Goal: Transaction & Acquisition: Book appointment/travel/reservation

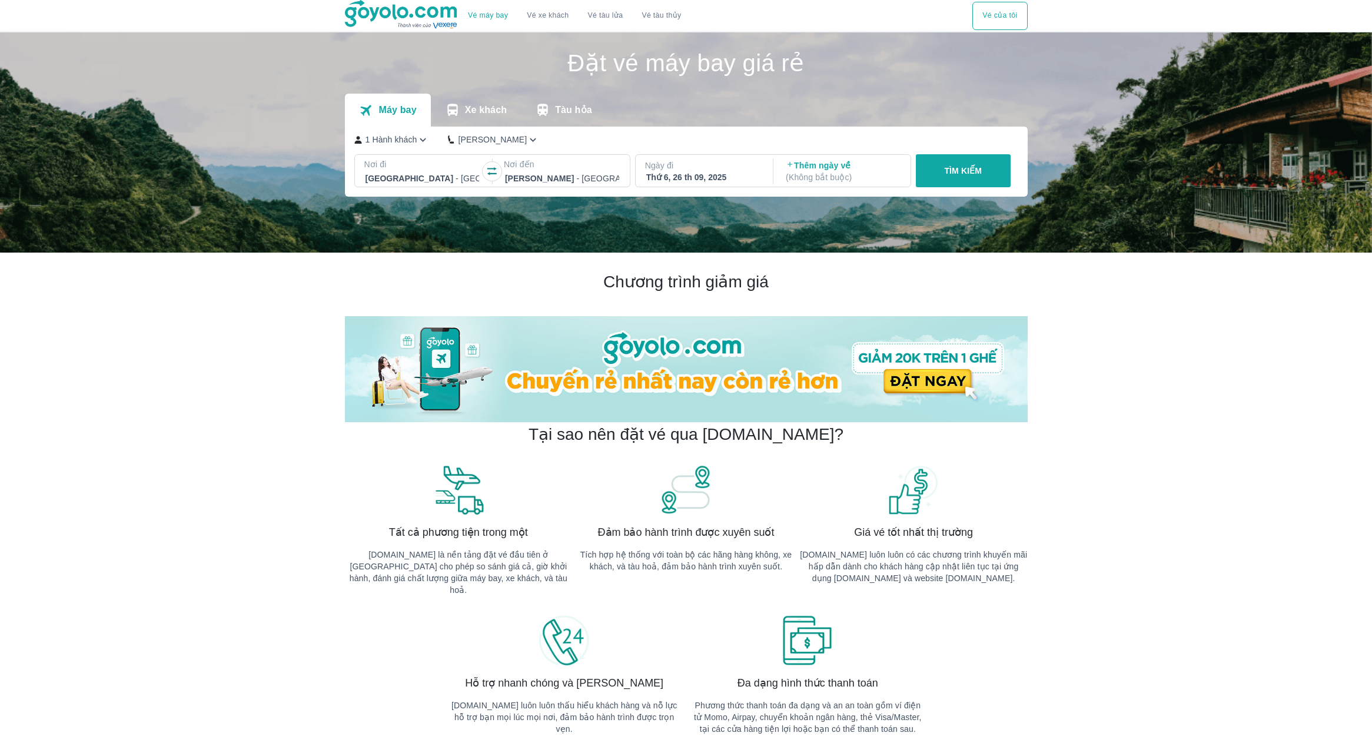
click at [432, 170] on div "[GEOGRAPHIC_DATA] - [GEOGRAPHIC_DATA]" at bounding box center [422, 178] width 117 height 16
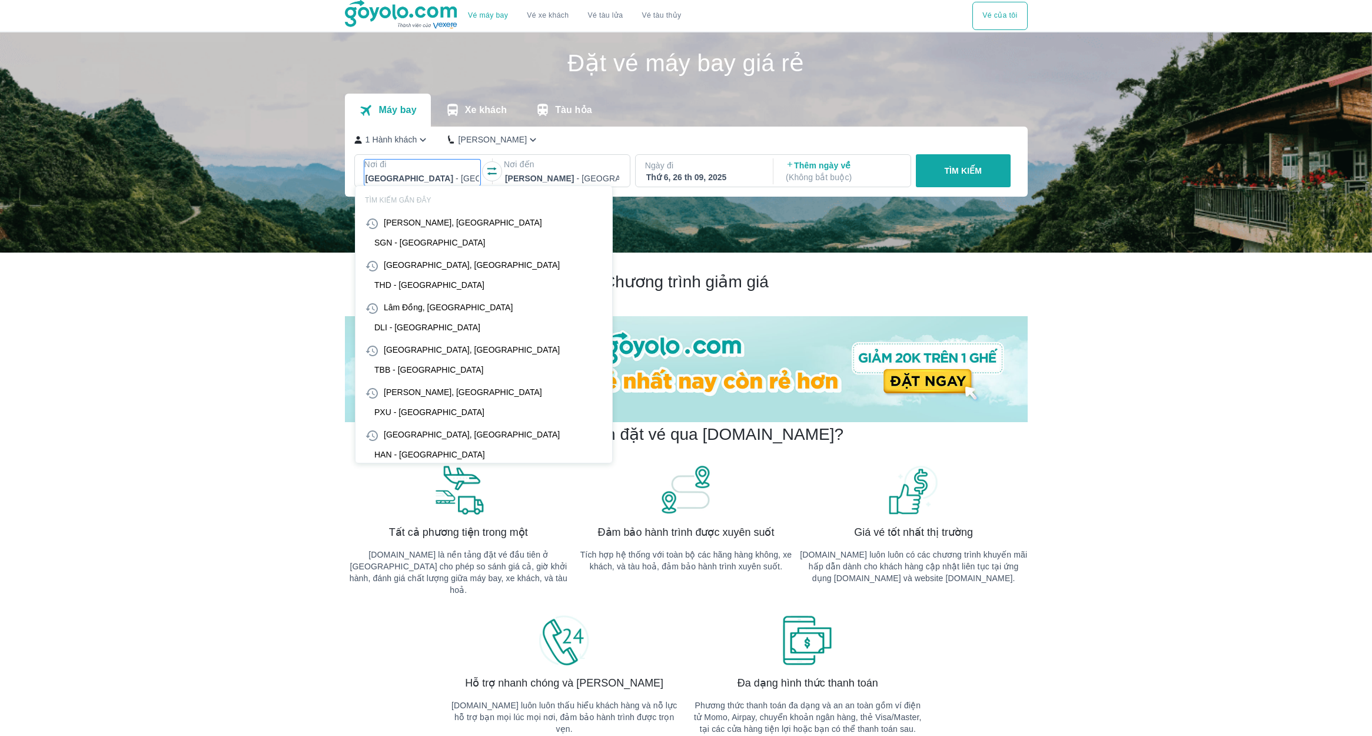
scroll to position [68, 0]
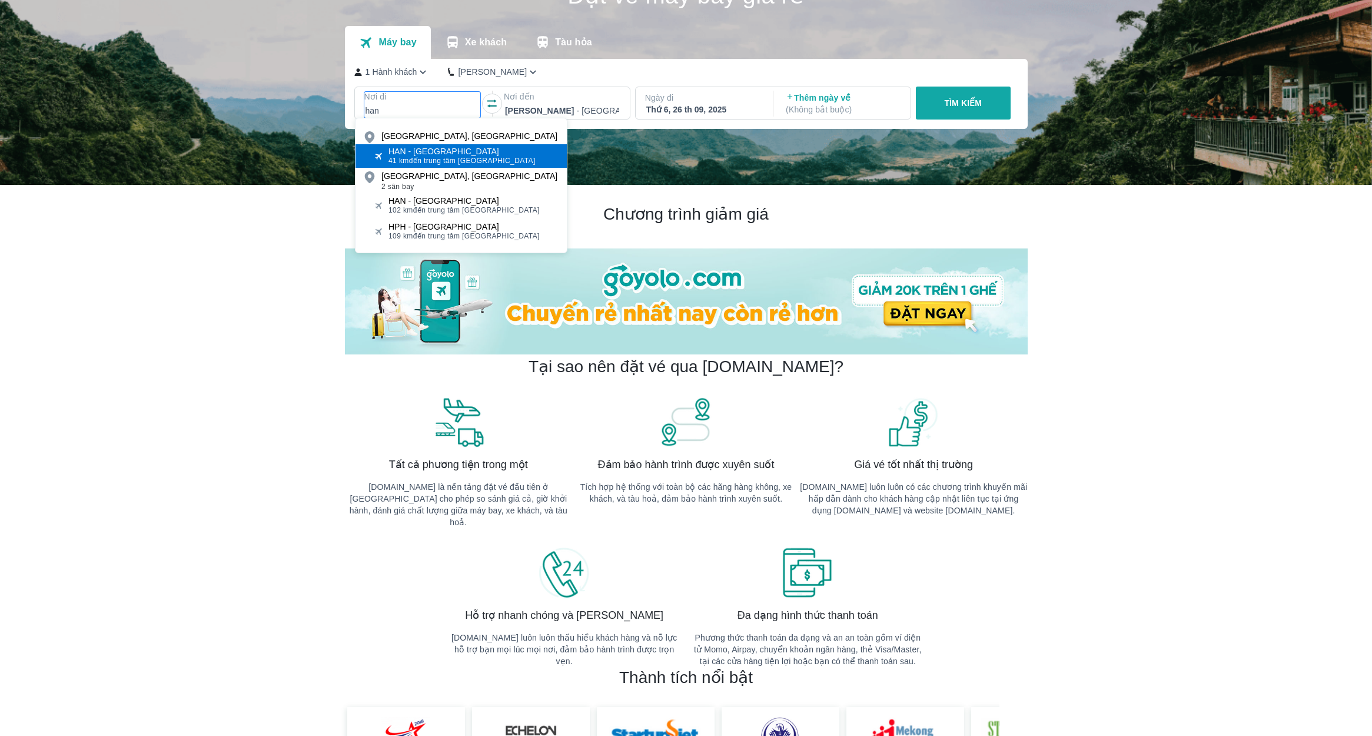
type input "han"
click at [453, 158] on span "41 km đến trung tâm [GEOGRAPHIC_DATA]" at bounding box center [461, 160] width 147 height 9
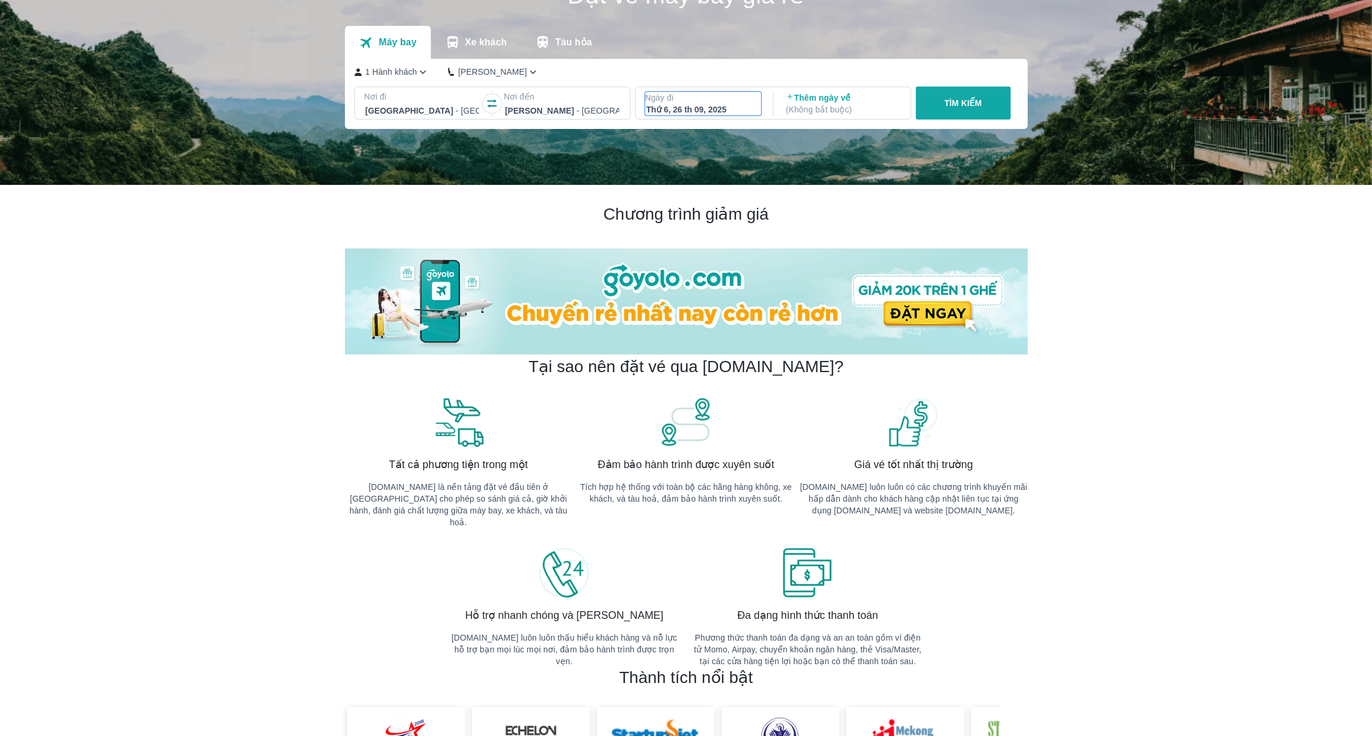
click at [733, 98] on p "Ngày đi" at bounding box center [703, 98] width 117 height 12
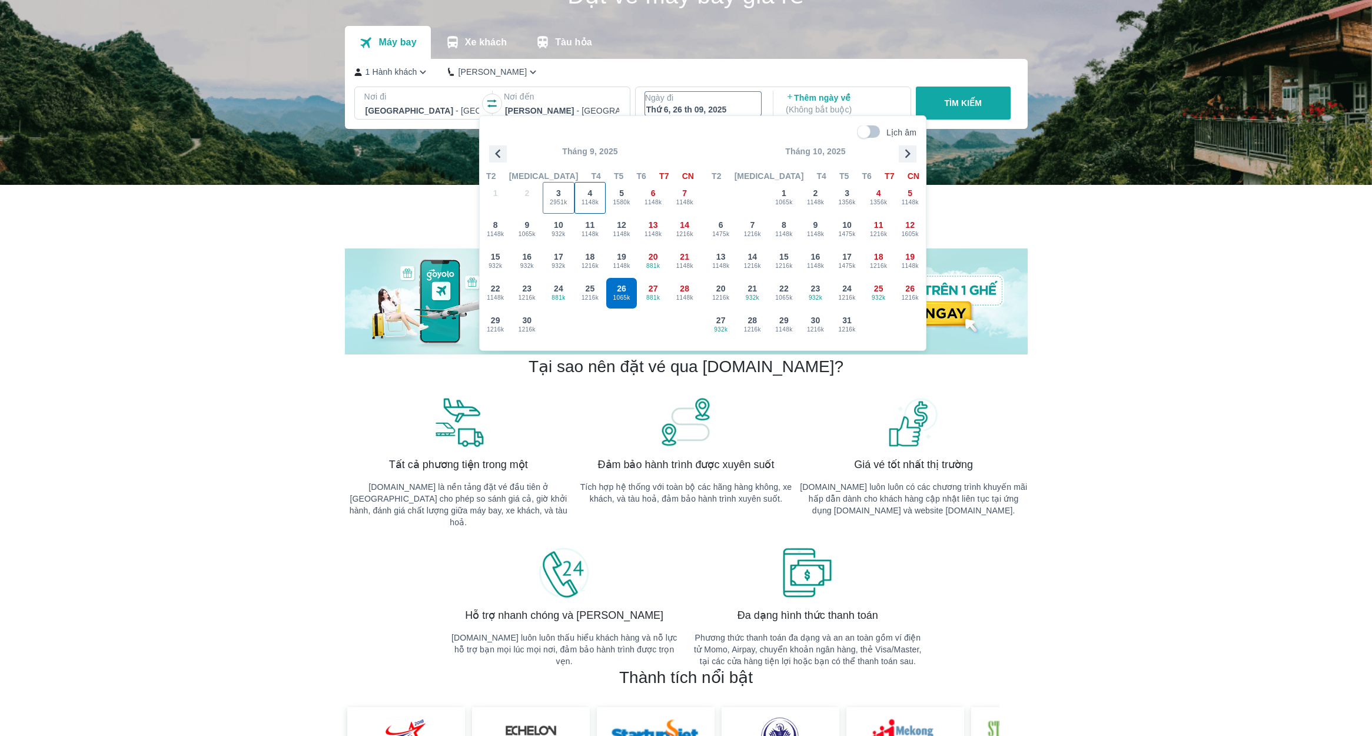
click at [596, 204] on span "1148k" at bounding box center [590, 202] width 31 height 9
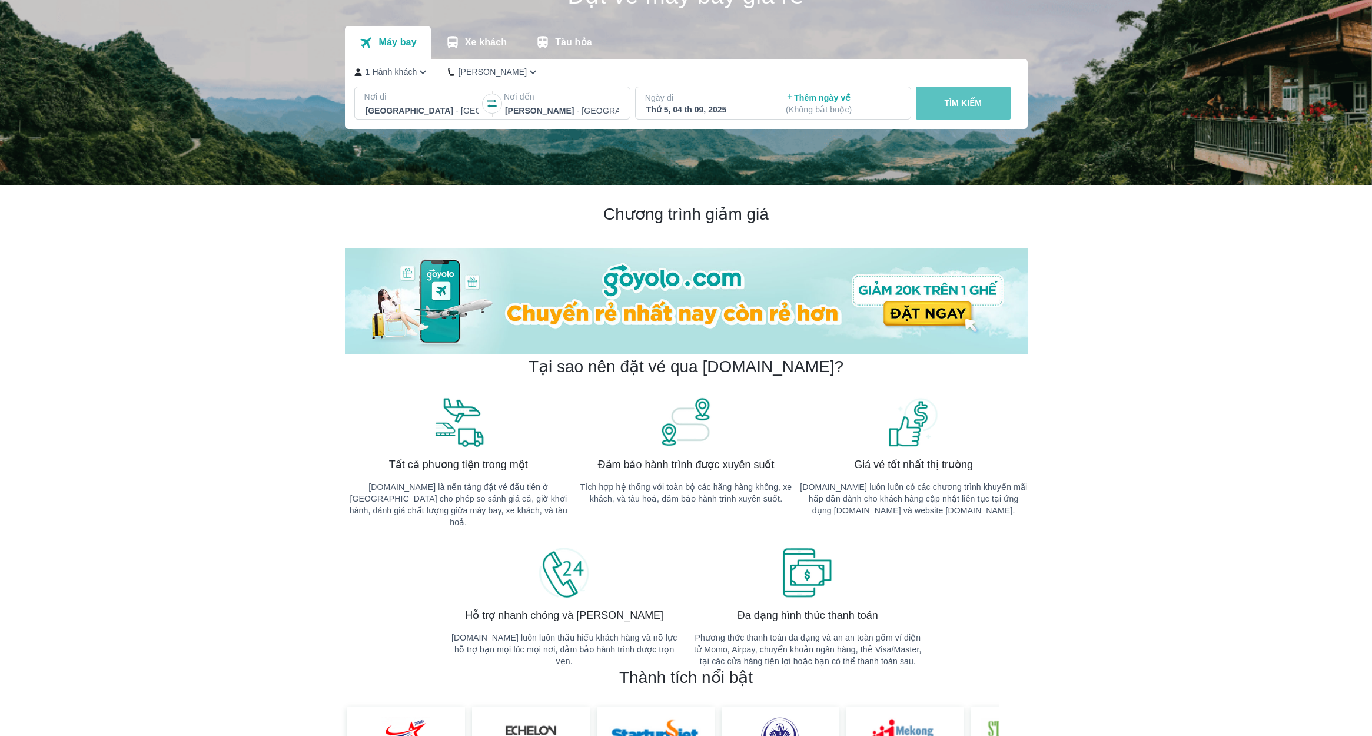
click at [950, 106] on p "TÌM KIẾM" at bounding box center [963, 103] width 38 height 12
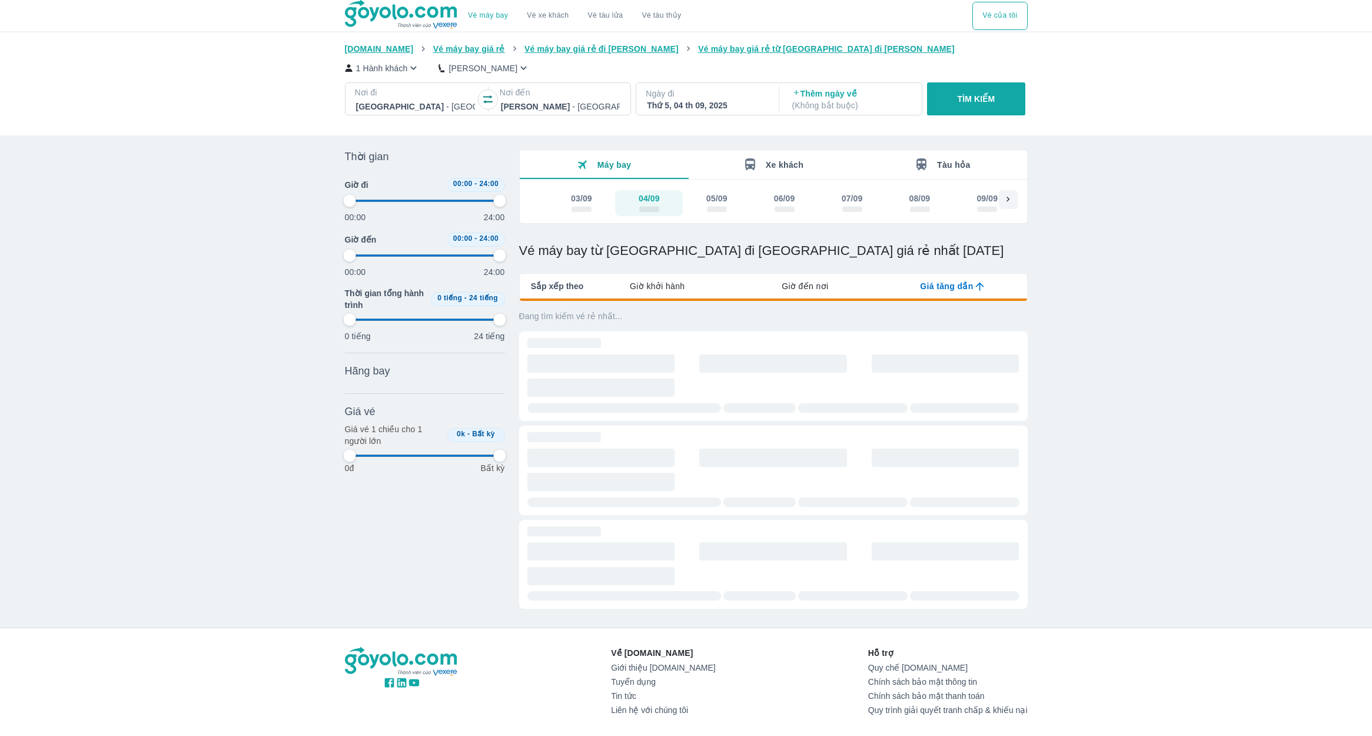
type input "97.9166666666667"
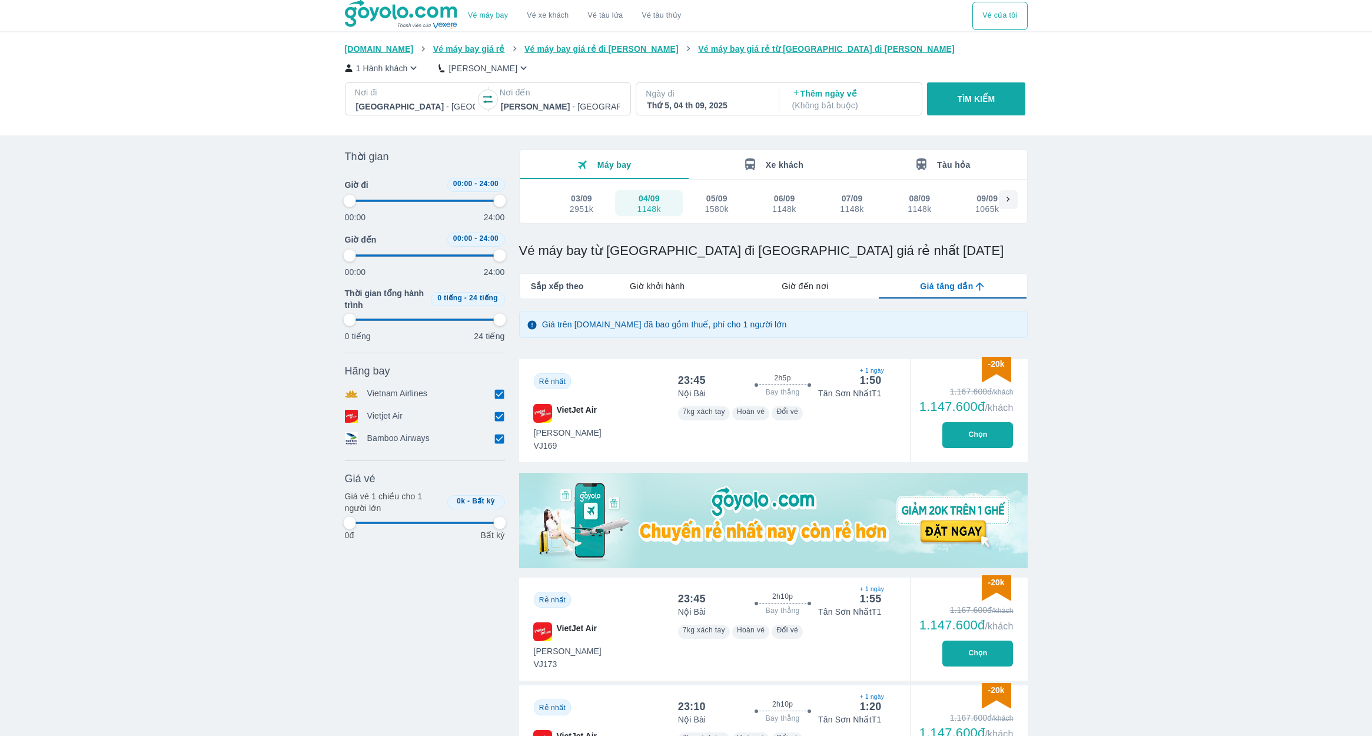
type input "97.9166666666667"
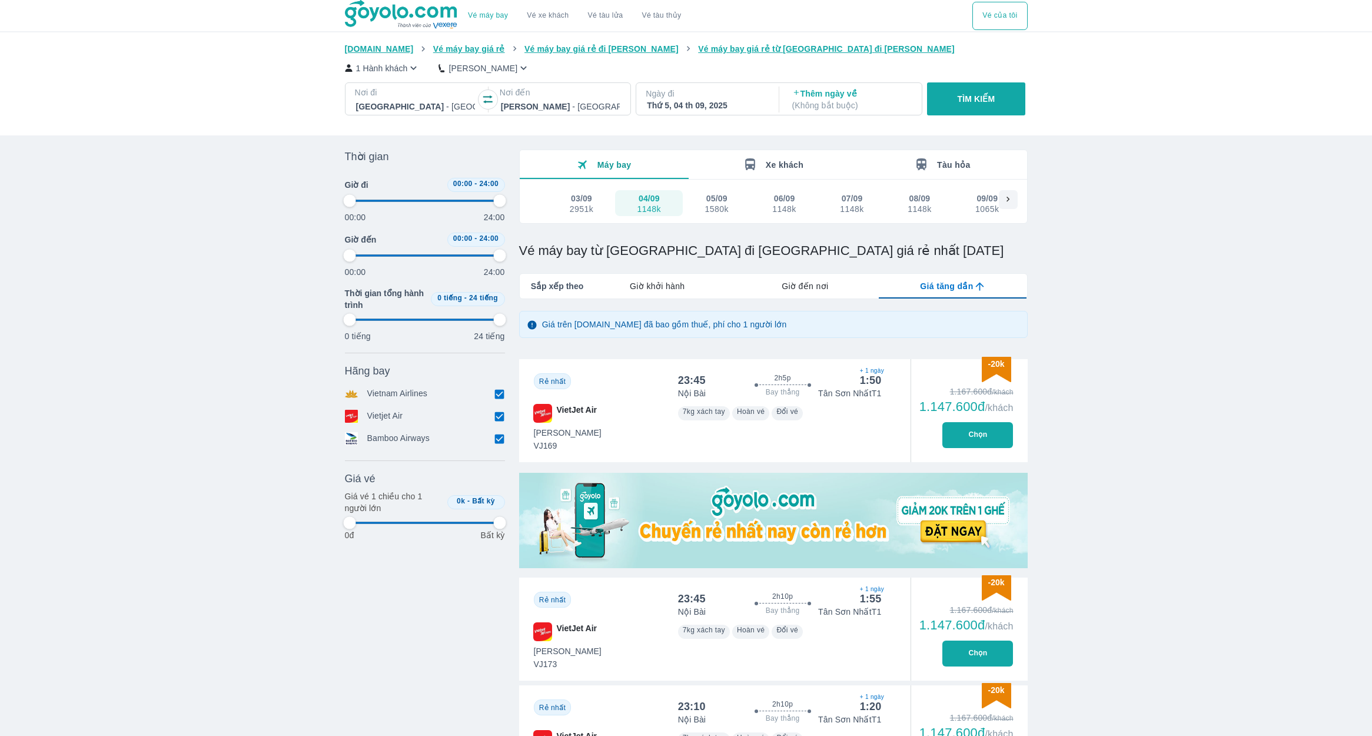
type input "97.9166666666667"
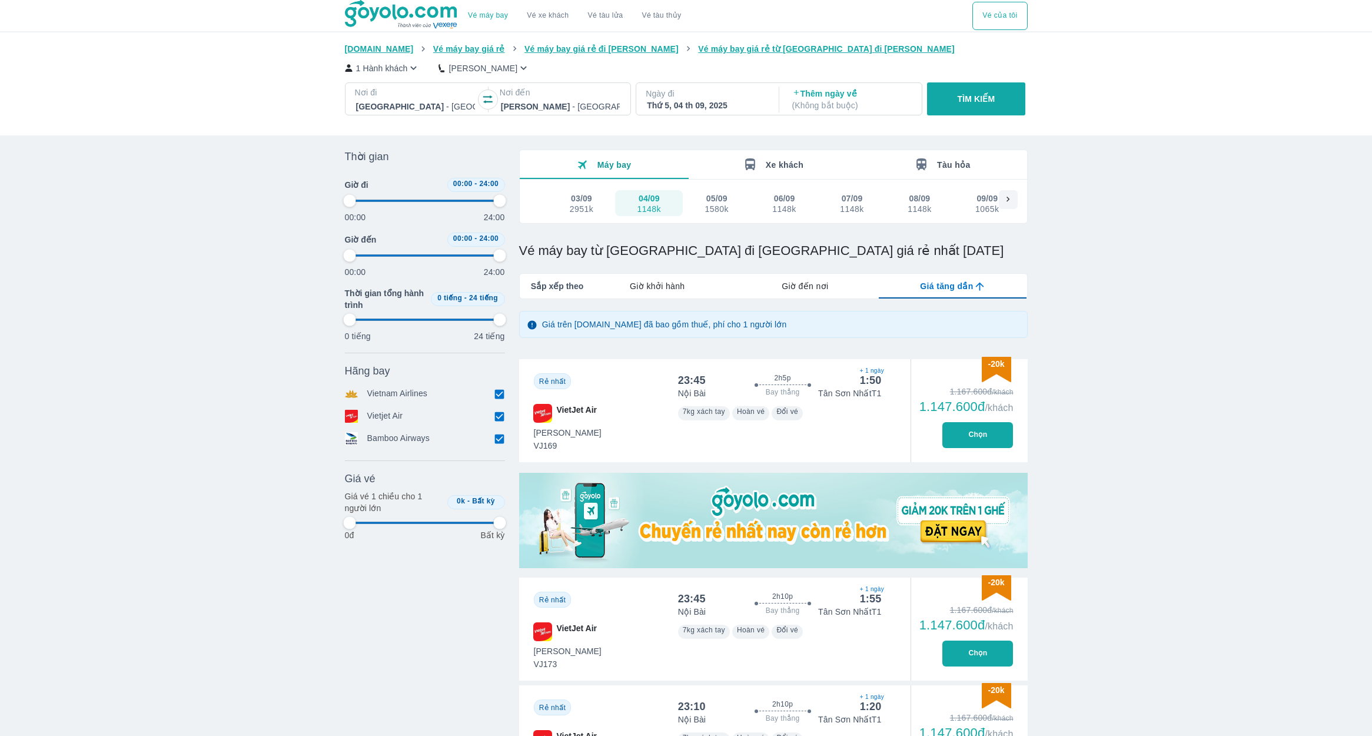
type input "97.9166666666667"
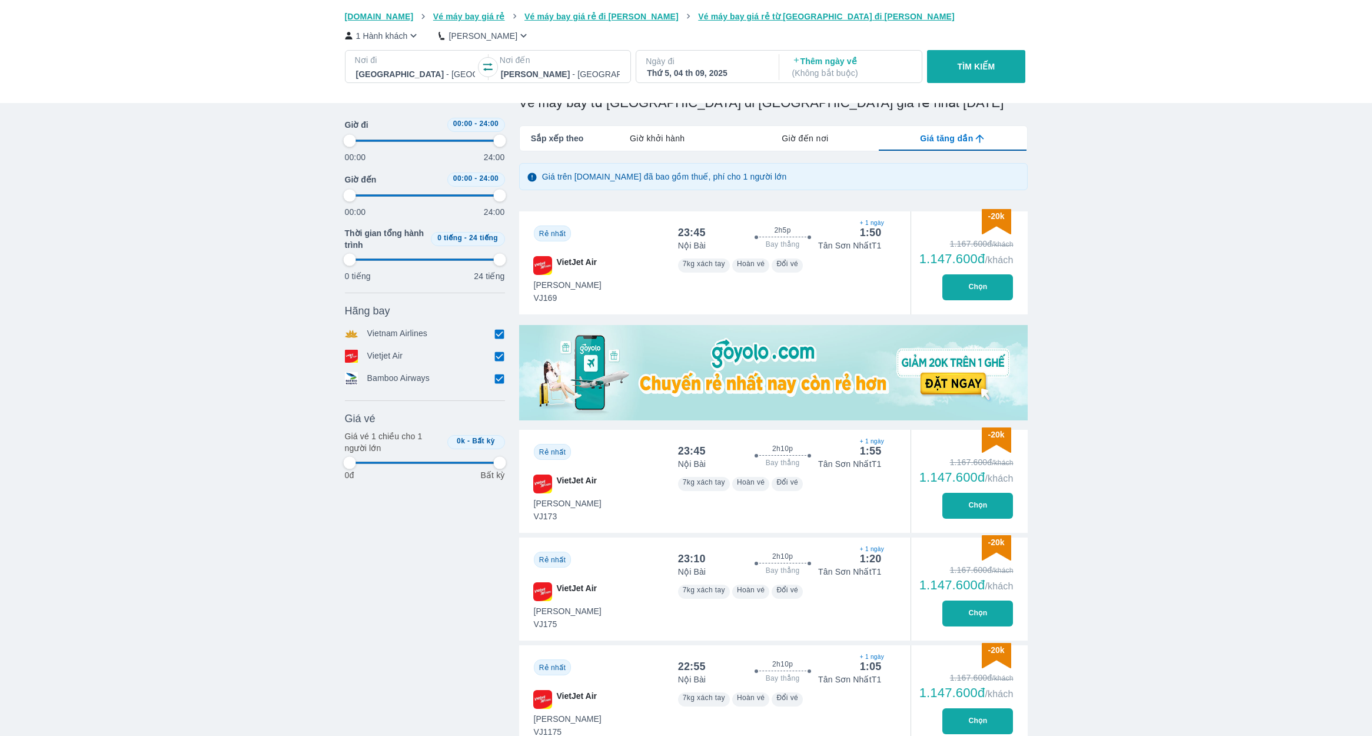
type input "97.9166666666667"
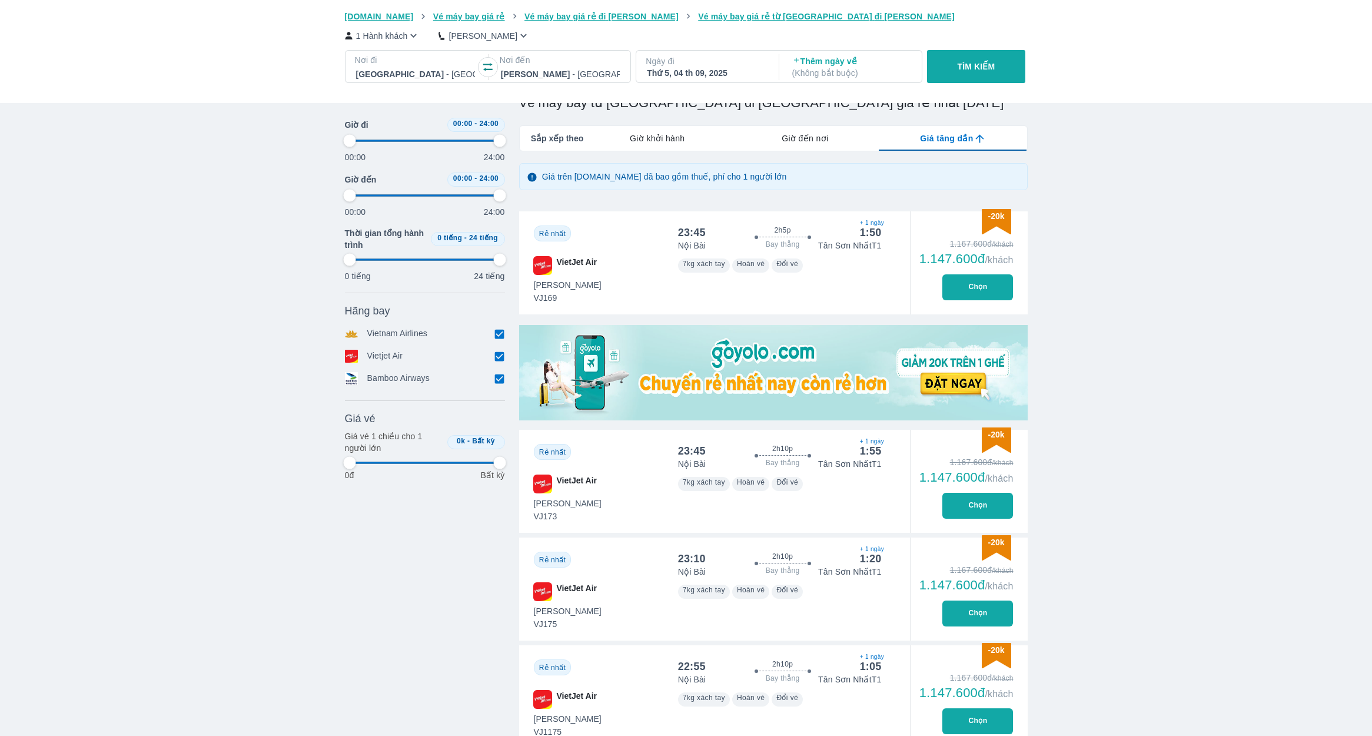
type input "97.9166666666667"
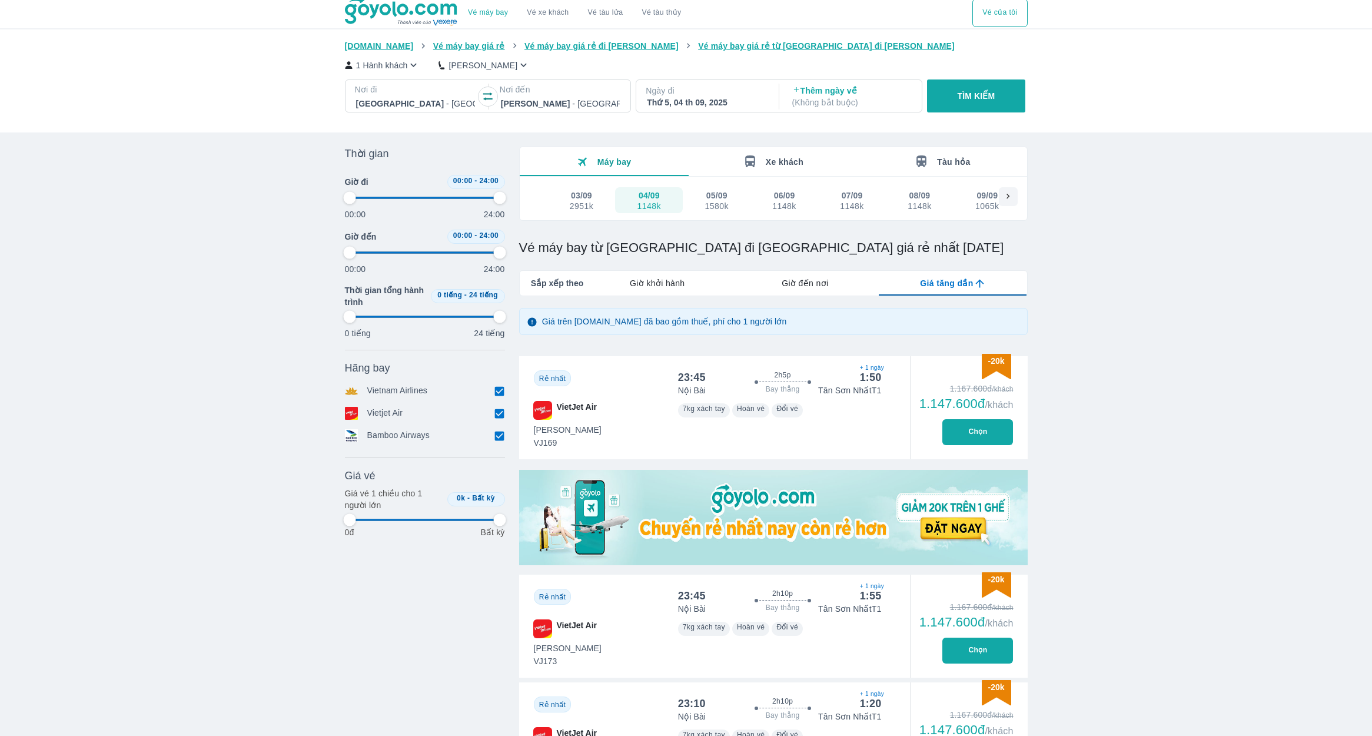
scroll to position [1, 0]
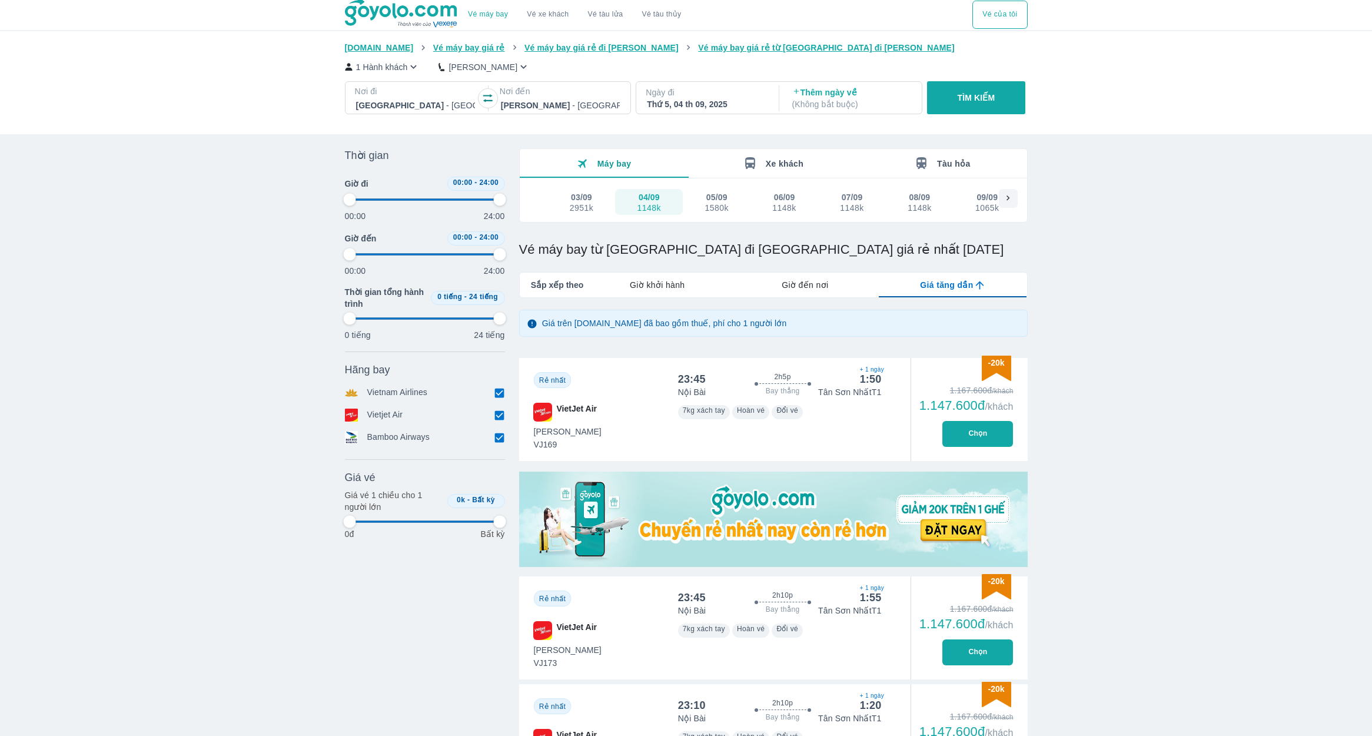
type input "97.9166666666667"
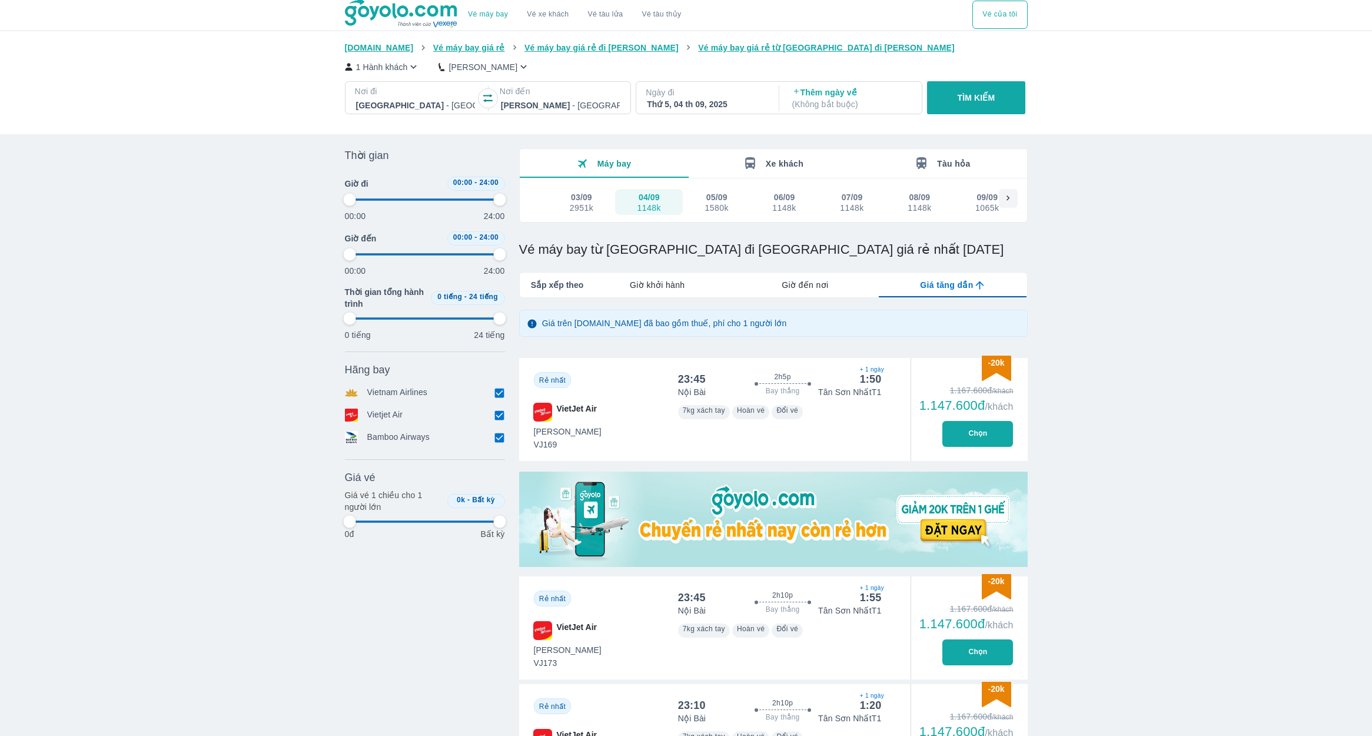
type input "97.9166666666667"
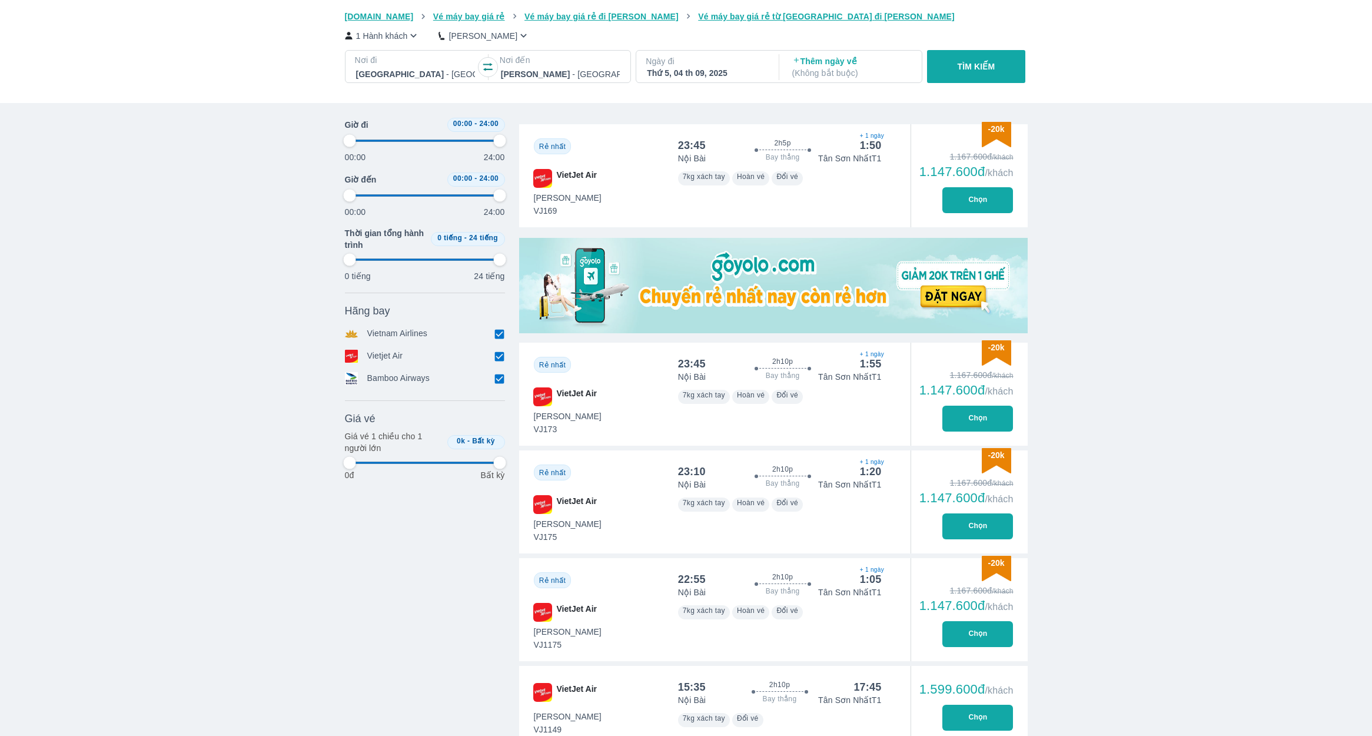
type input "97.9166666666667"
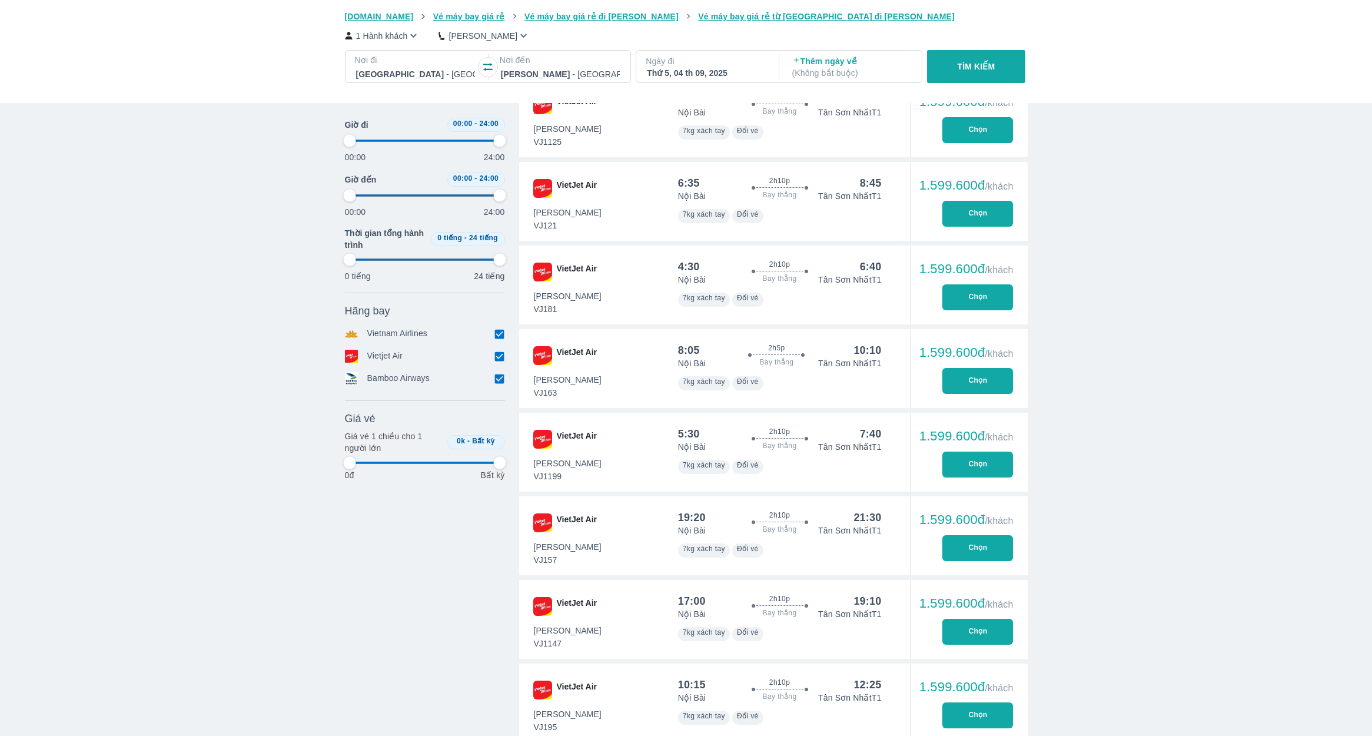
type input "97.9166666666667"
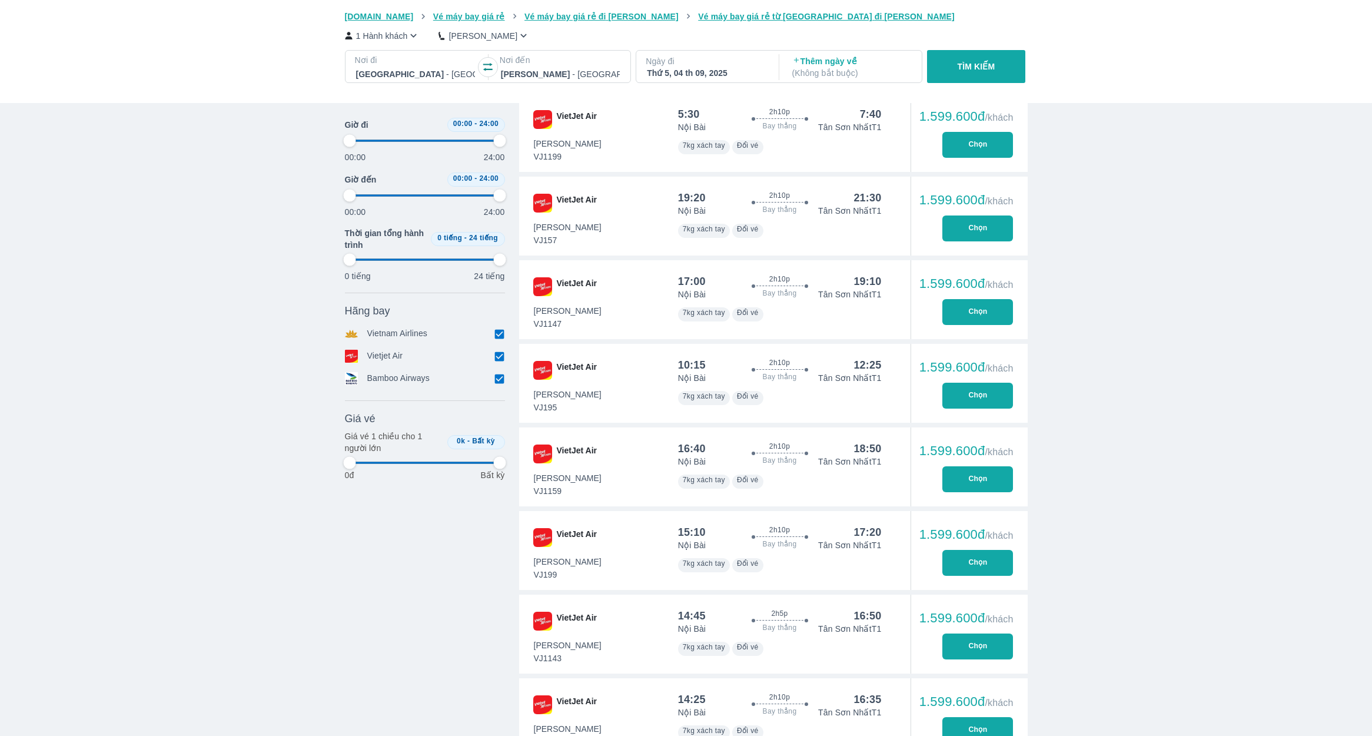
type input "97.9166666666667"
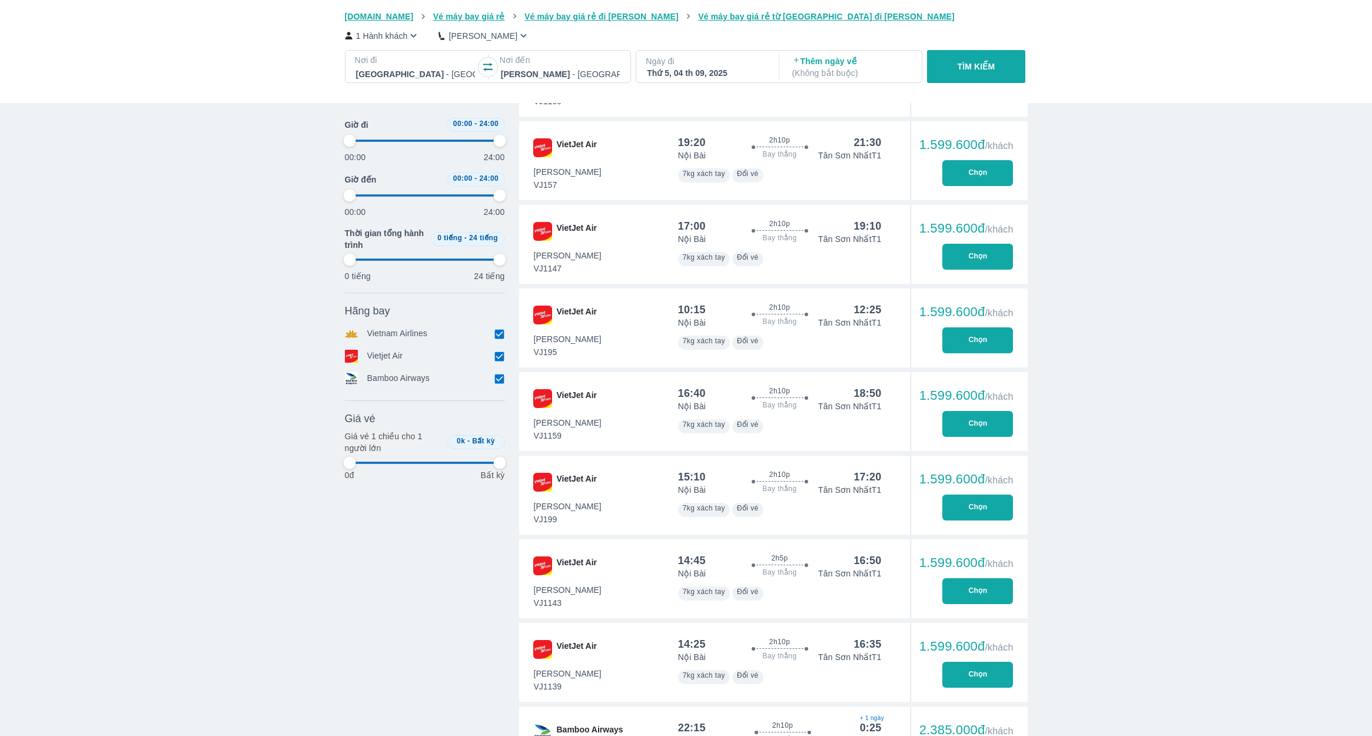
type input "97.9166666666667"
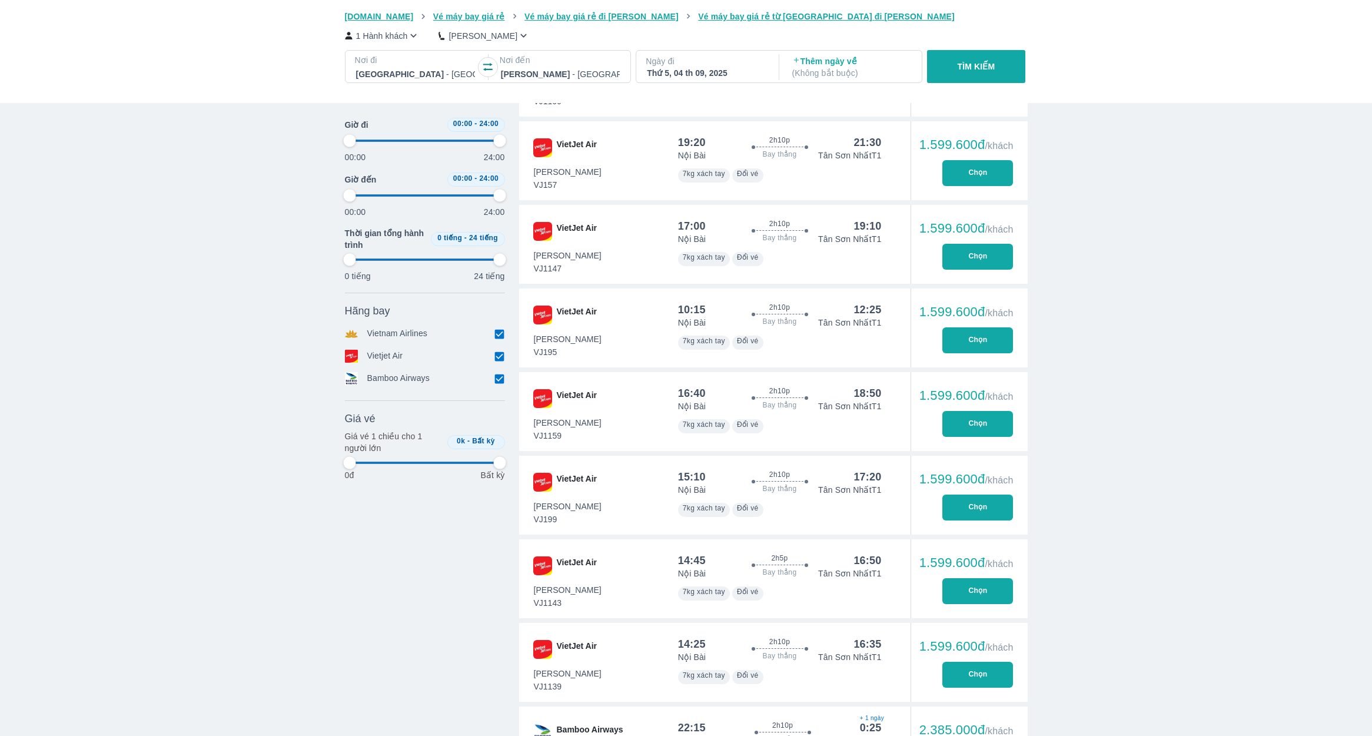
type input "97.9166666666667"
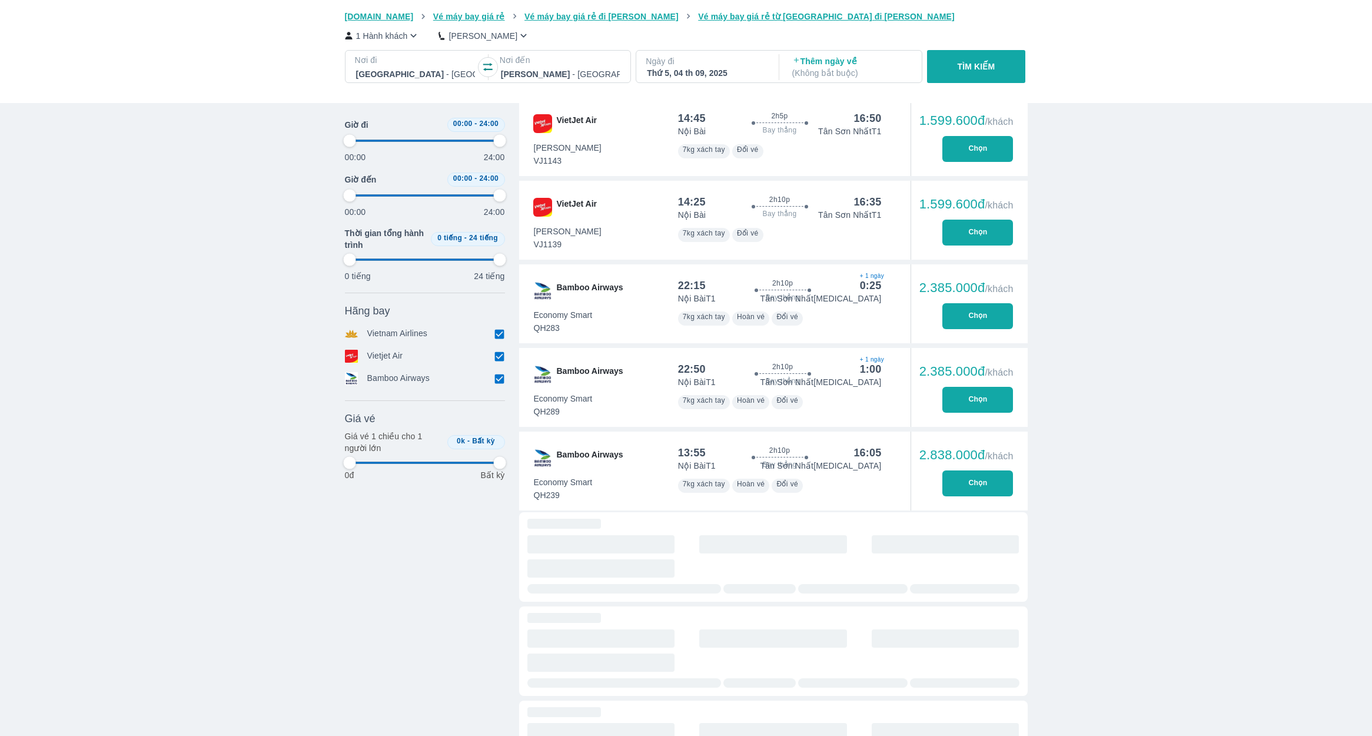
type input "97.9166666666667"
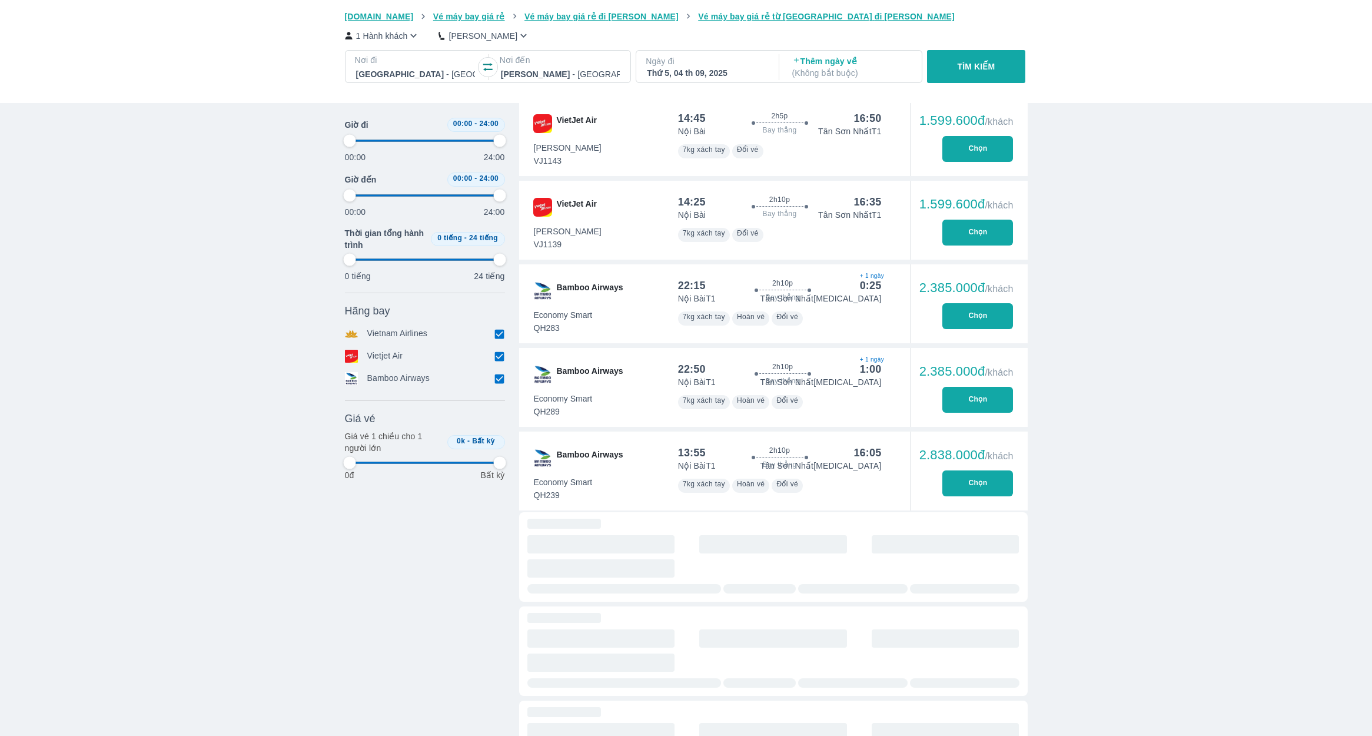
type input "97.9166666666667"
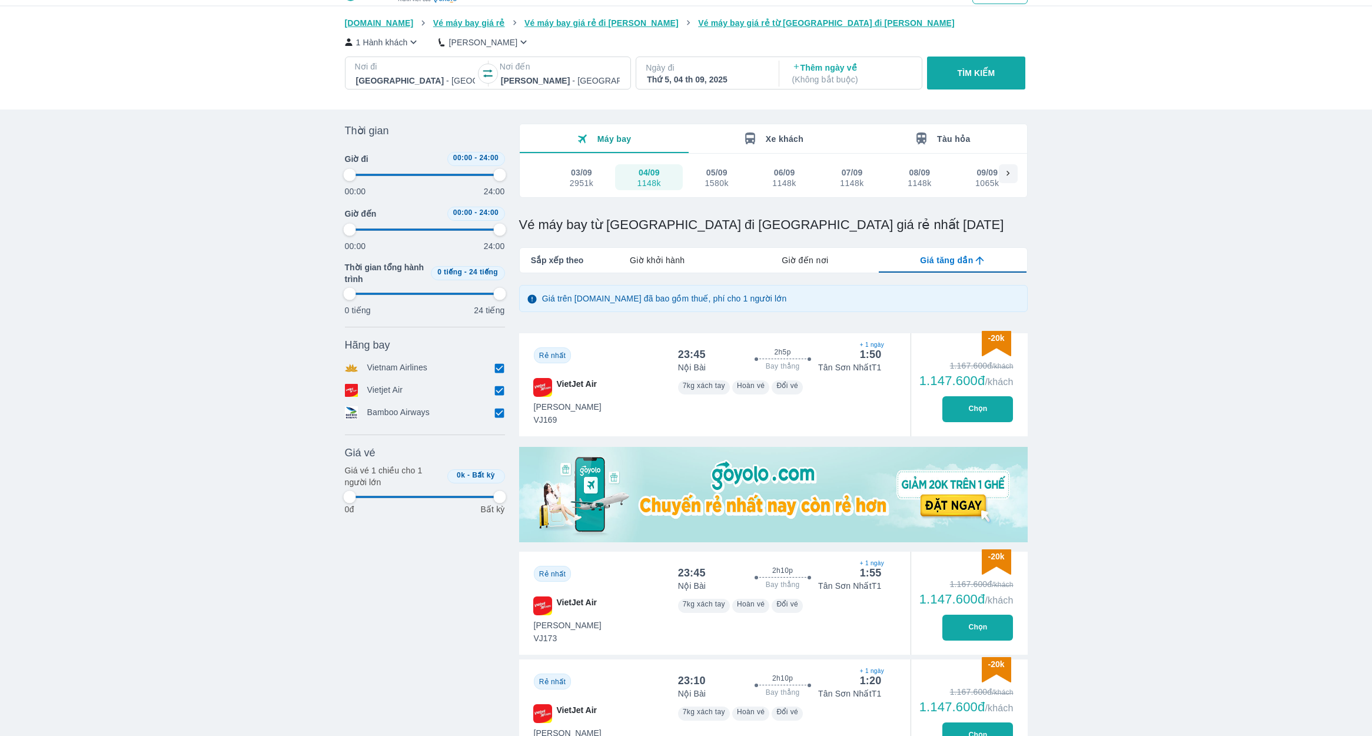
scroll to position [19, 0]
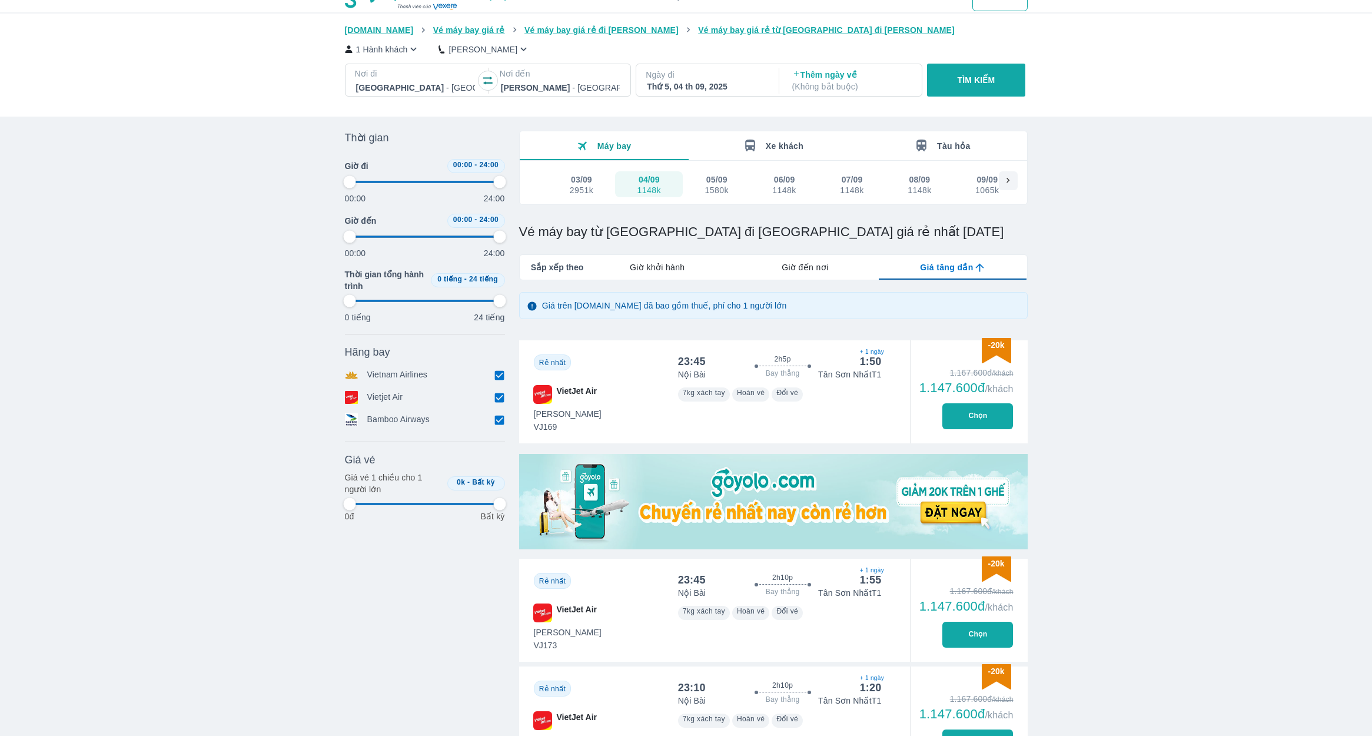
type input "97.9166666666667"
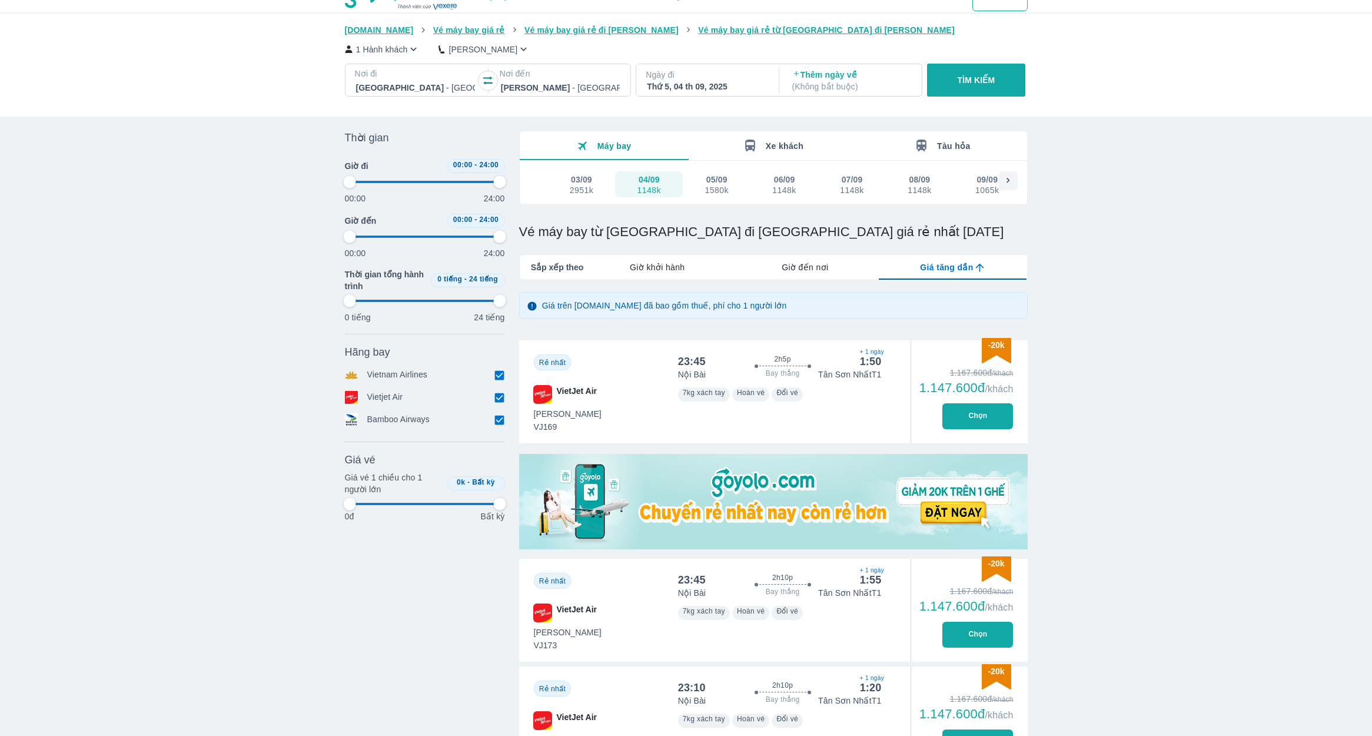
type input "97.9166666666667"
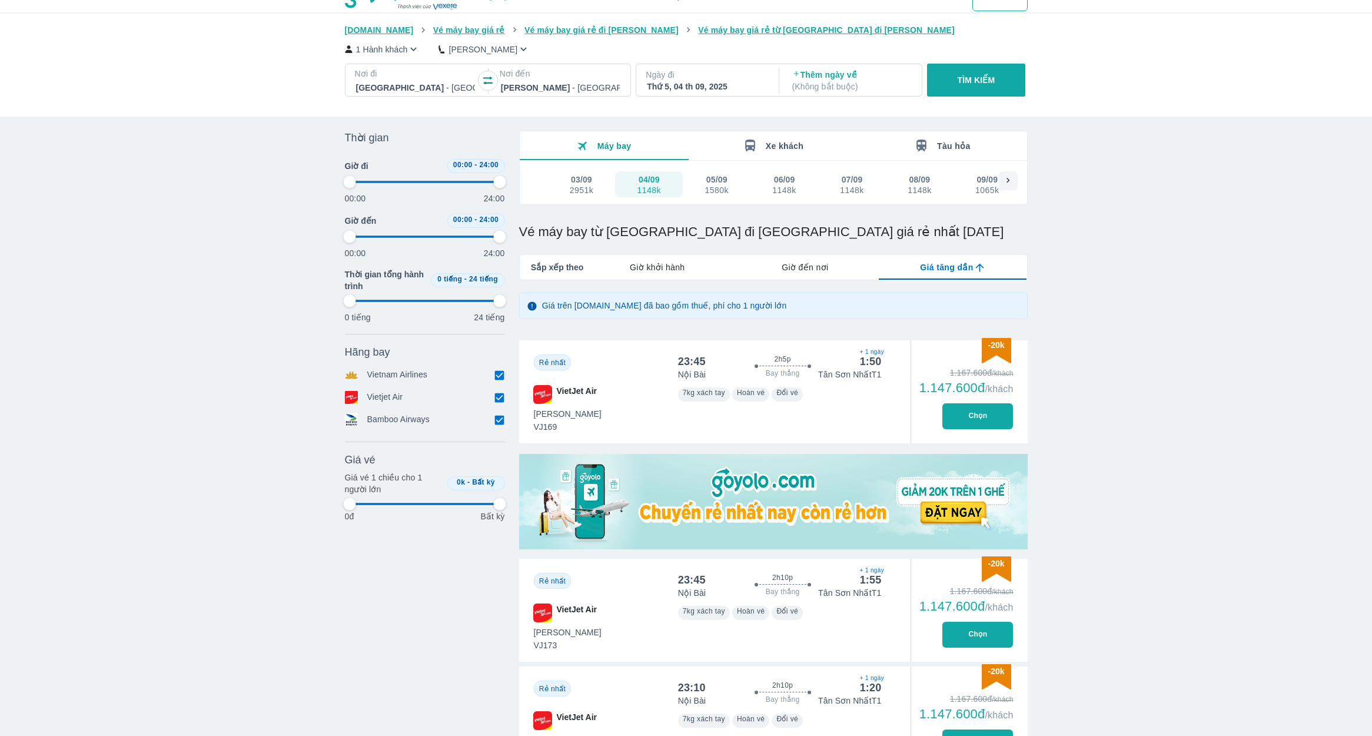
type input "97.9166666666667"
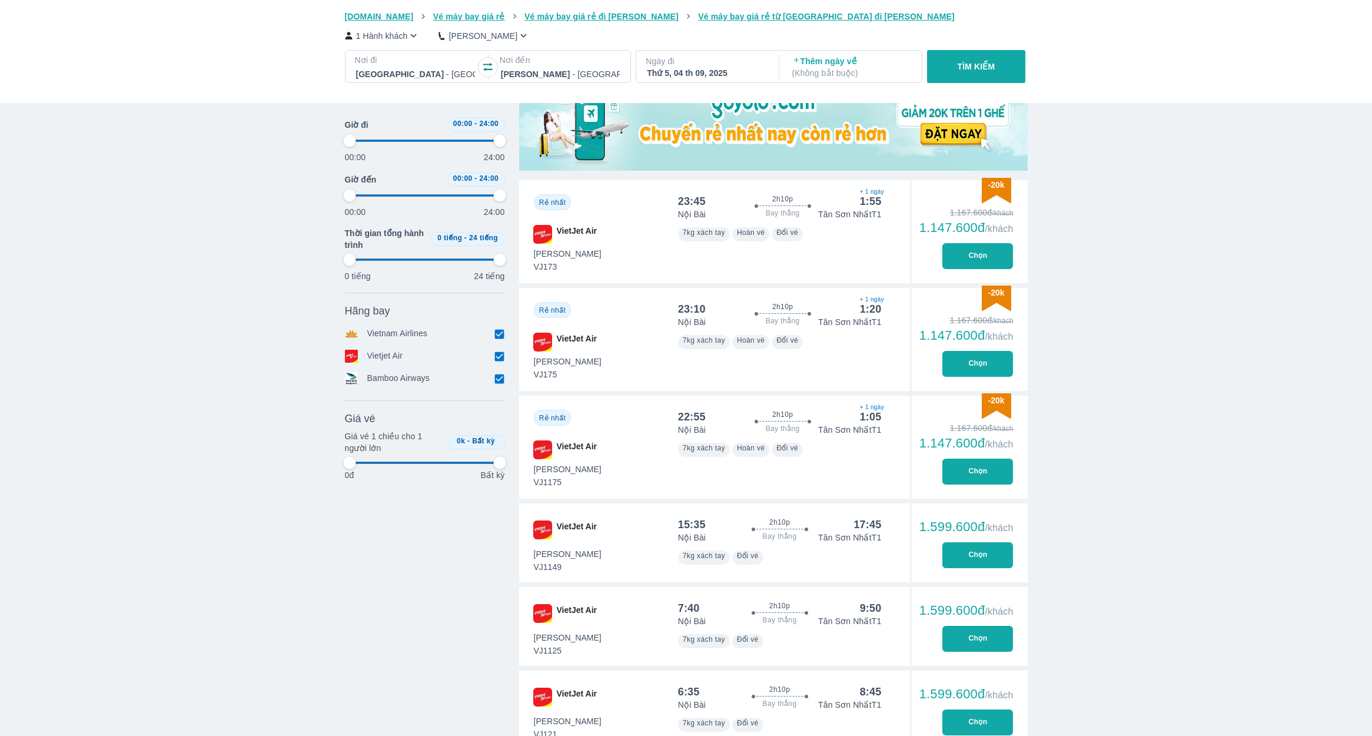
type input "97.9166666666667"
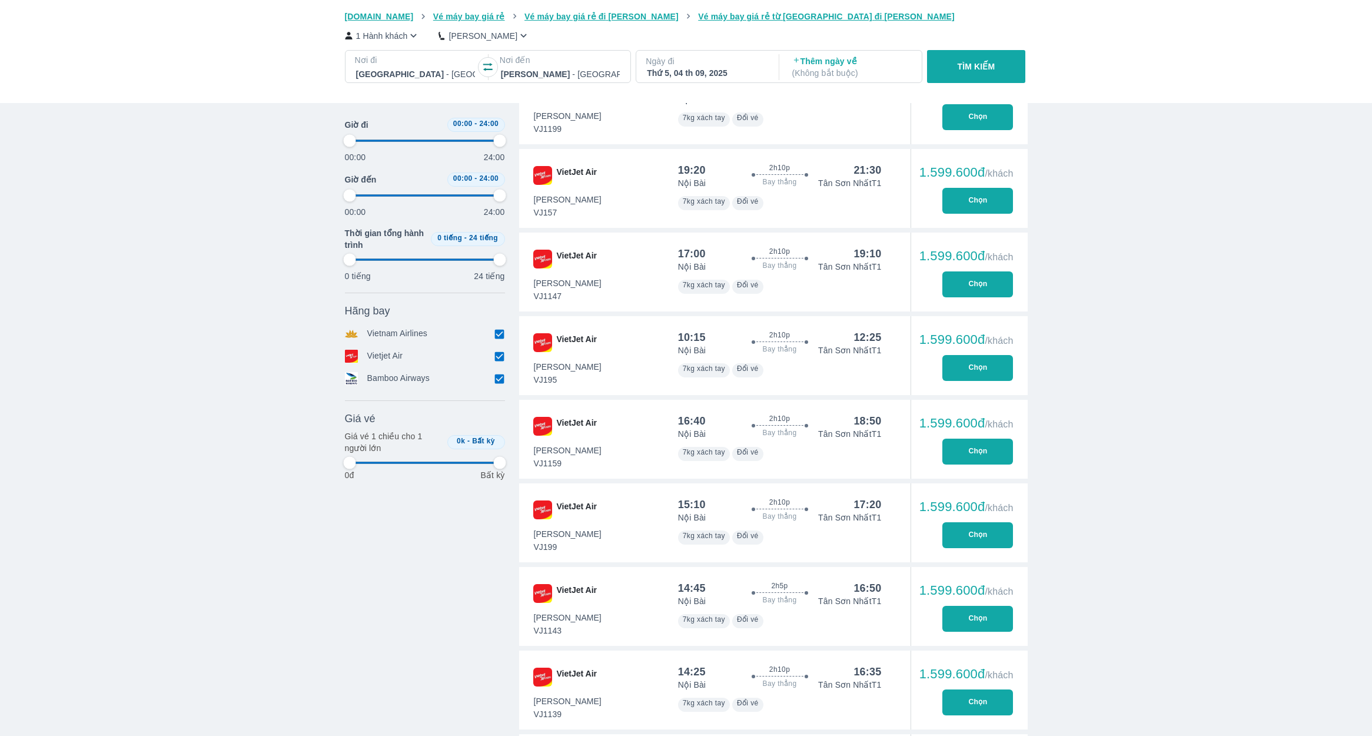
type input "97.9166666666667"
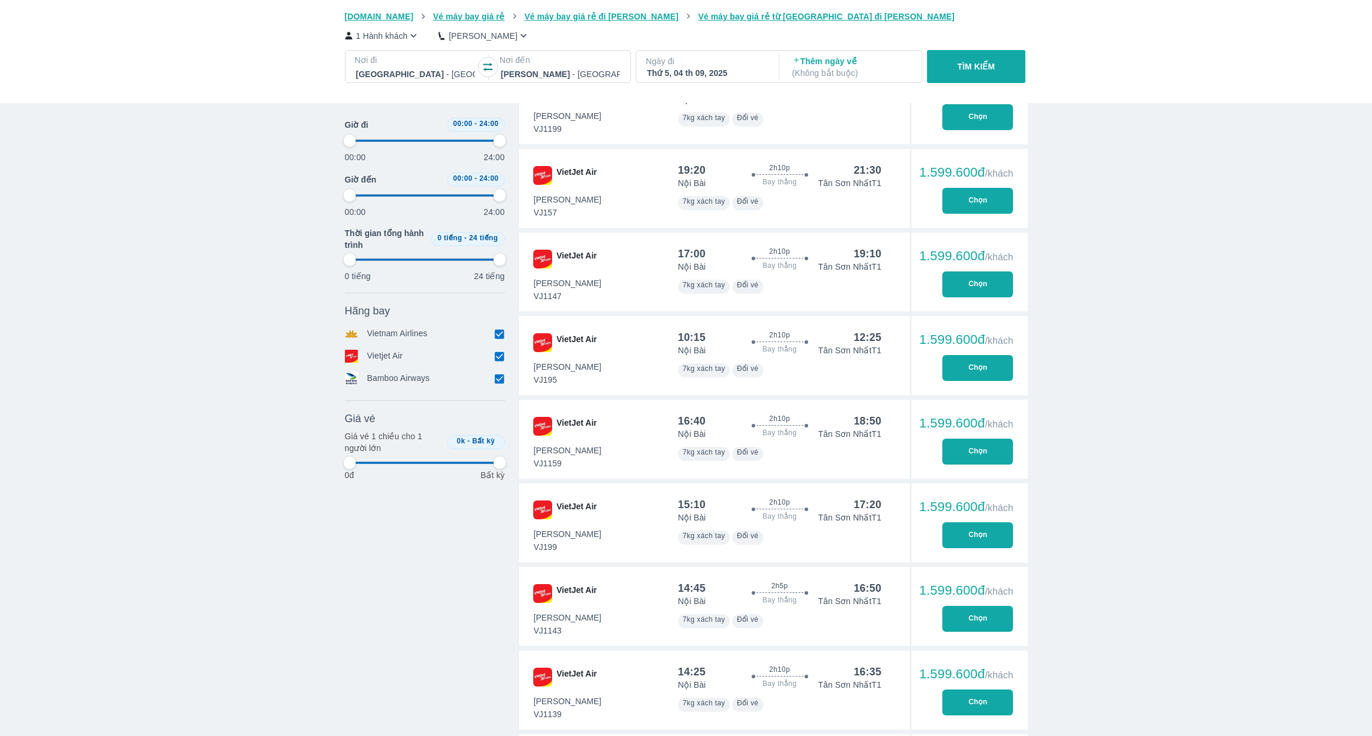
type input "97.9166666666667"
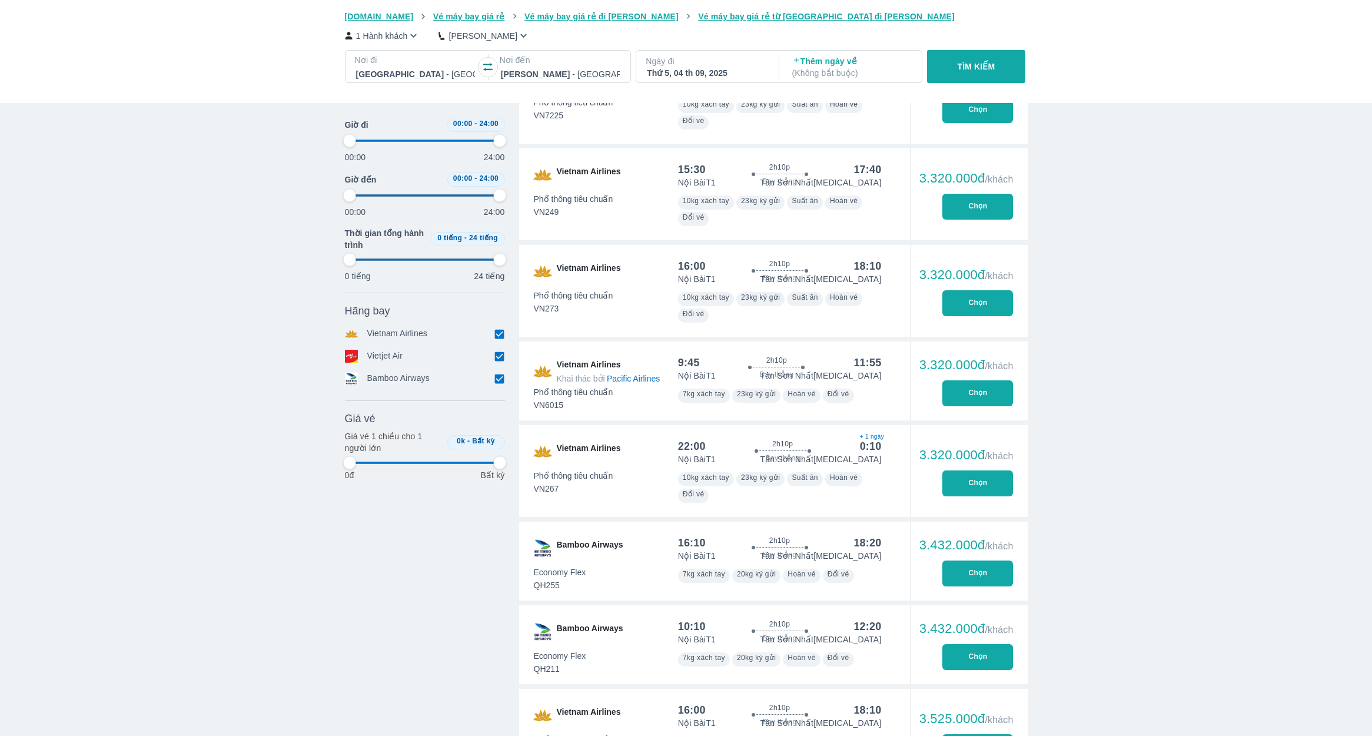
type input "97.9166666666667"
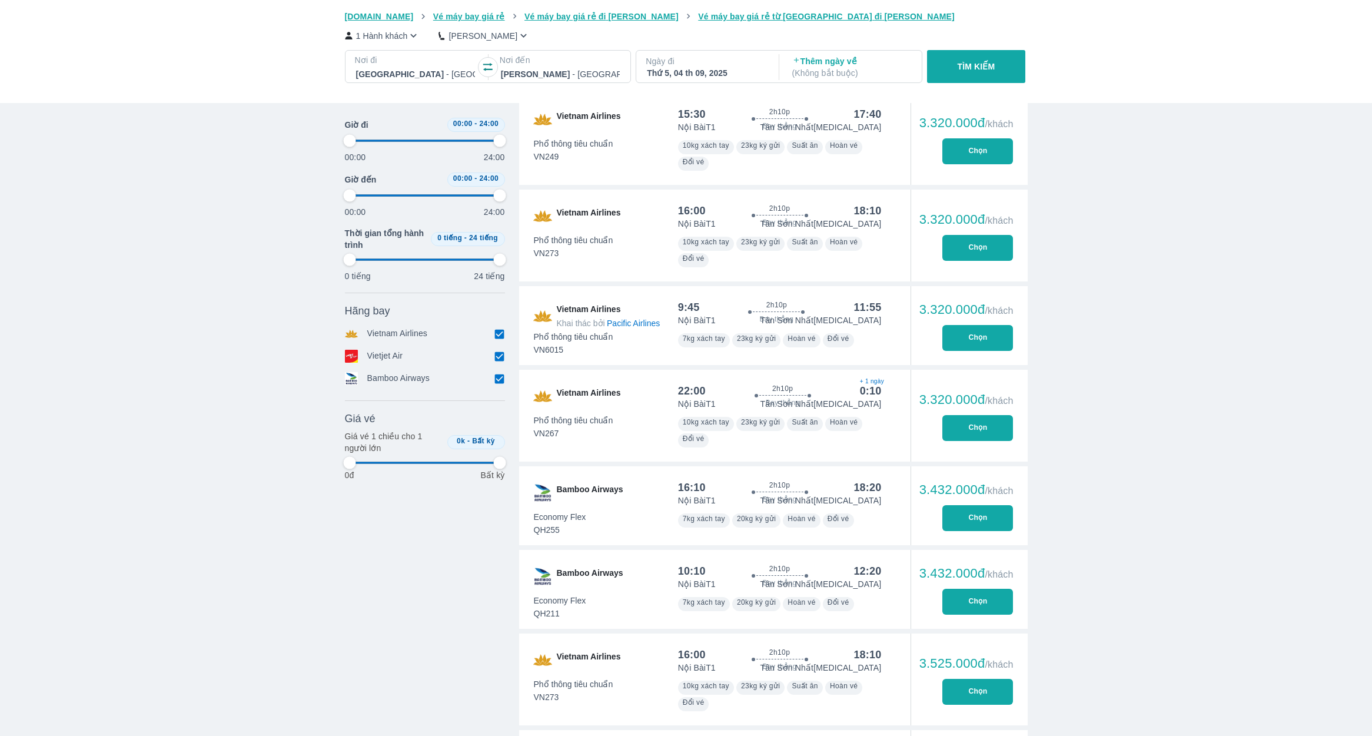
type input "97.9166666666667"
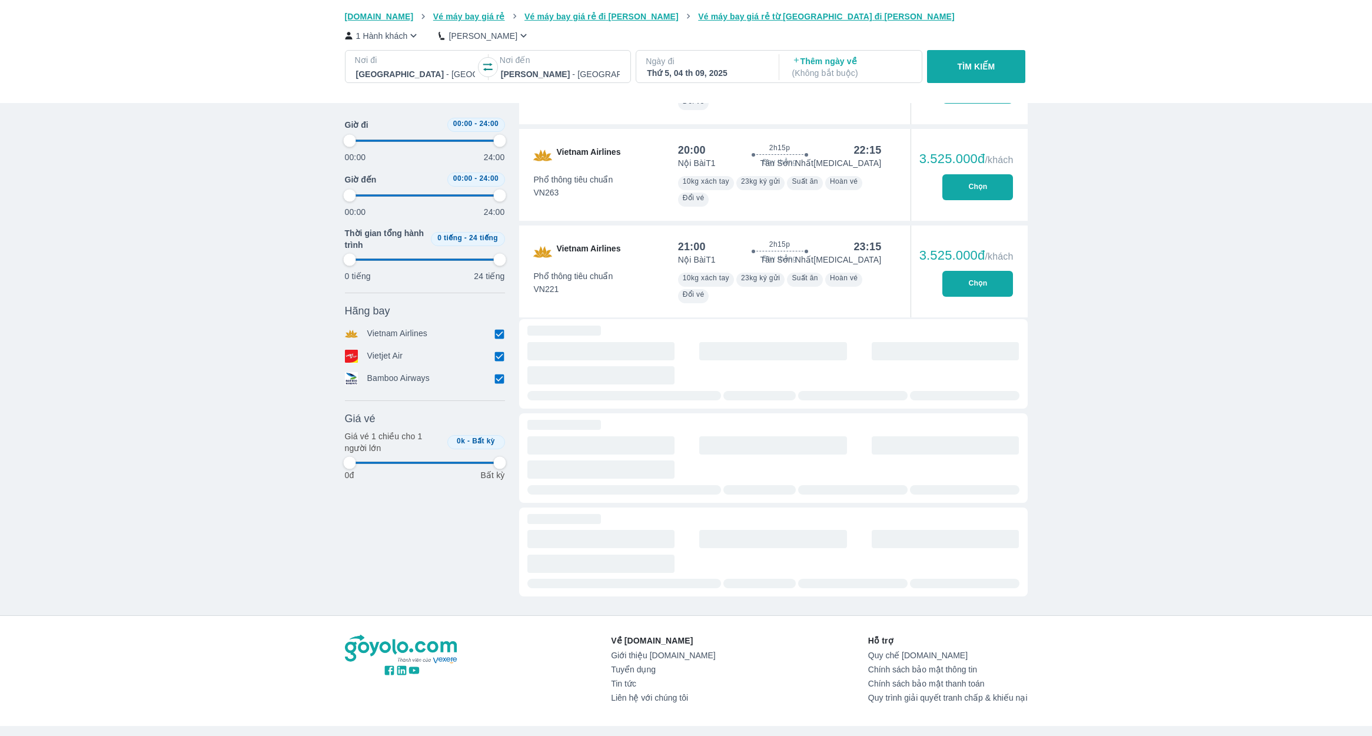
type input "97.9166666666667"
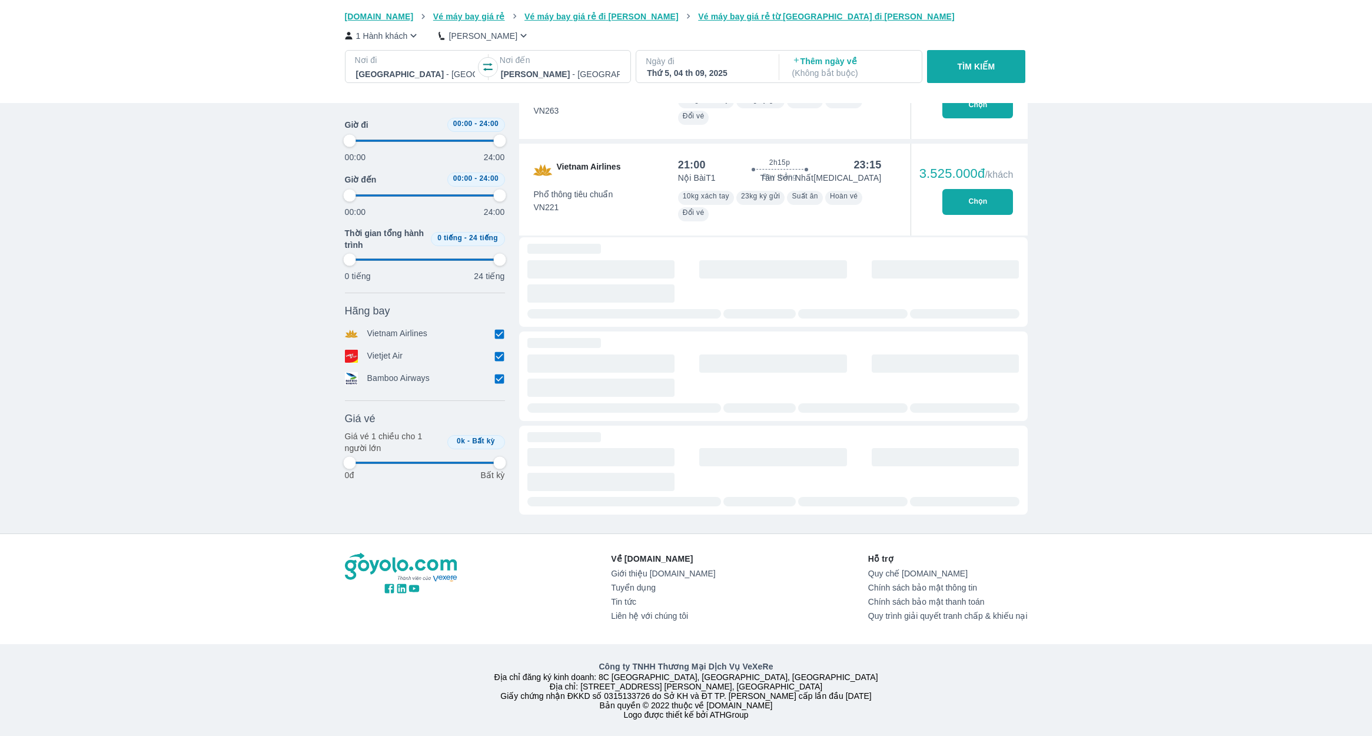
type input "97.9166666666667"
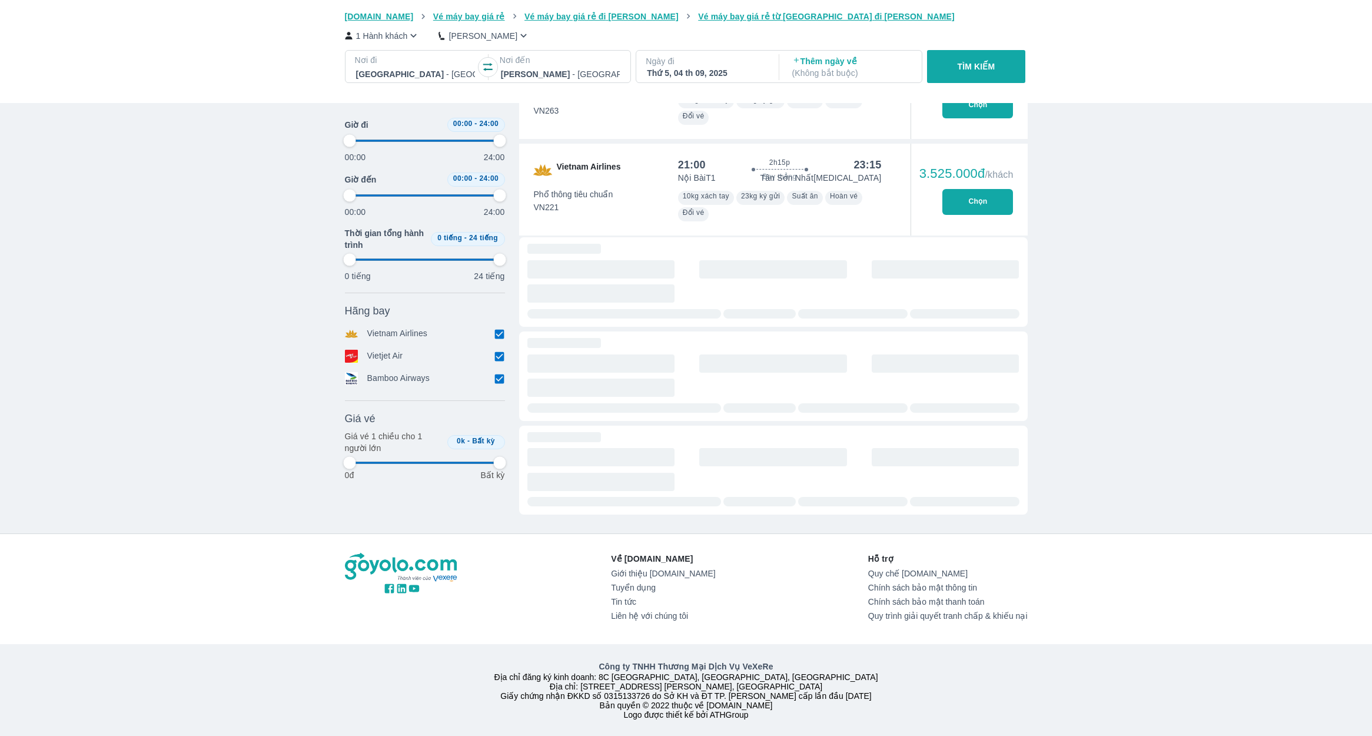
type input "97.9166666666667"
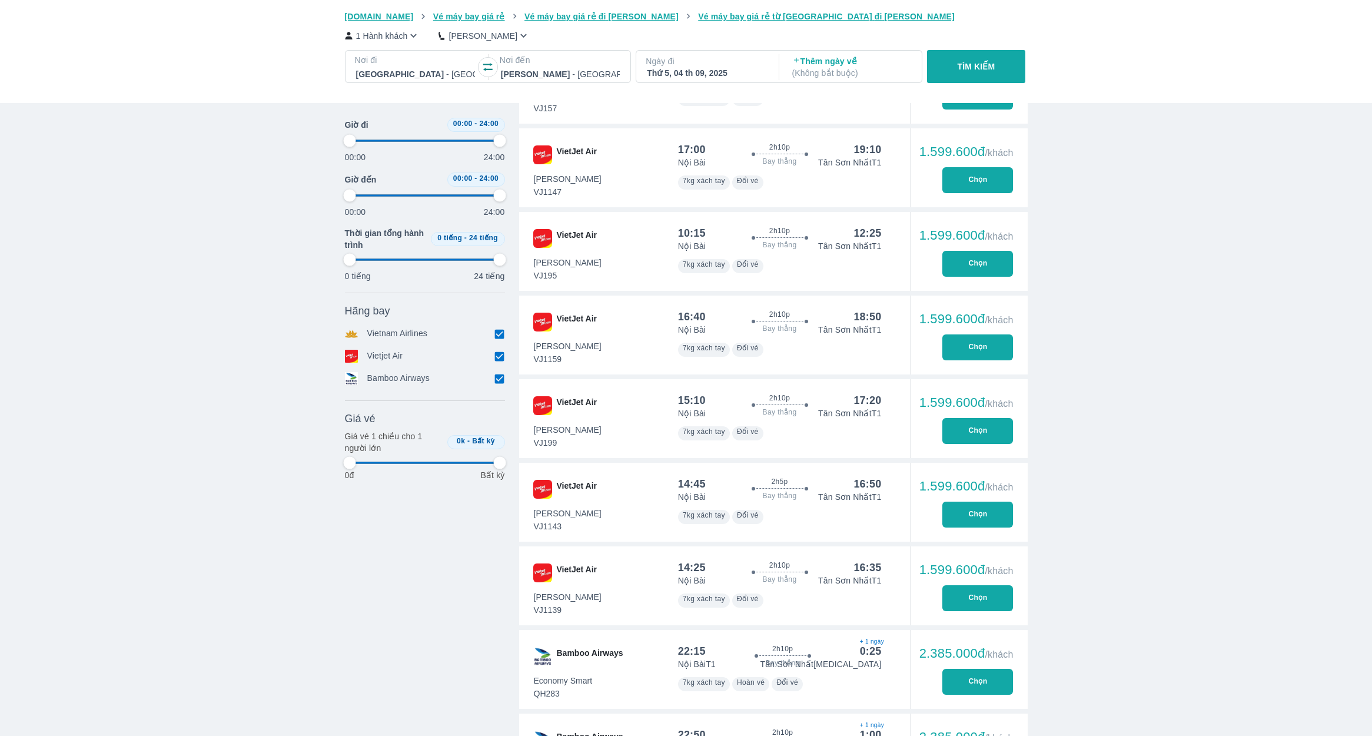
type input "97.9166666666667"
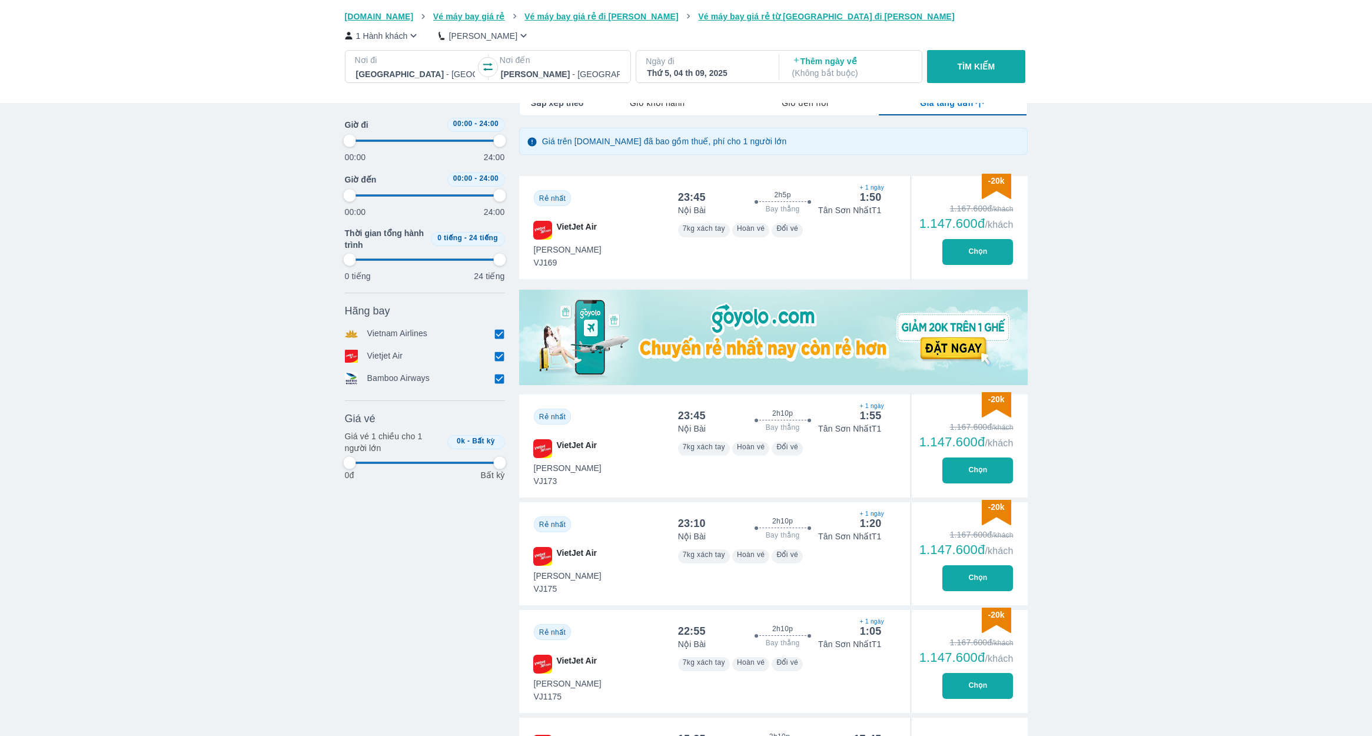
scroll to position [0, 0]
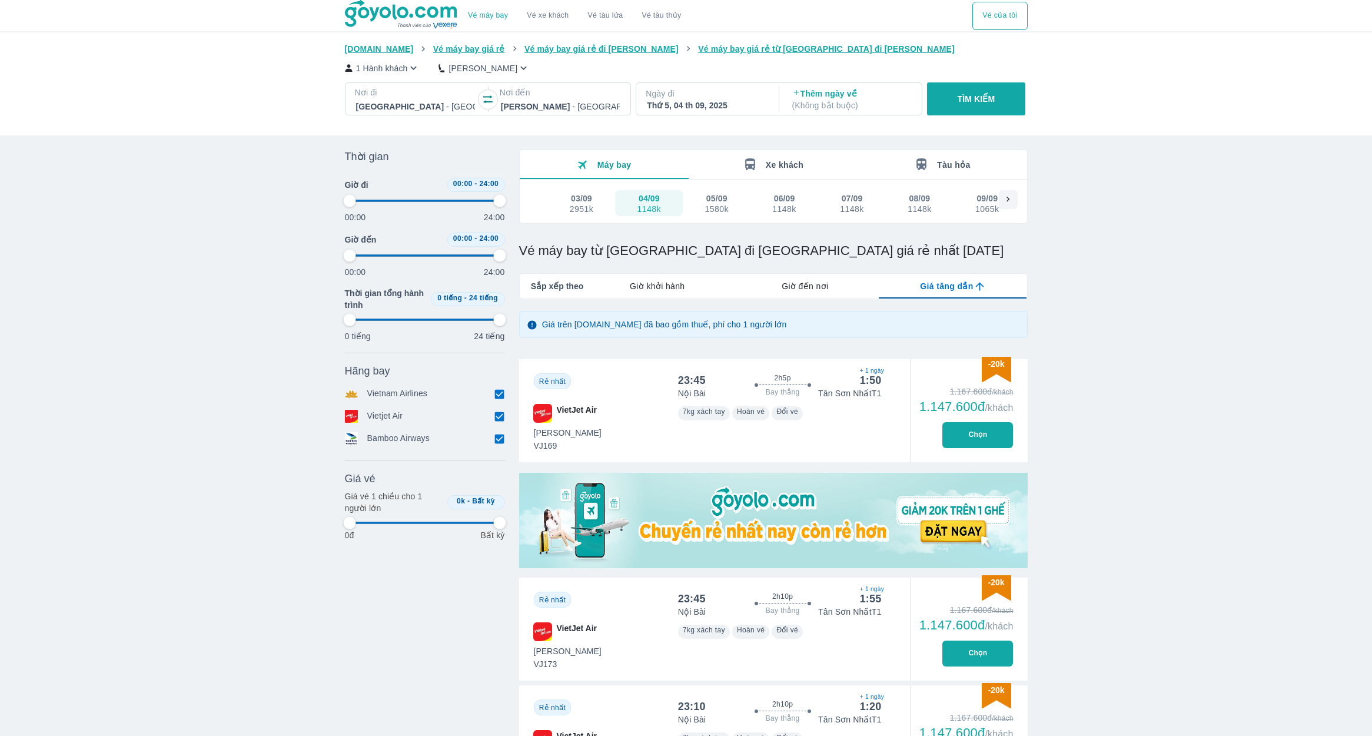
type input "97.9166666666667"
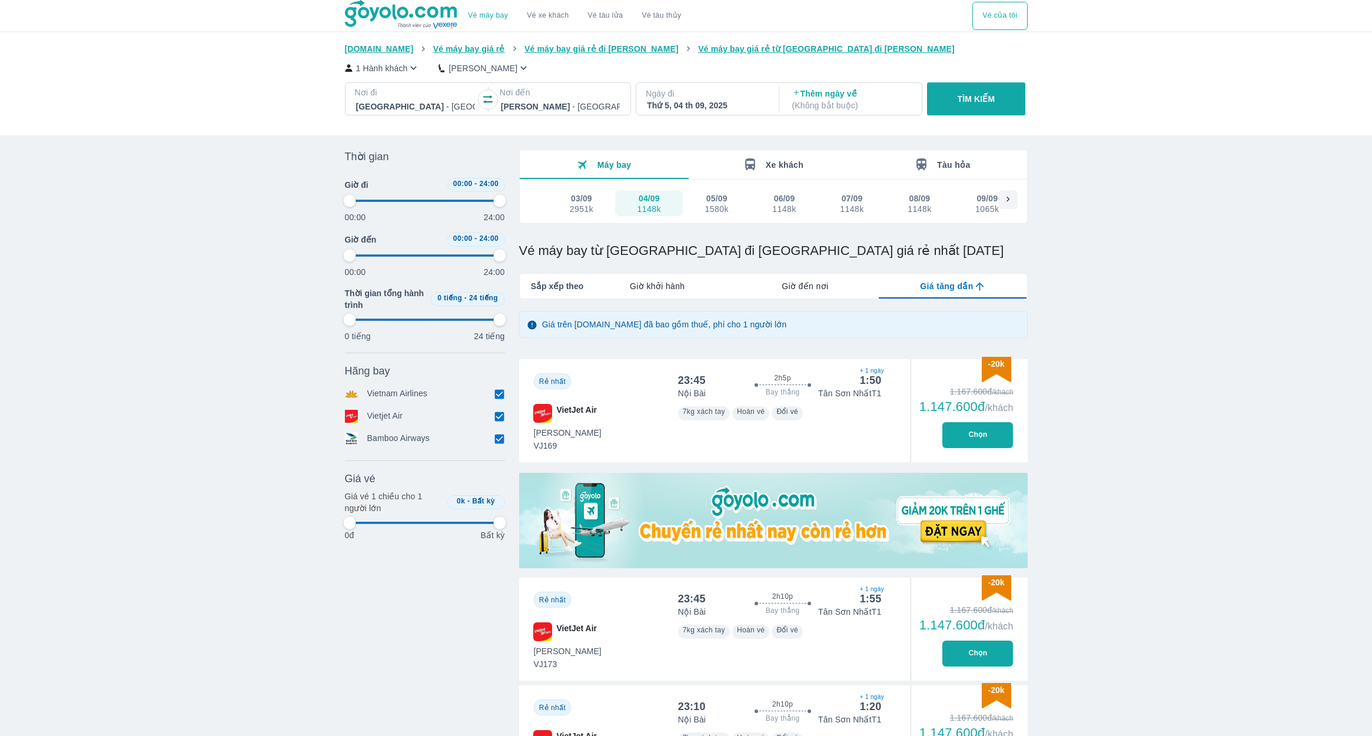
type input "97.9166666666667"
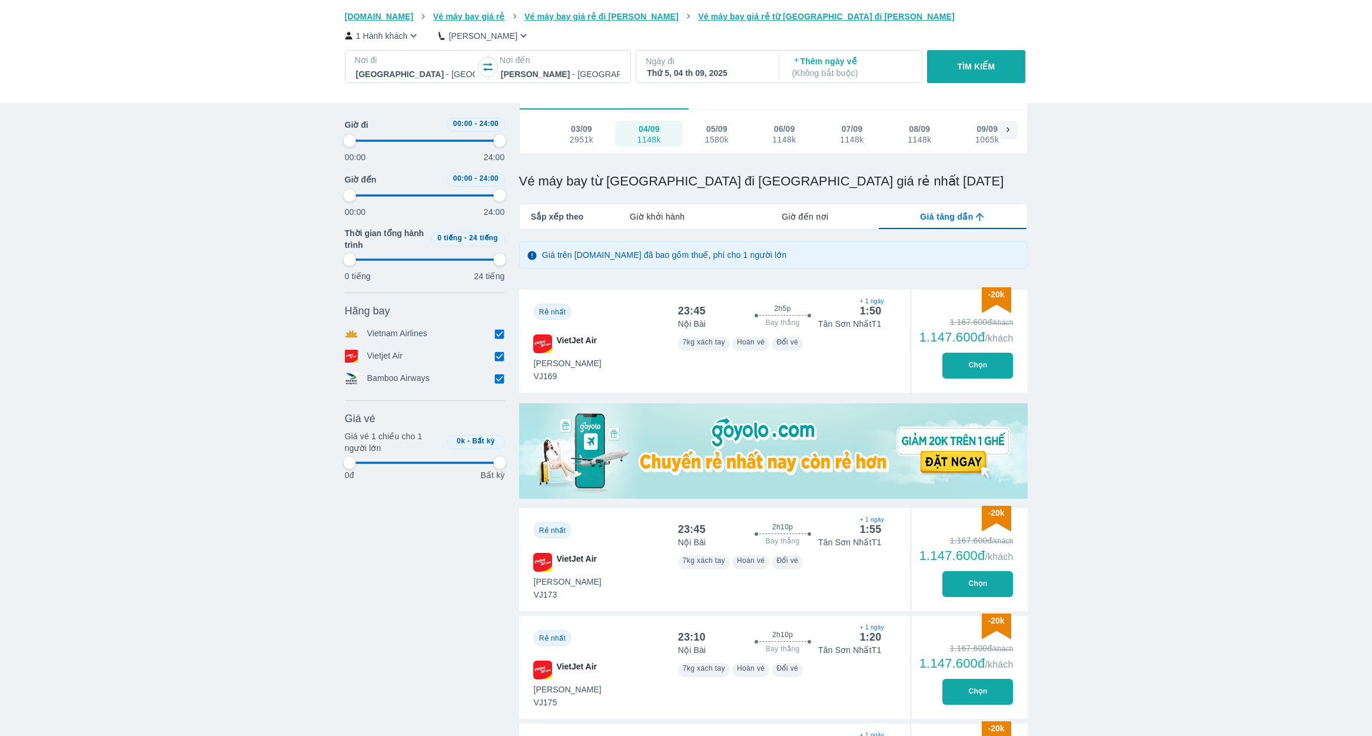
type input "97.9166666666667"
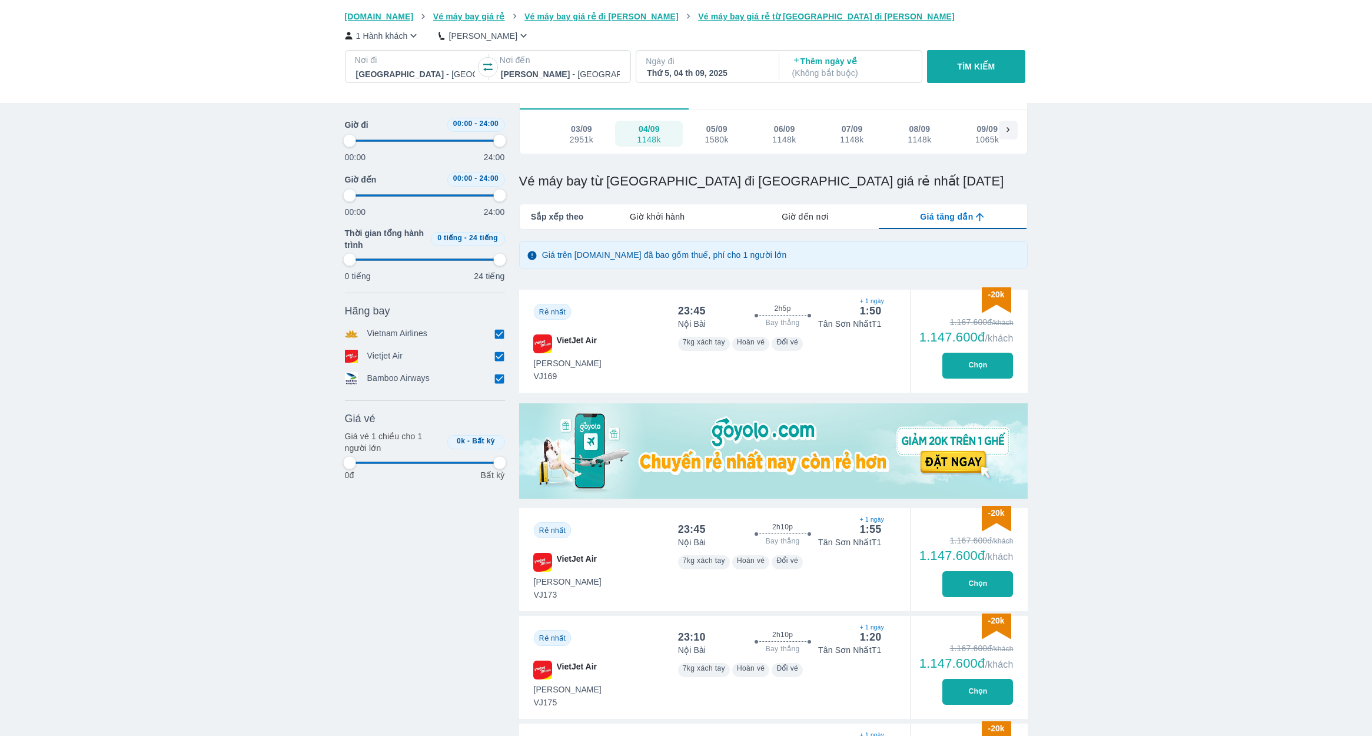
type input "97.9166666666667"
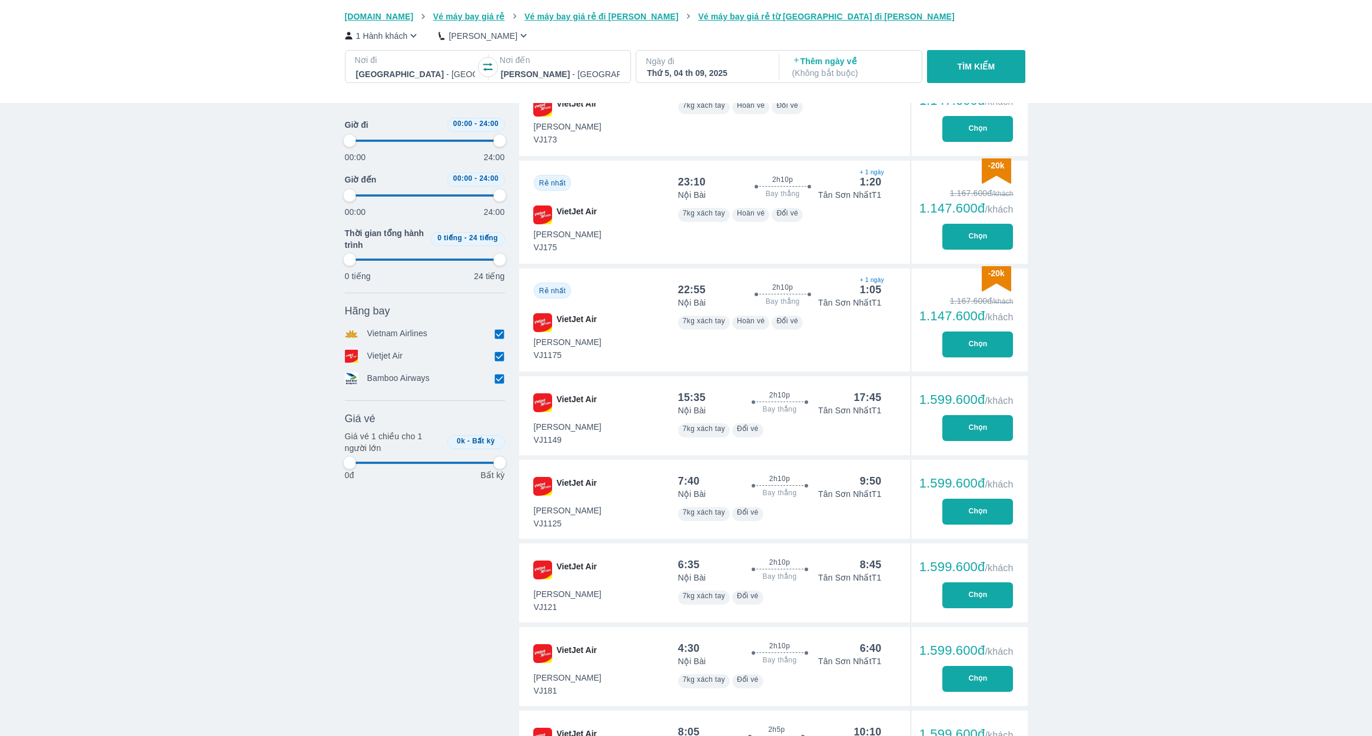
scroll to position [527, 0]
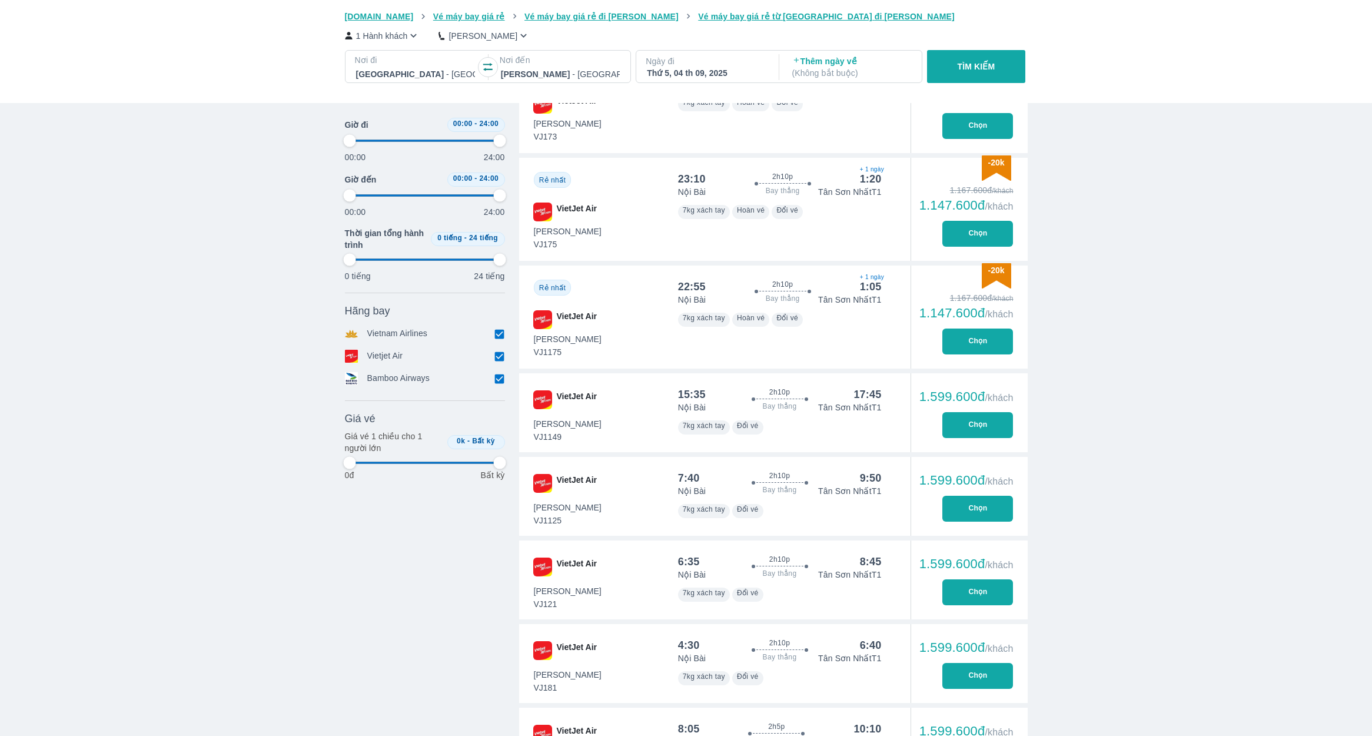
type input "97.9166666666667"
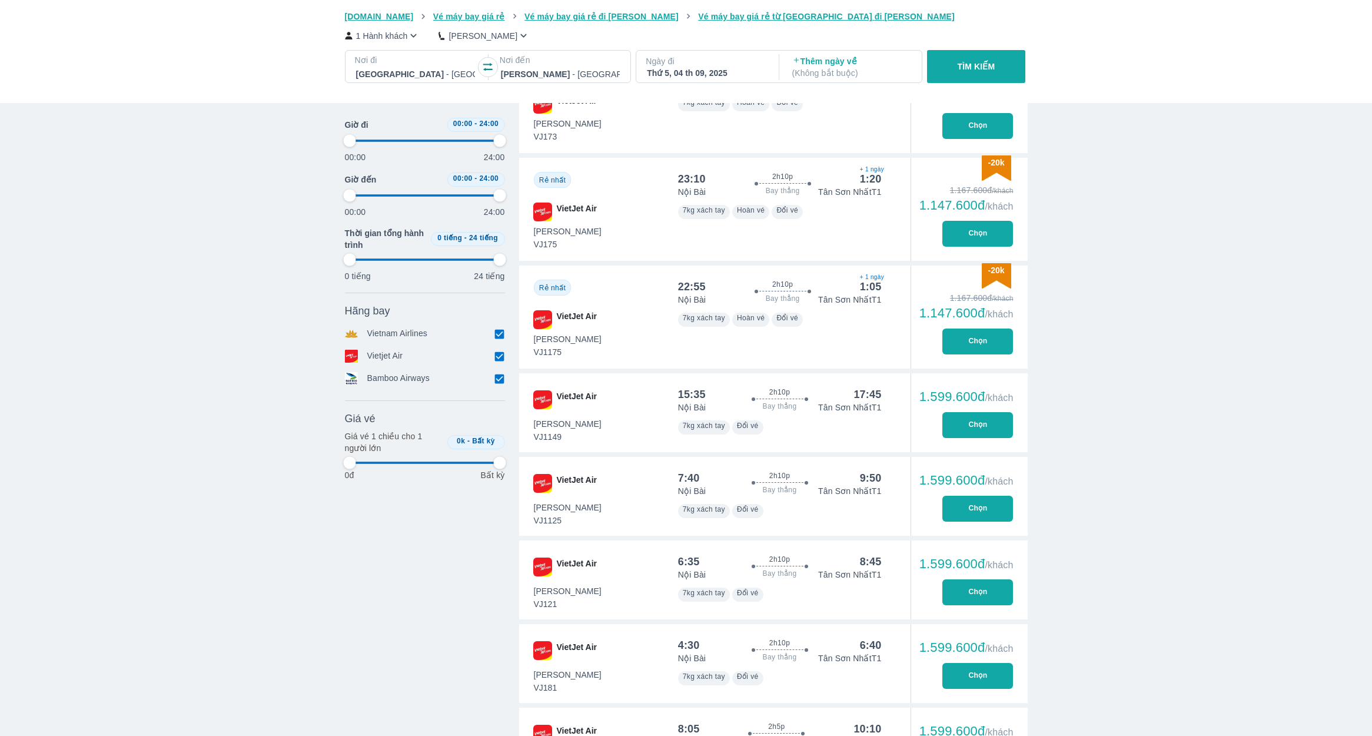
type input "97.9166666666667"
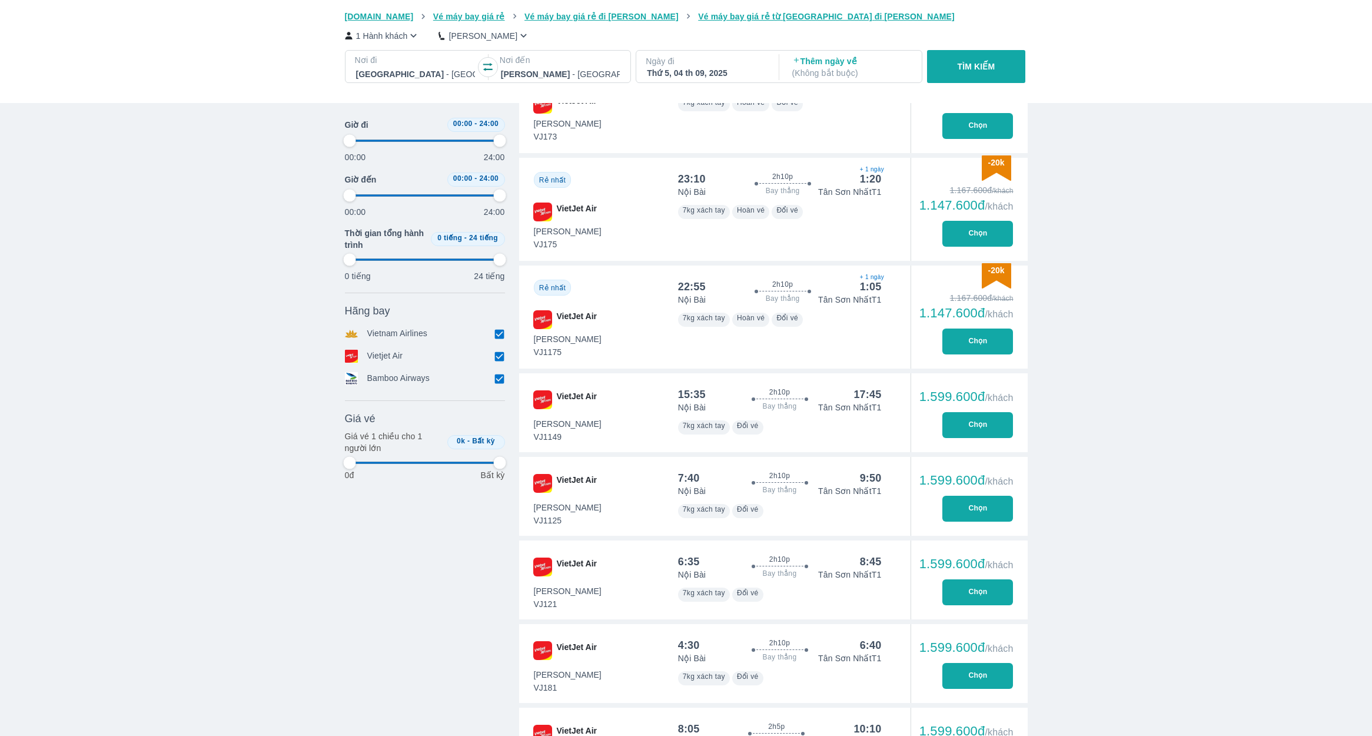
type input "97.9166666666667"
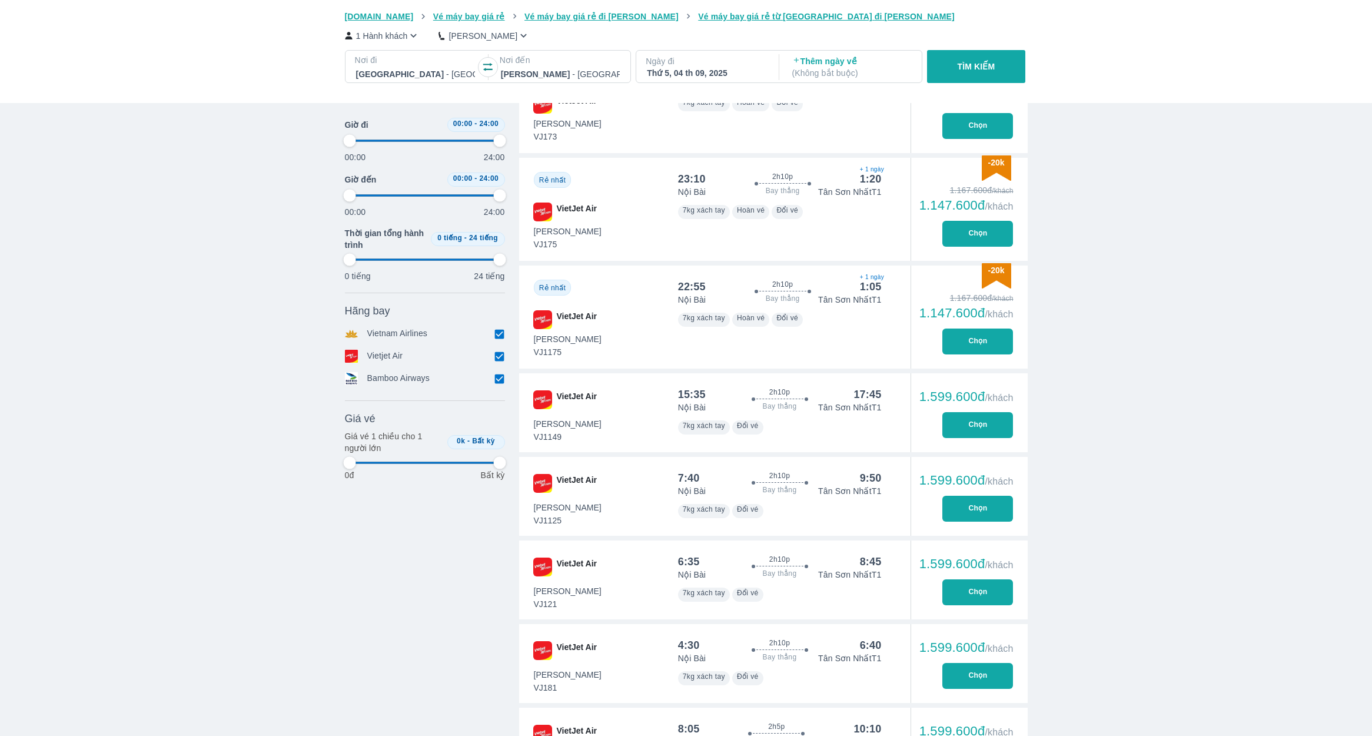
type input "97.9166666666667"
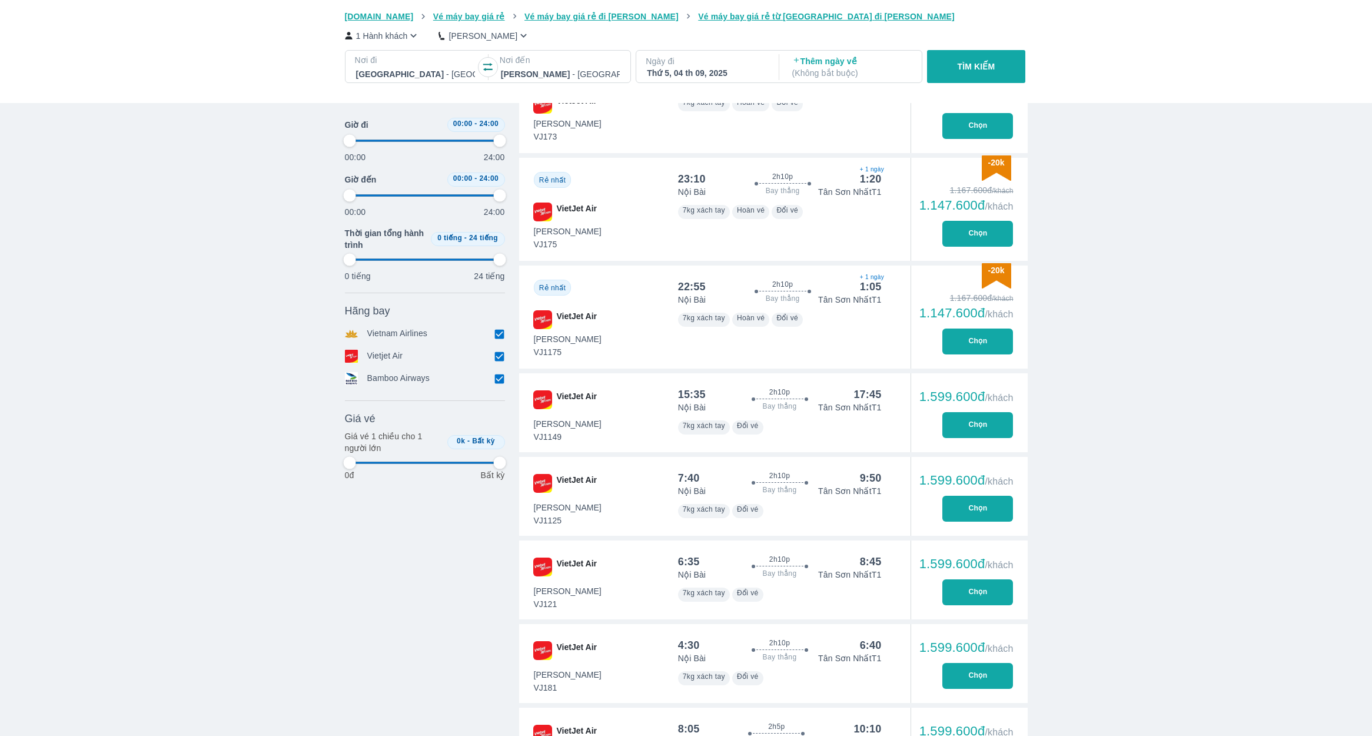
type input "97.9166666666667"
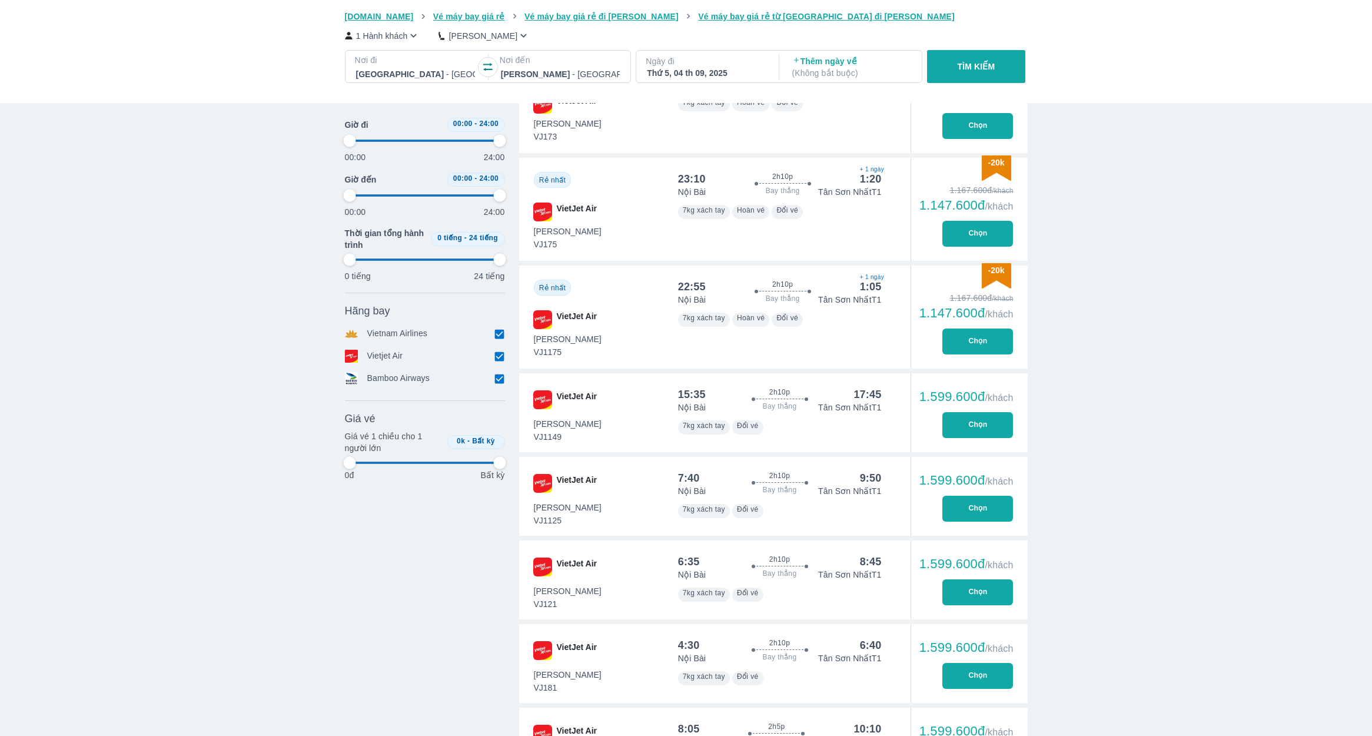
type input "97.9166666666667"
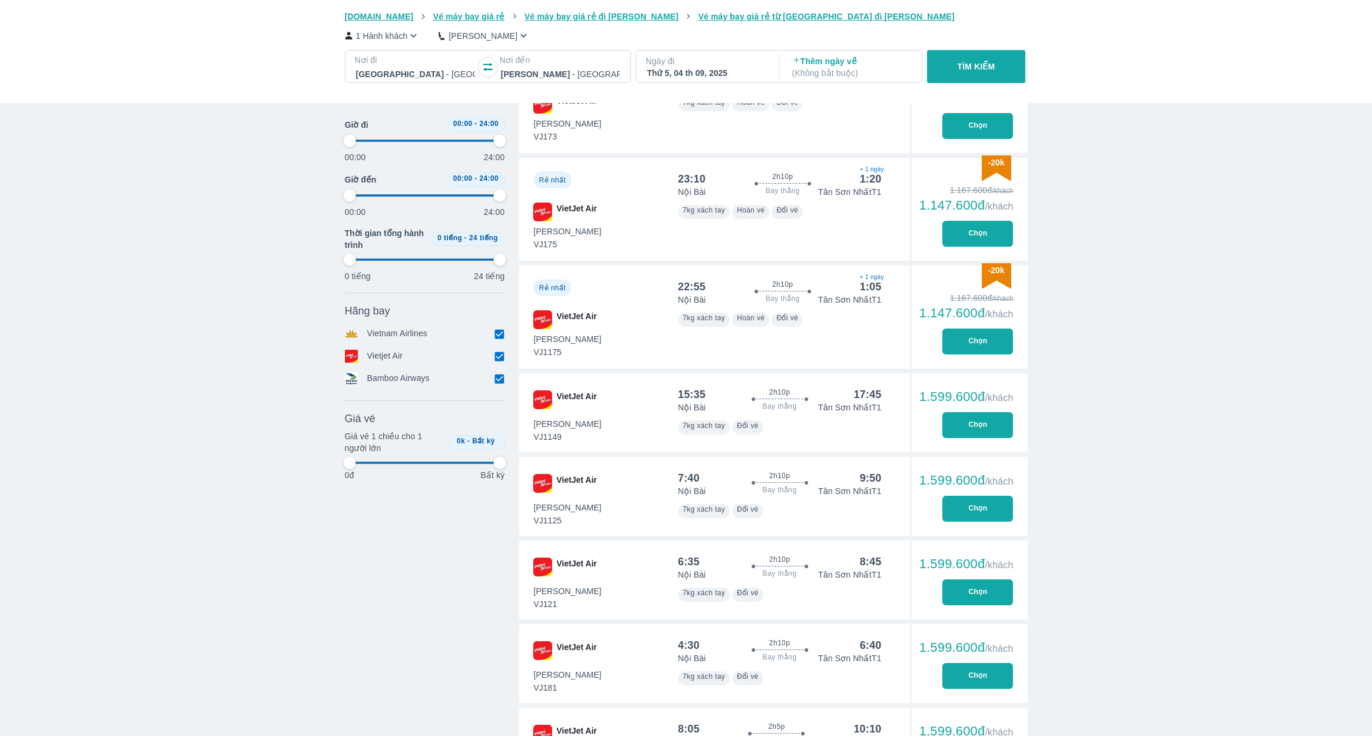
type input "97.9166666666667"
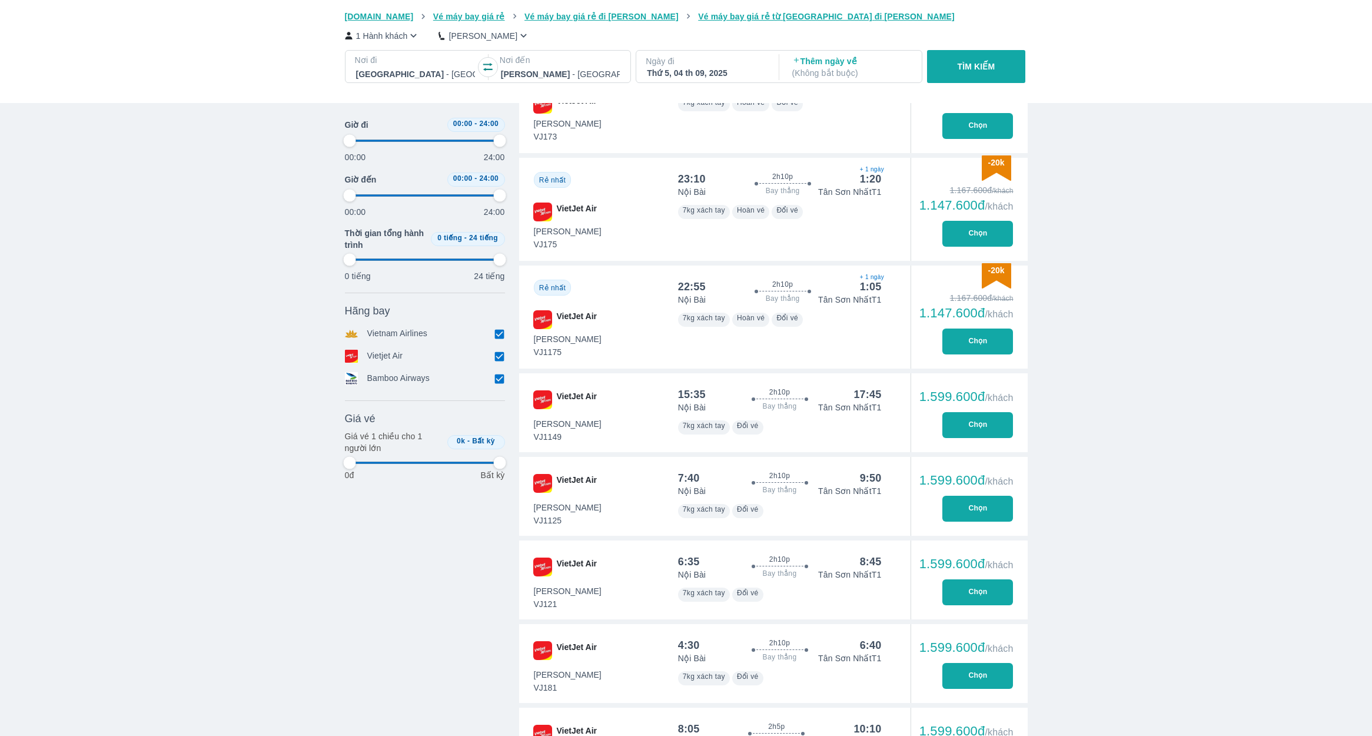
type input "97.9166666666667"
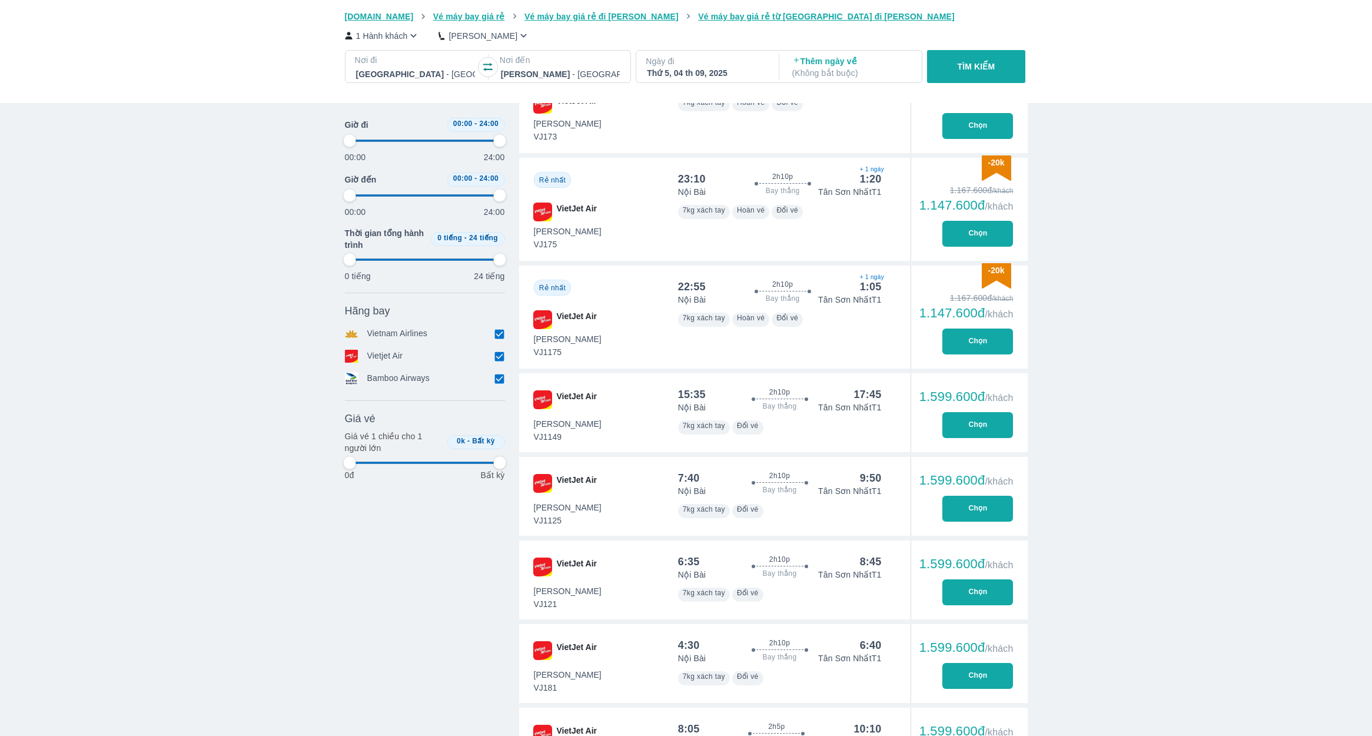
type input "97.9166666666667"
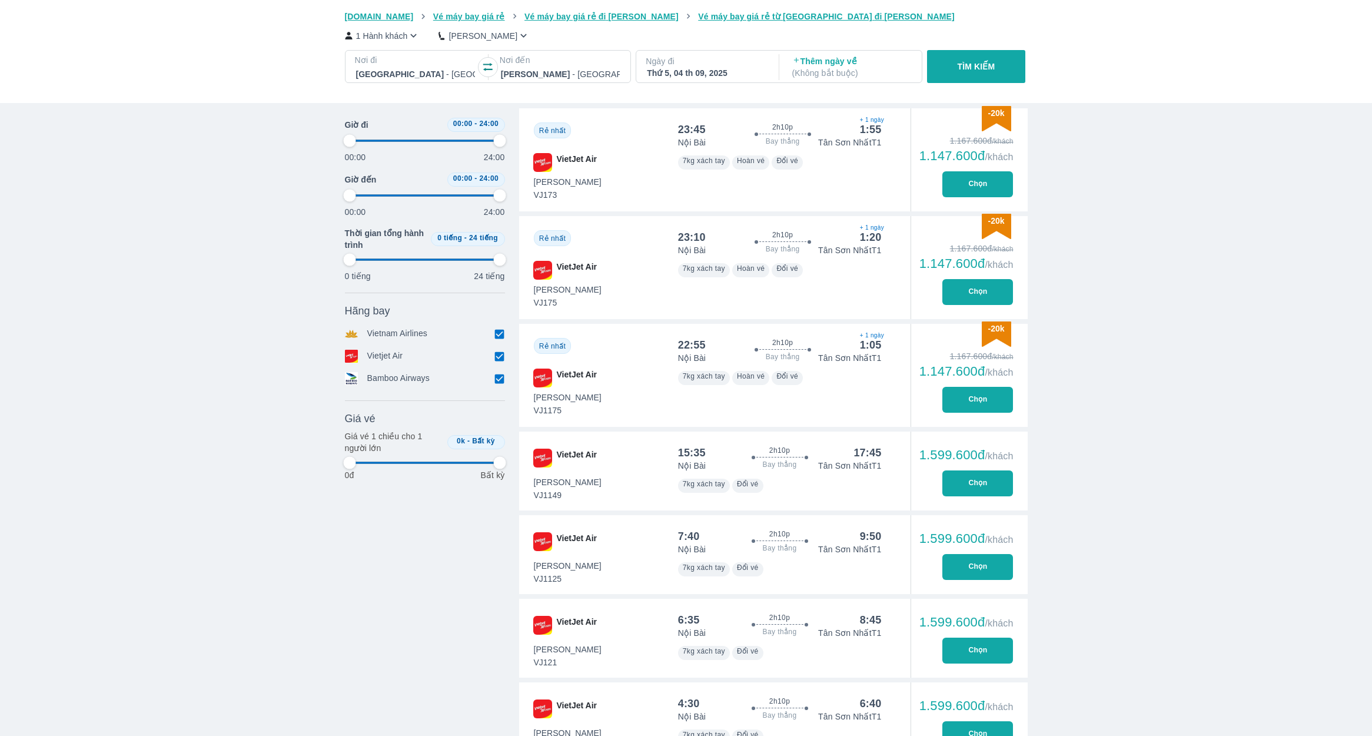
type input "97.9166666666667"
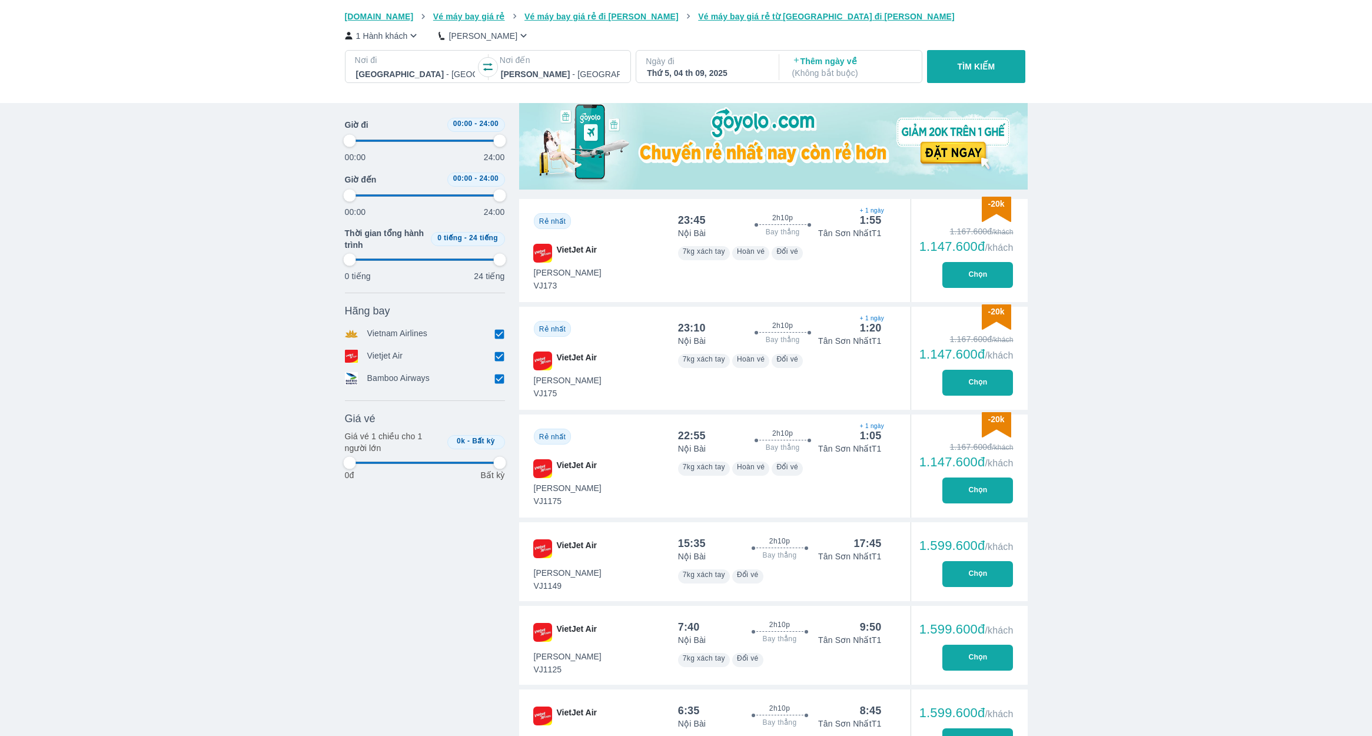
type input "97.9166666666667"
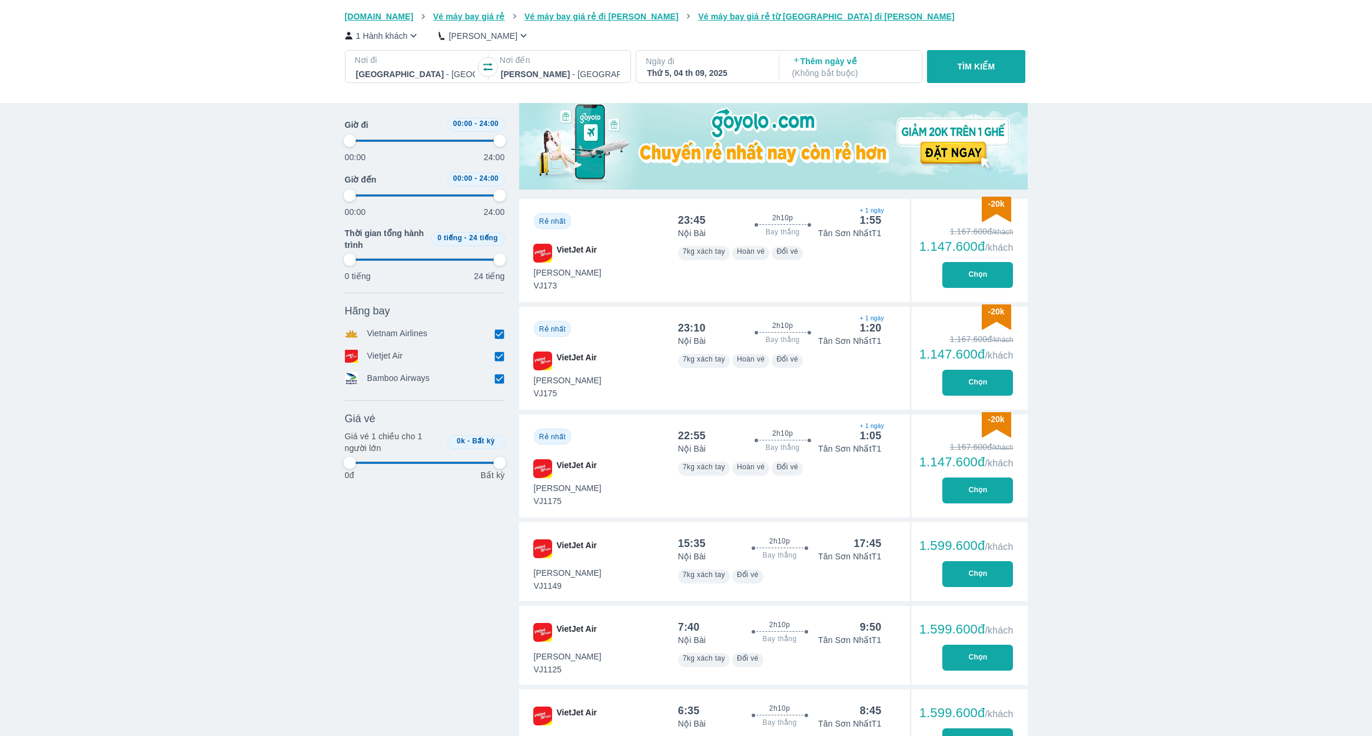
type input "97.9166666666667"
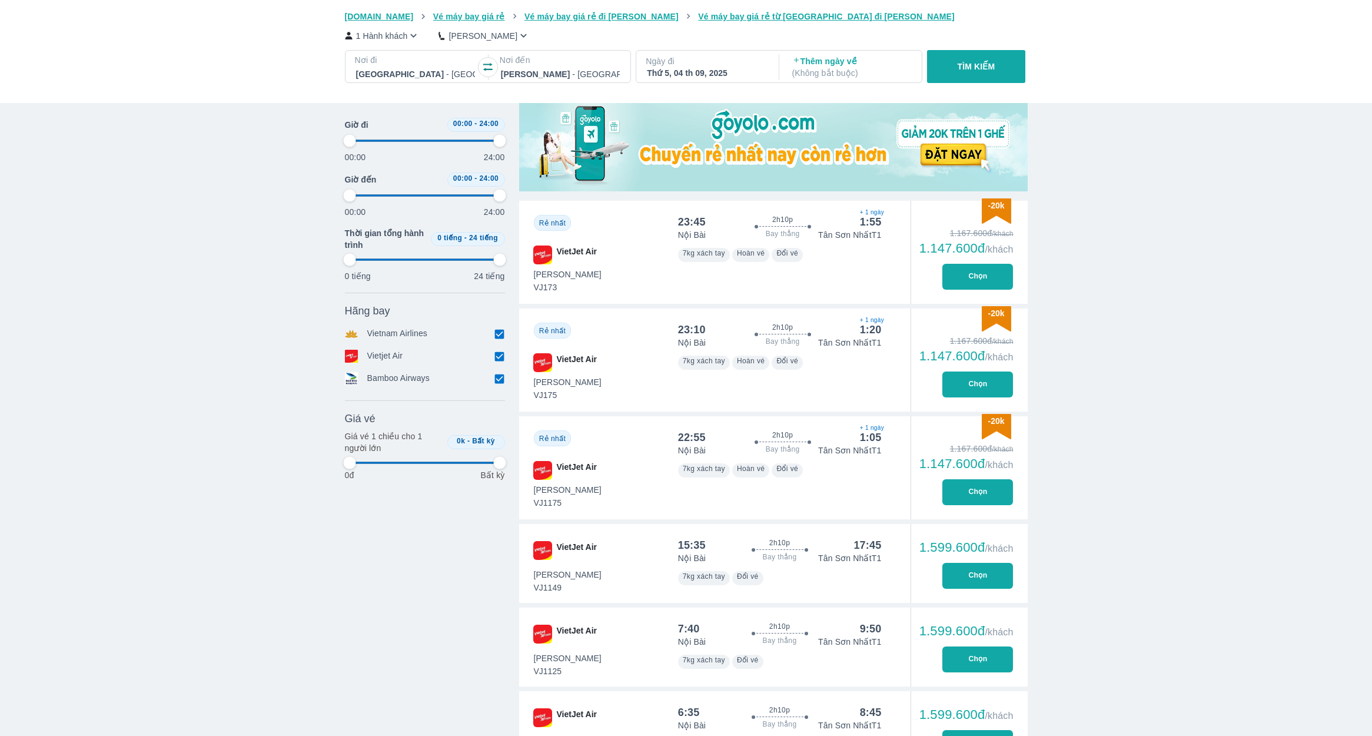
type input "97.9166666666667"
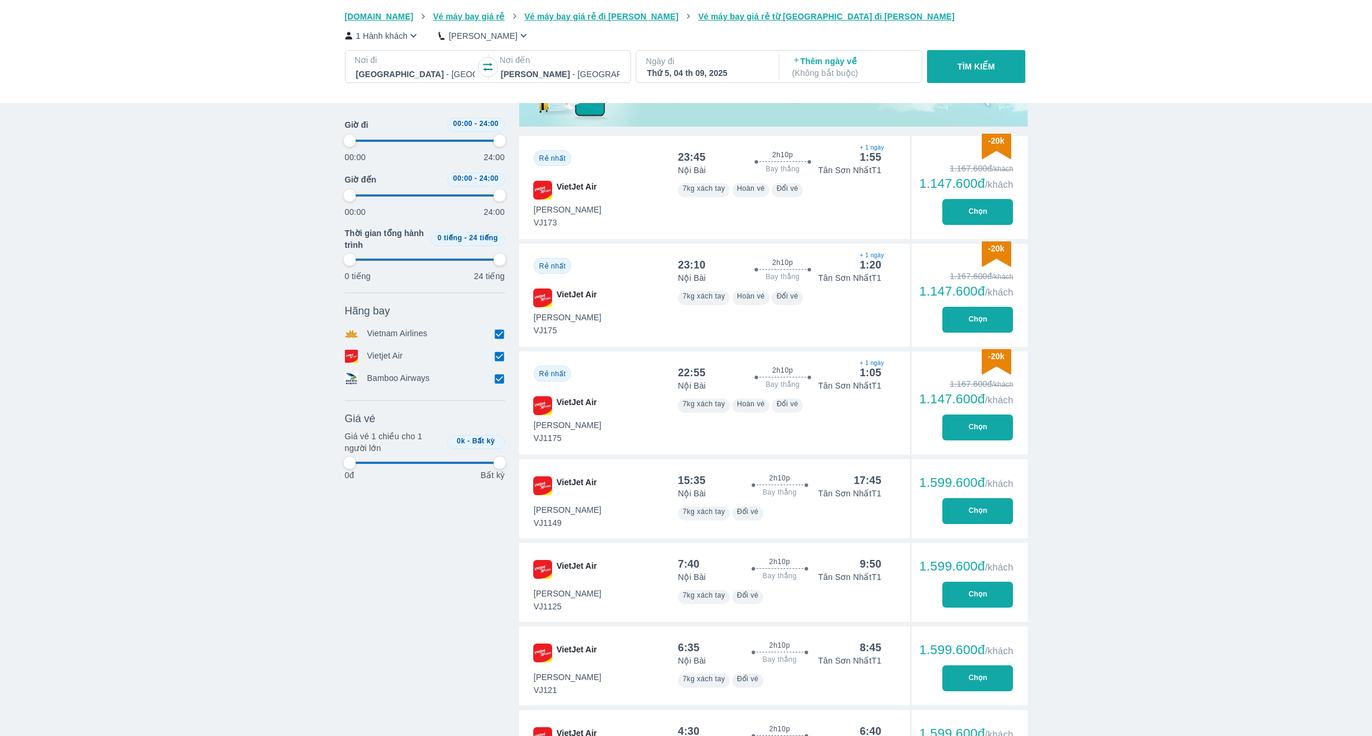
scroll to position [456, 0]
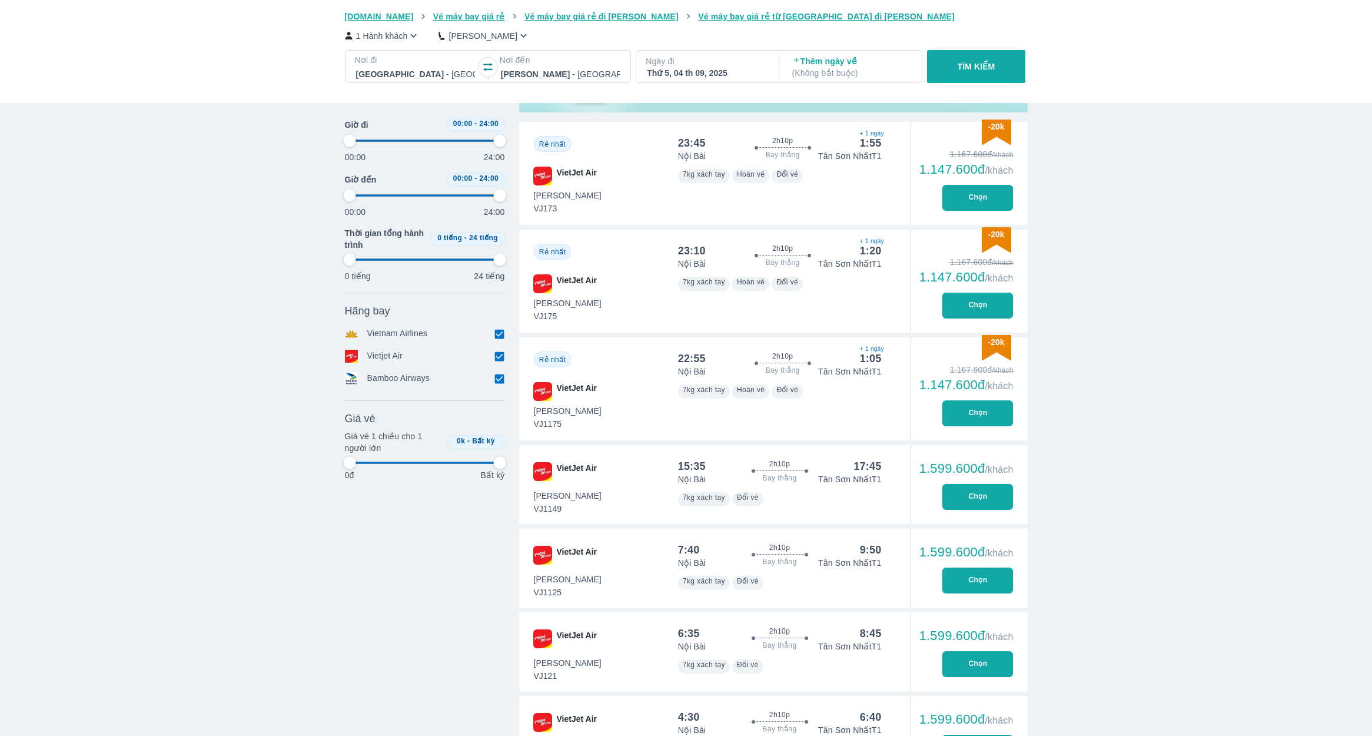
type input "97.9166666666667"
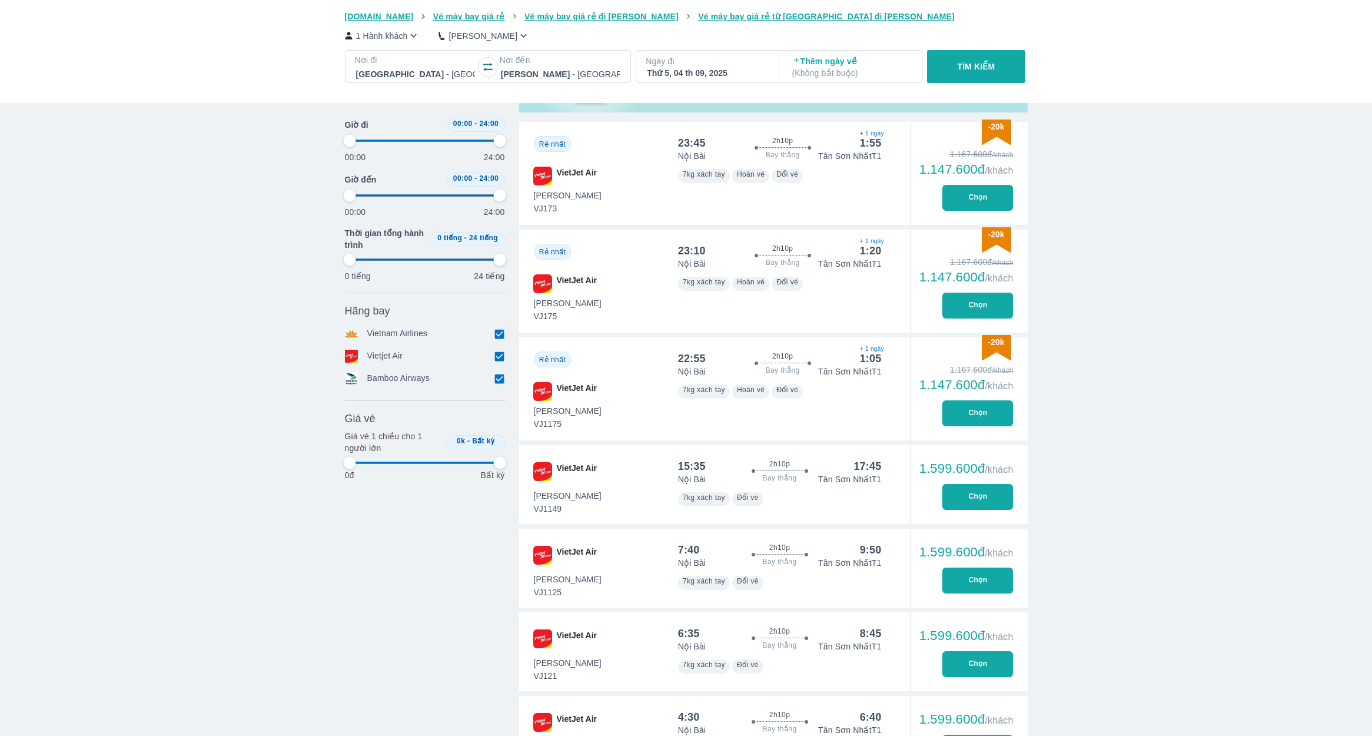
type input "97.9166666666667"
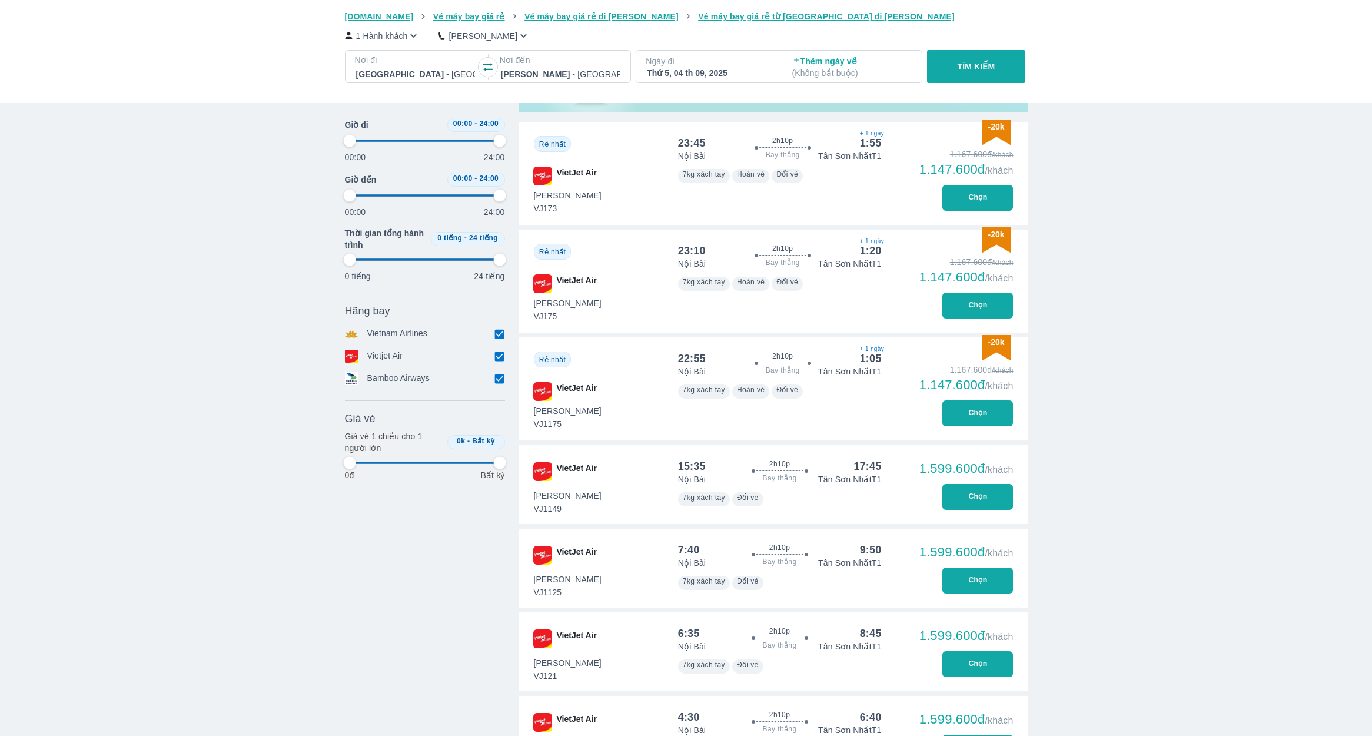
type input "97.9166666666667"
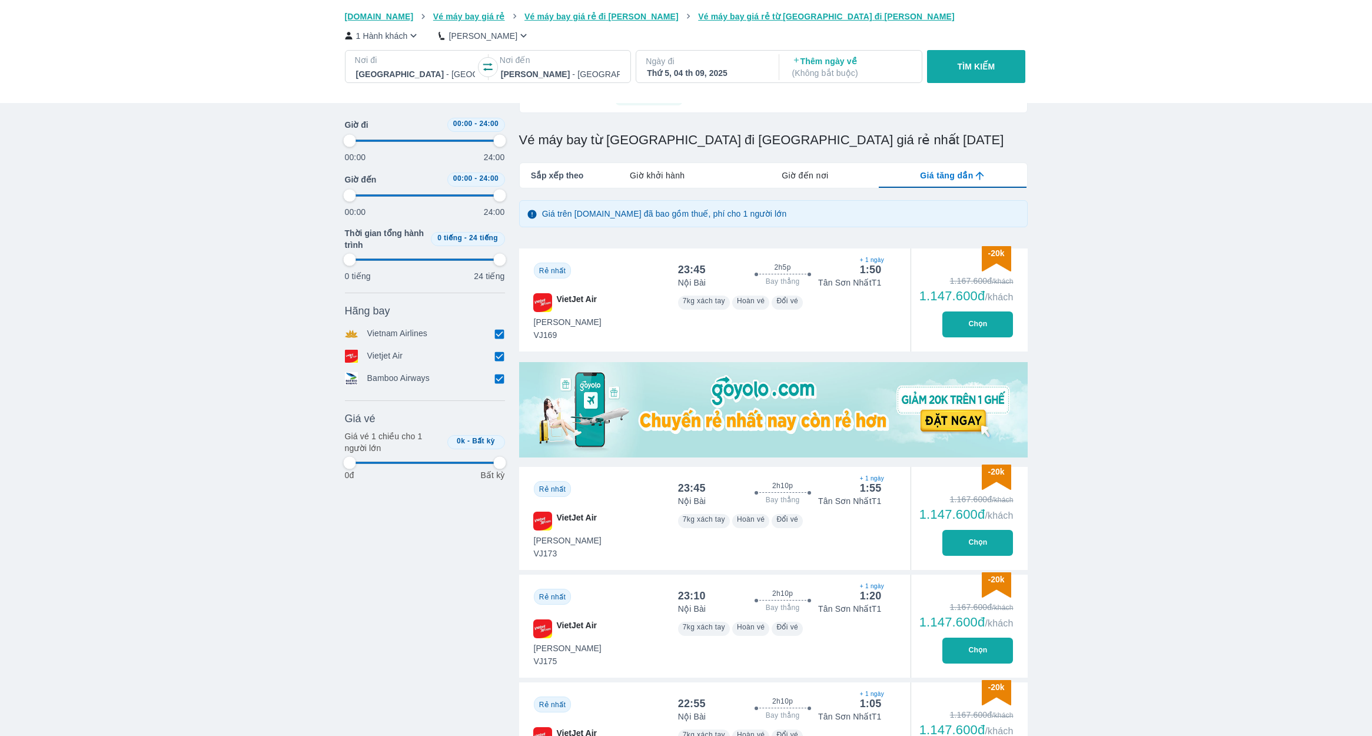
click at [424, 72] on div at bounding box center [415, 74] width 119 height 14
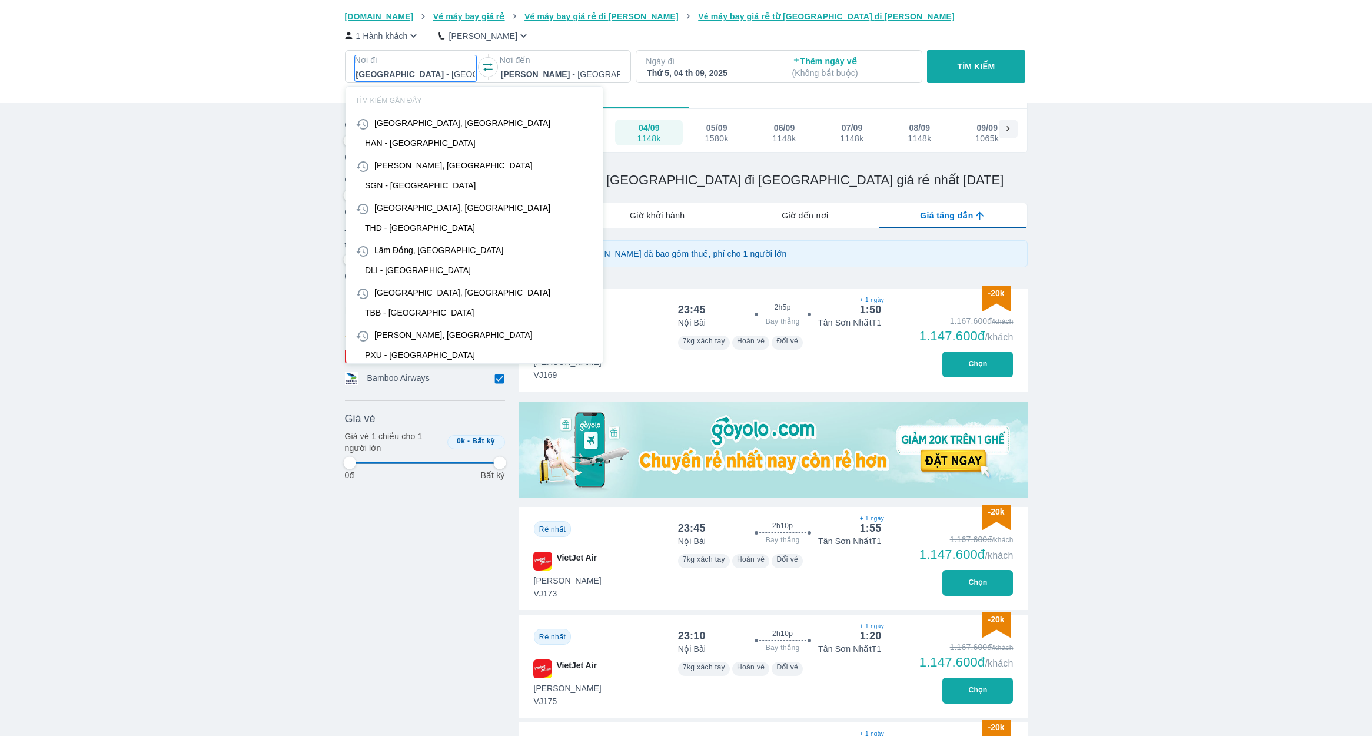
scroll to position [68, 0]
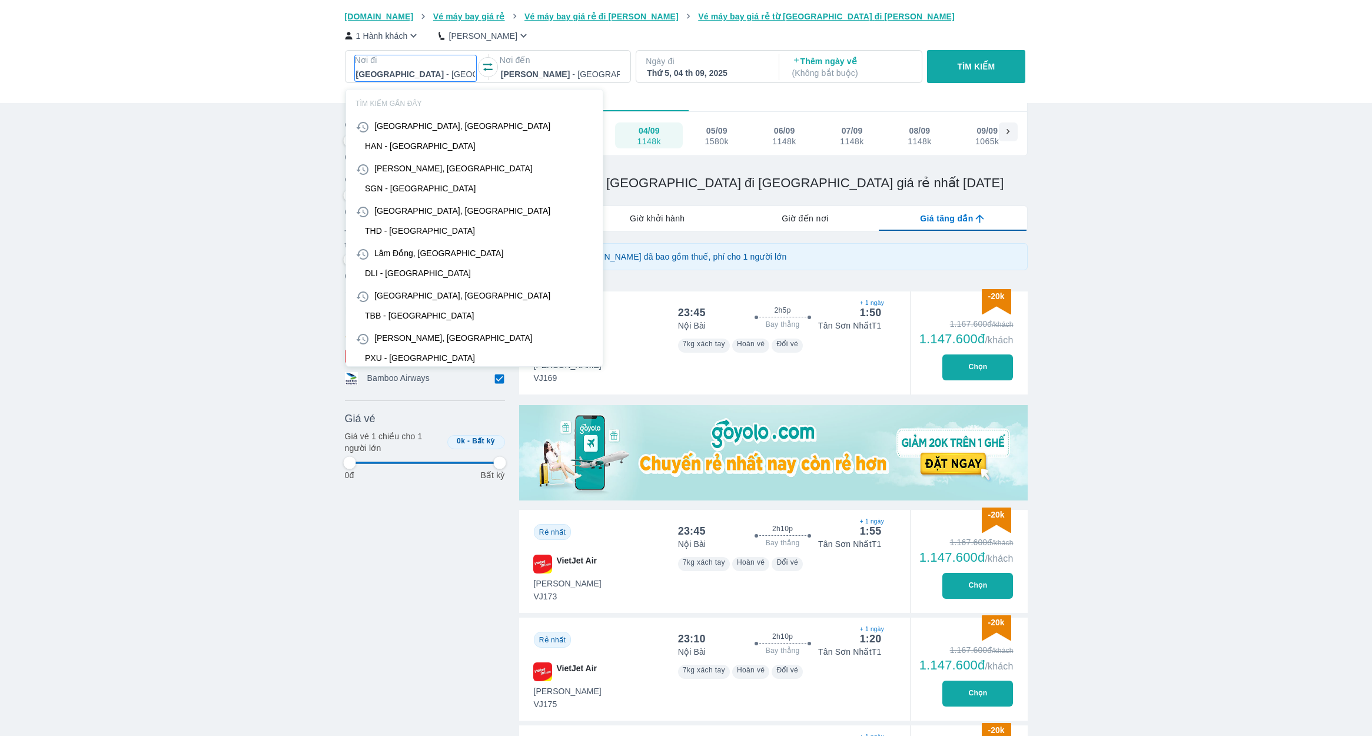
type input "da"
type input "97.9166666666667"
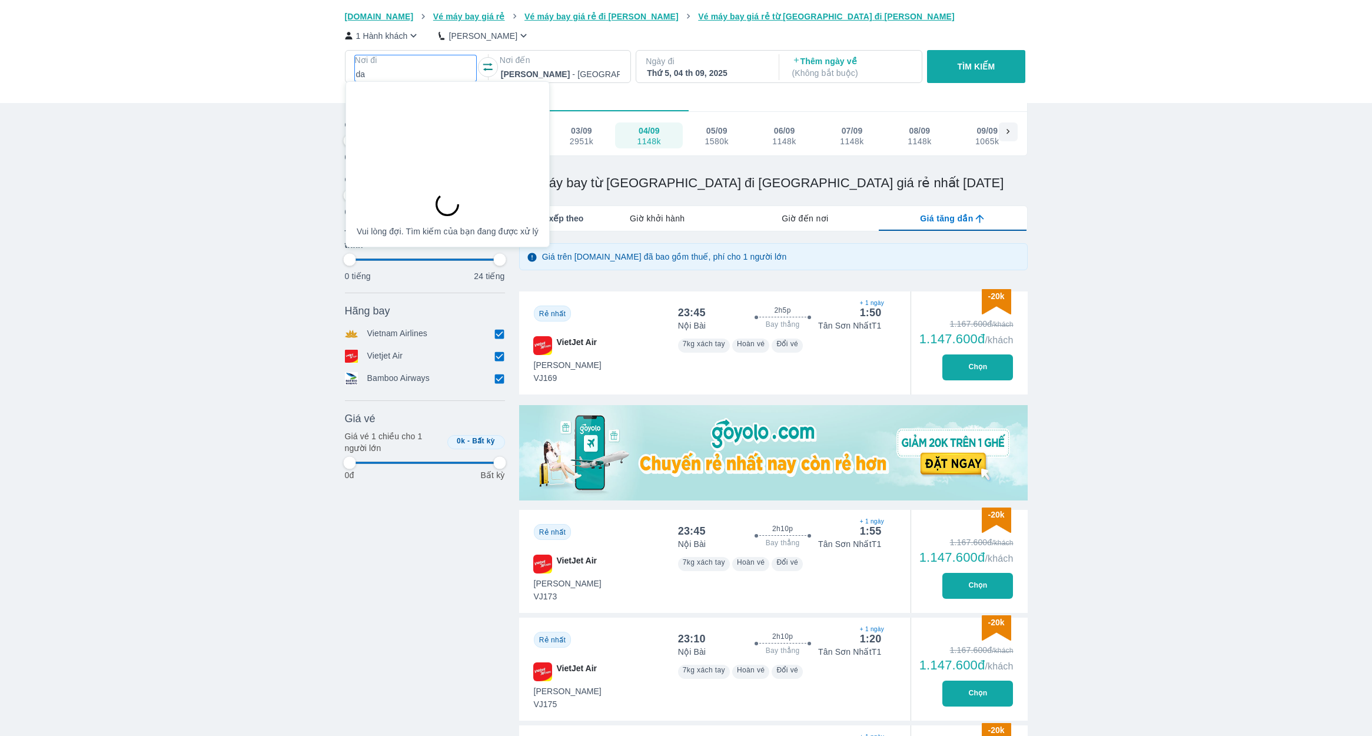
type input "d"
type input "đa"
type input "97.9166666666667"
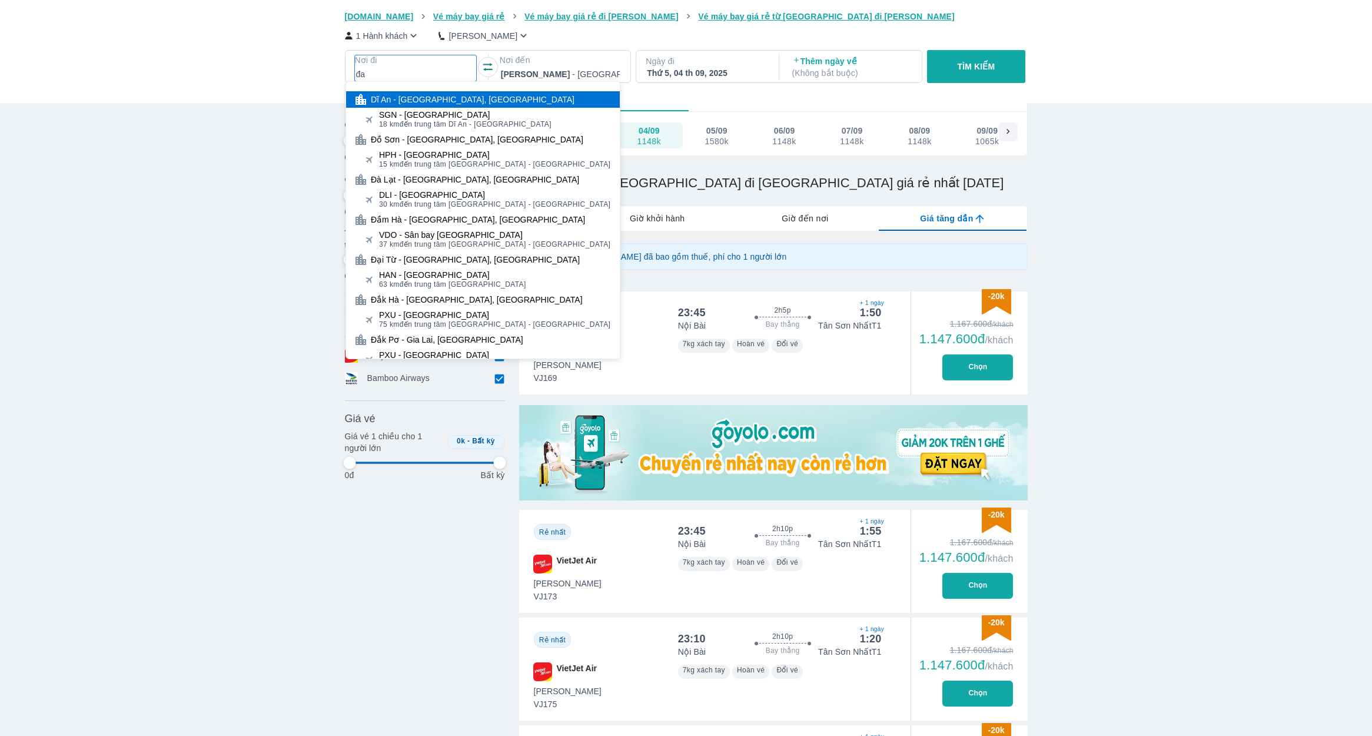
type input "đ"
type input "dad"
type input "97.9166666666667"
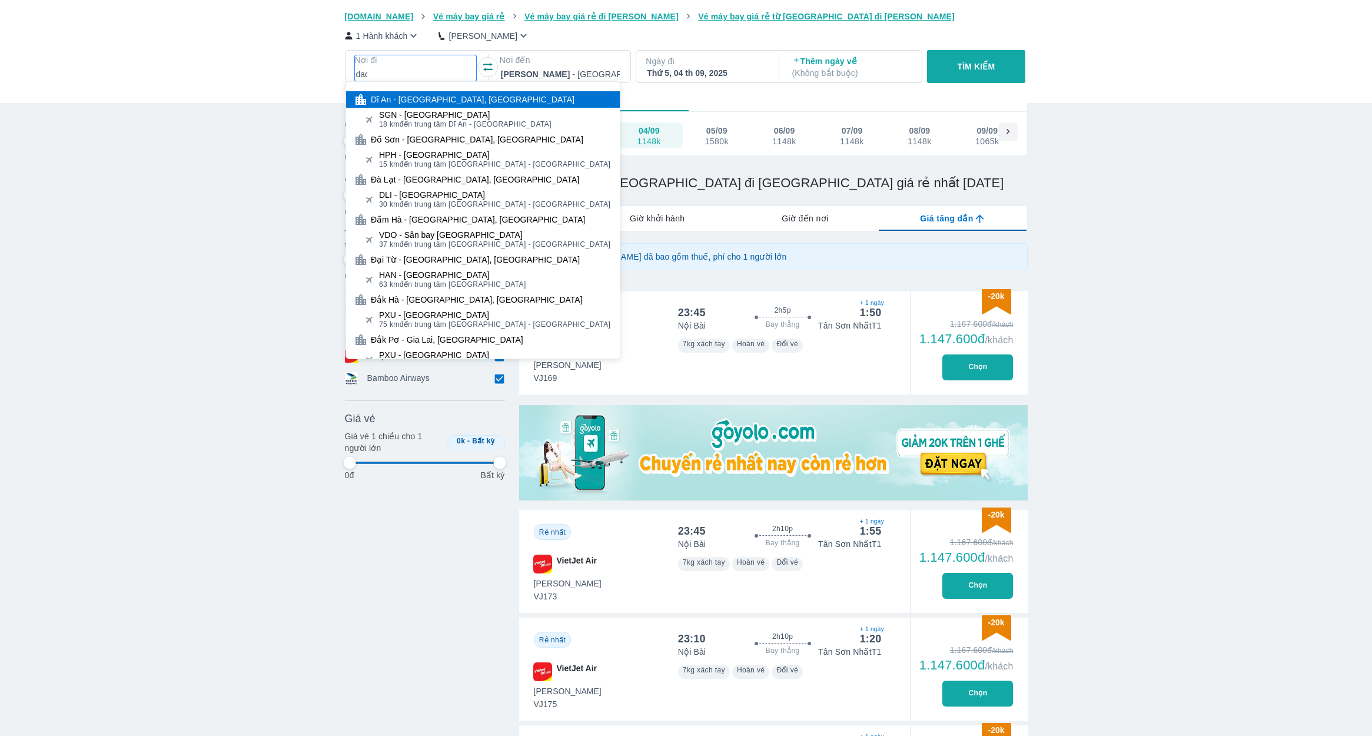
type input "97.9166666666667"
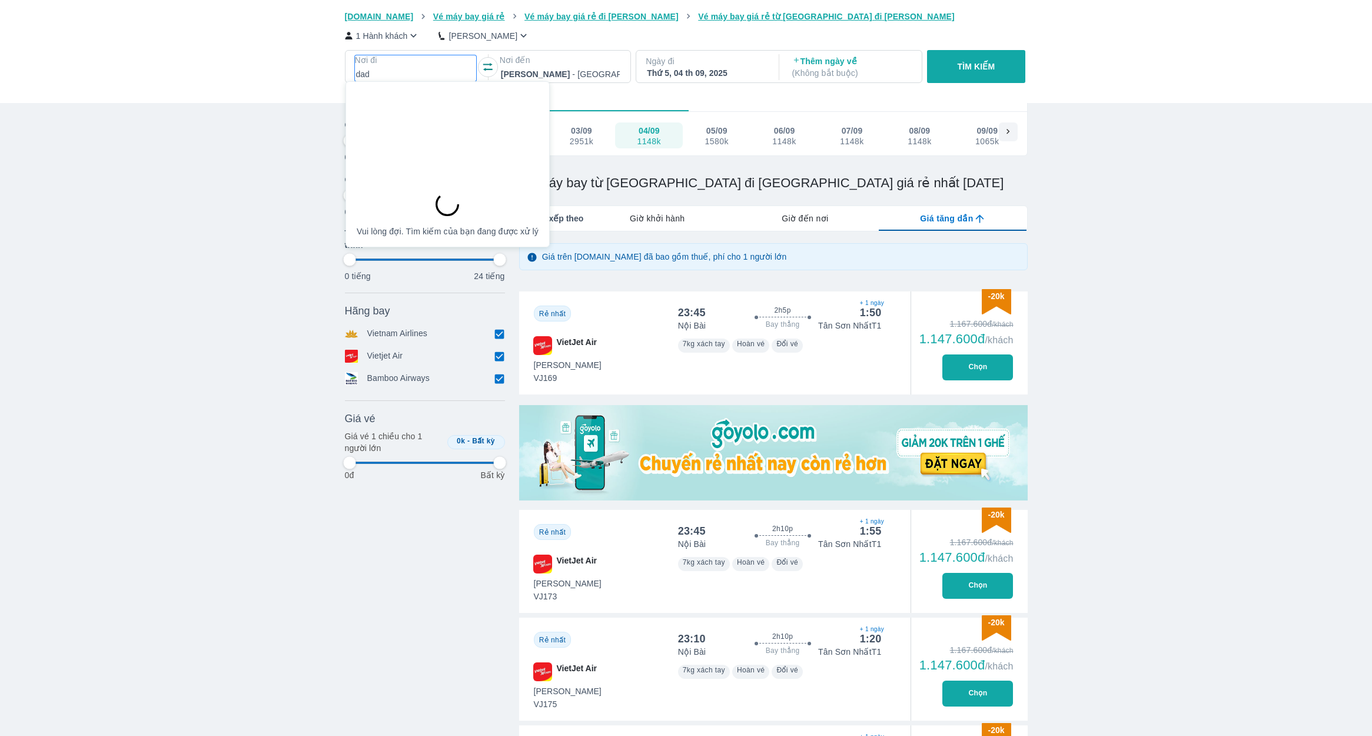
type input "97.9166666666667"
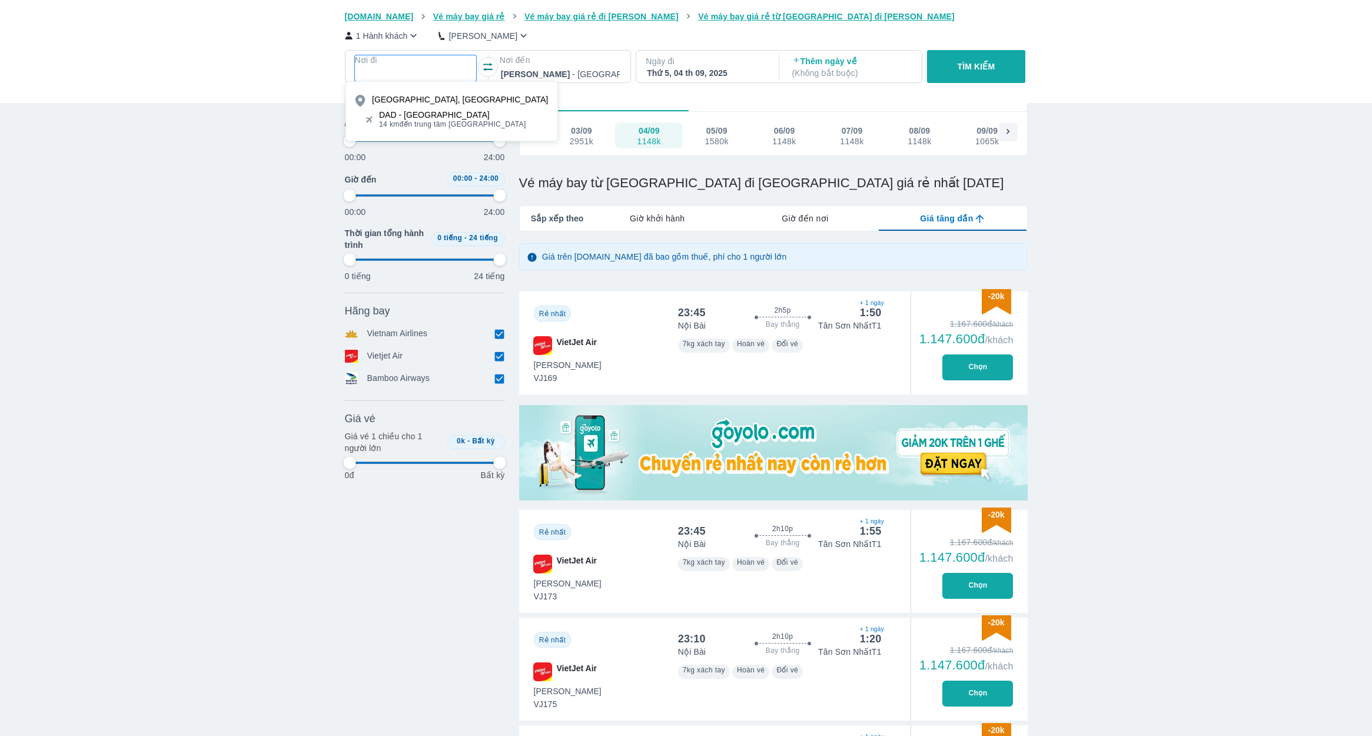
click at [431, 111] on div "DAD - [GEOGRAPHIC_DATA]" at bounding box center [452, 114] width 147 height 9
click at [716, 64] on p "Ngày đi" at bounding box center [706, 61] width 121 height 12
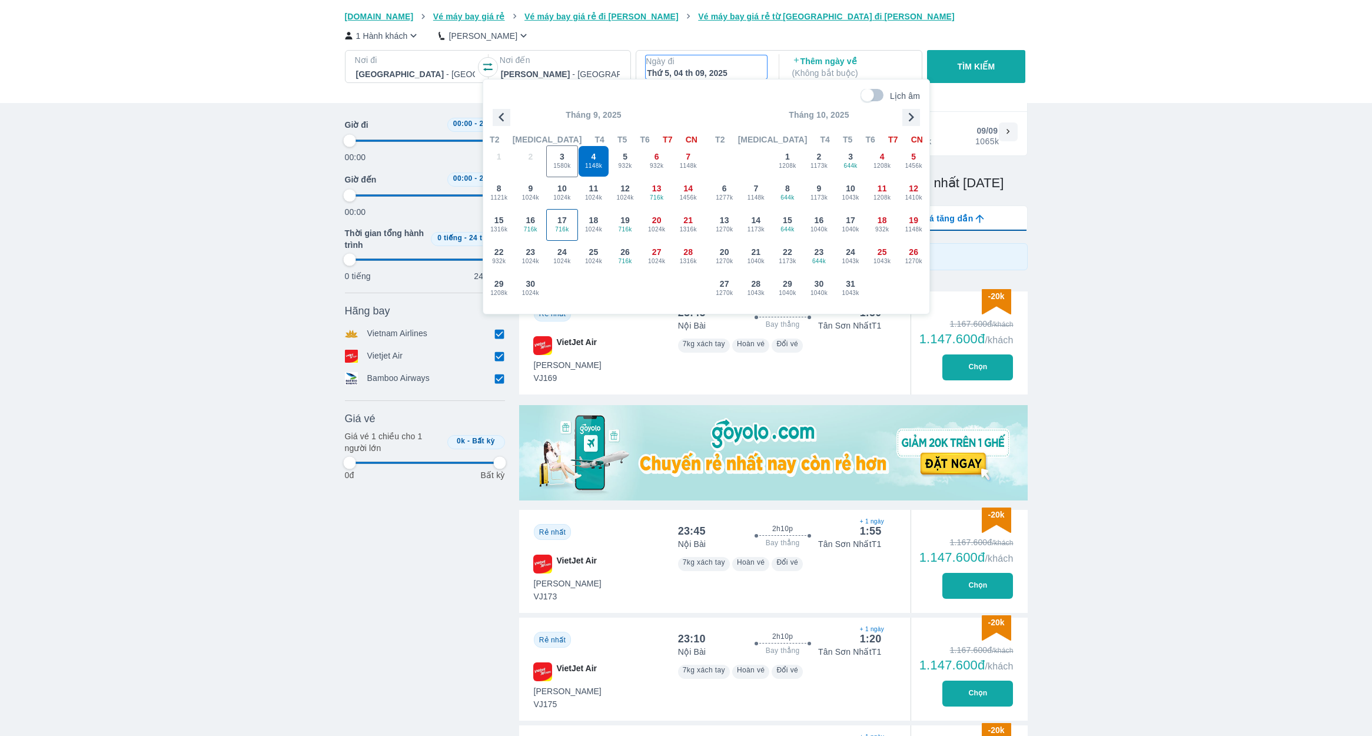
click at [559, 227] on span "716k" at bounding box center [562, 229] width 31 height 9
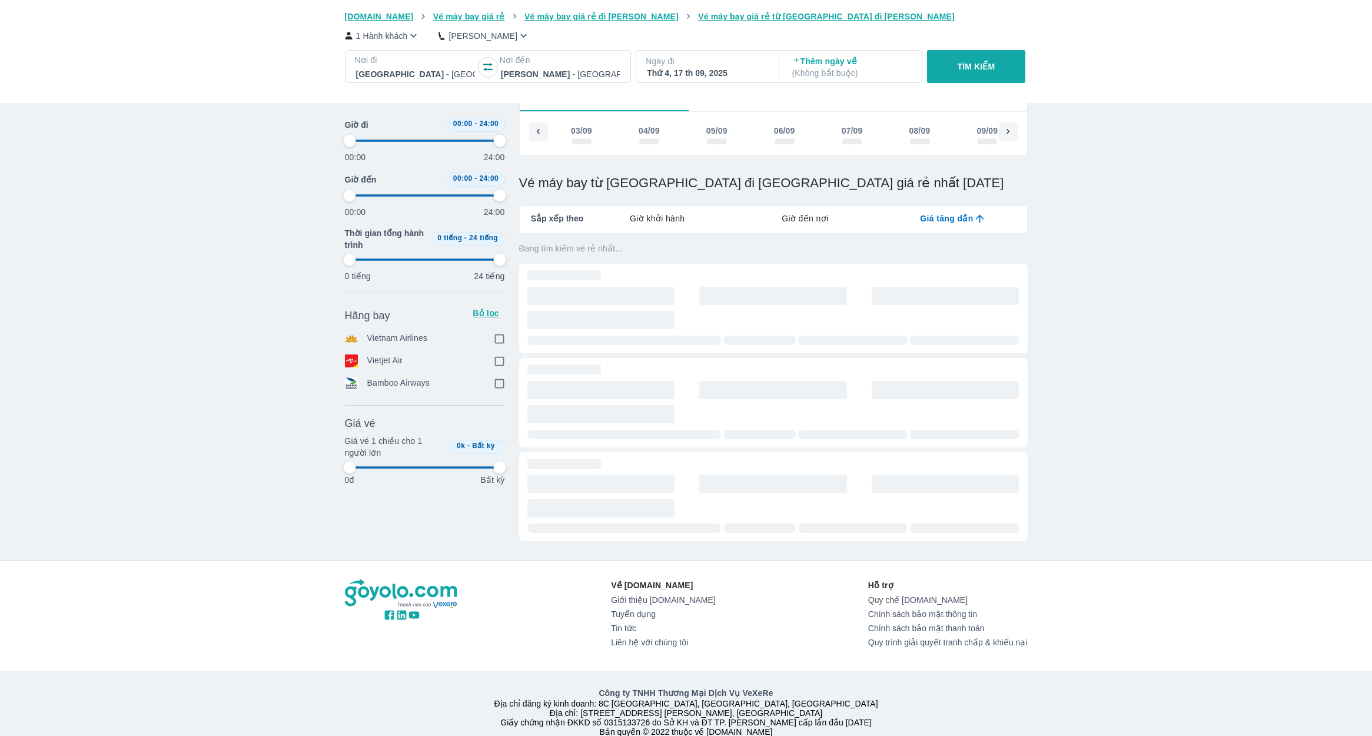
click at [1022, 81] on button "TÌM KIẾM" at bounding box center [976, 66] width 98 height 33
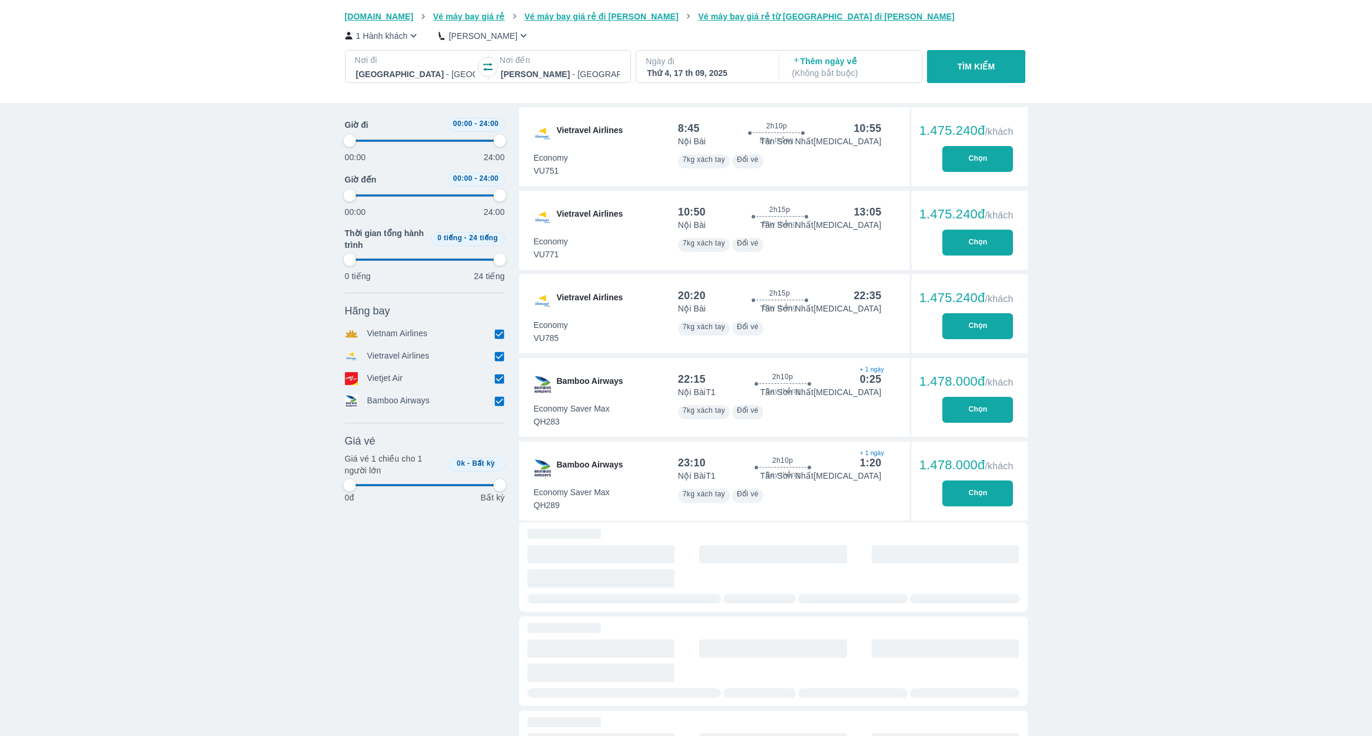
scroll to position [1780, 0]
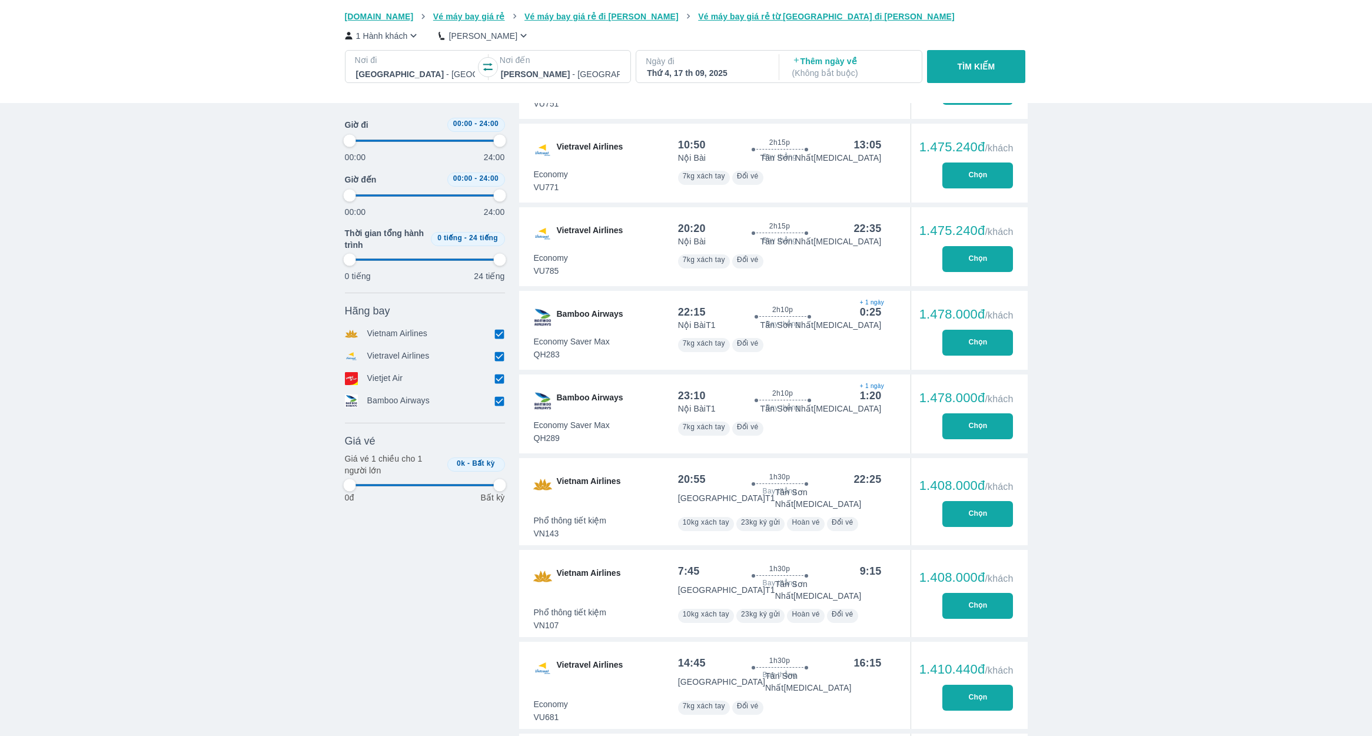
click at [958, 63] on p "TÌM KIẾM" at bounding box center [977, 67] width 38 height 12
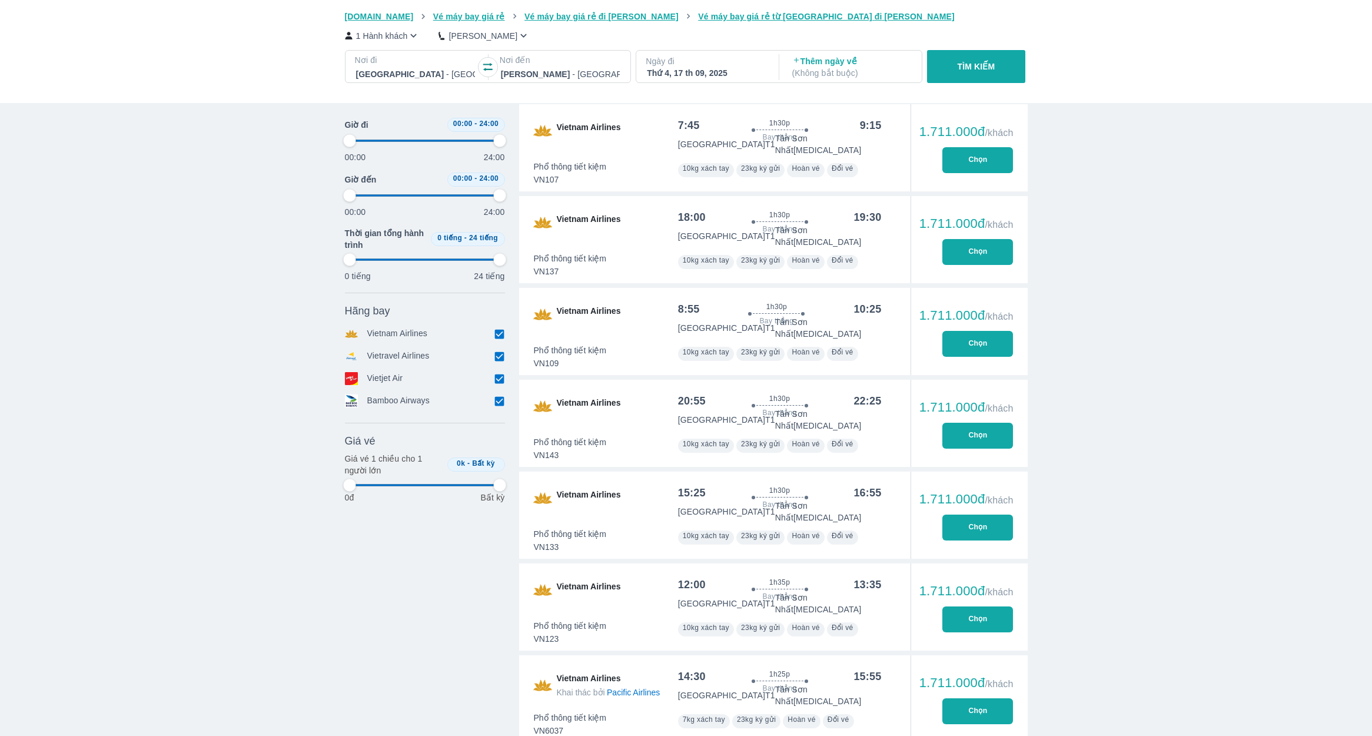
scroll to position [3885, 0]
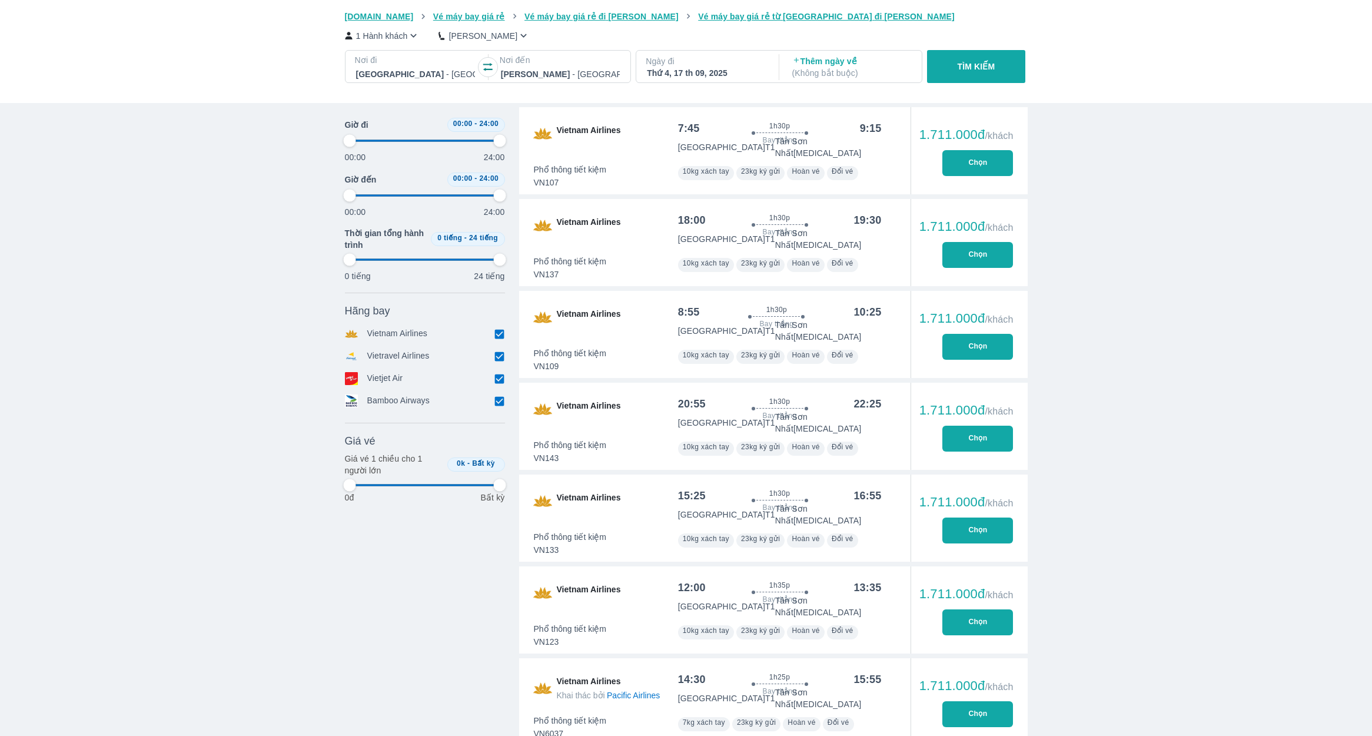
click at [499, 377] on input "checkbox" at bounding box center [499, 378] width 11 height 11
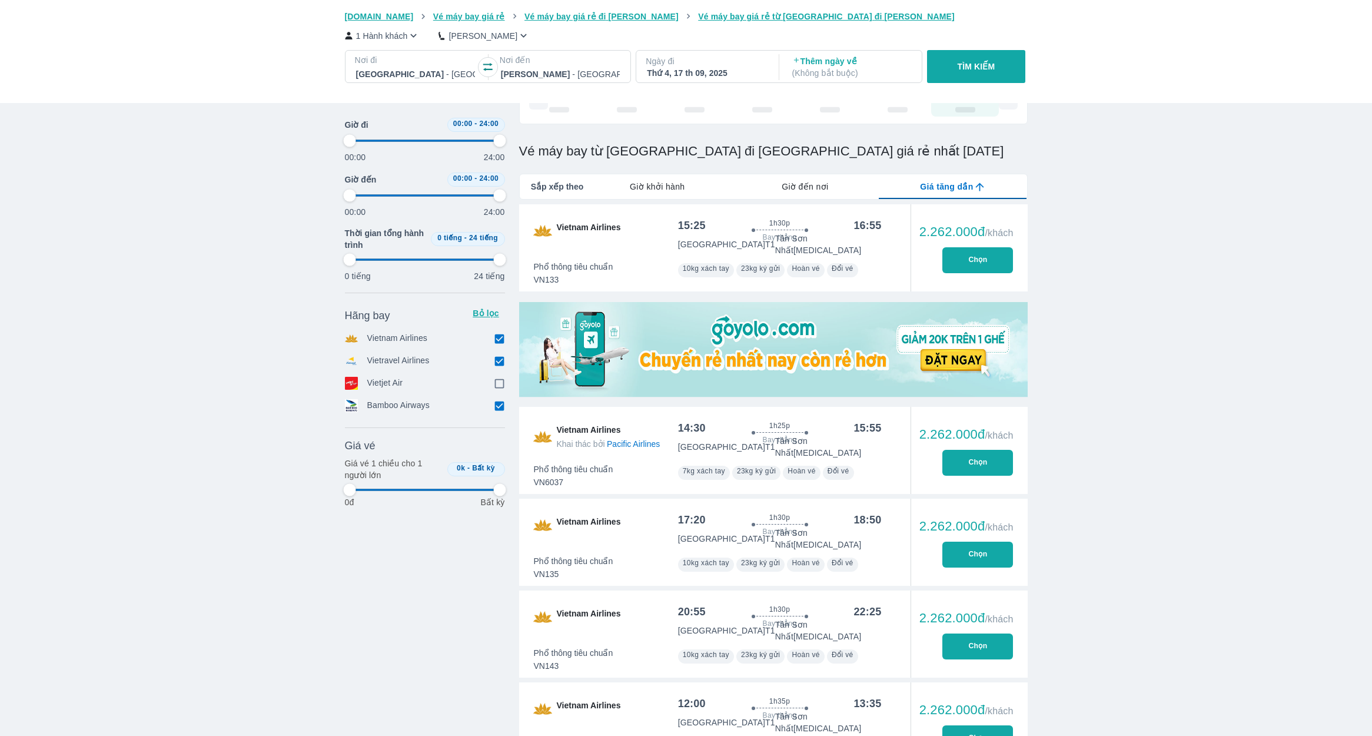
scroll to position [1864, 0]
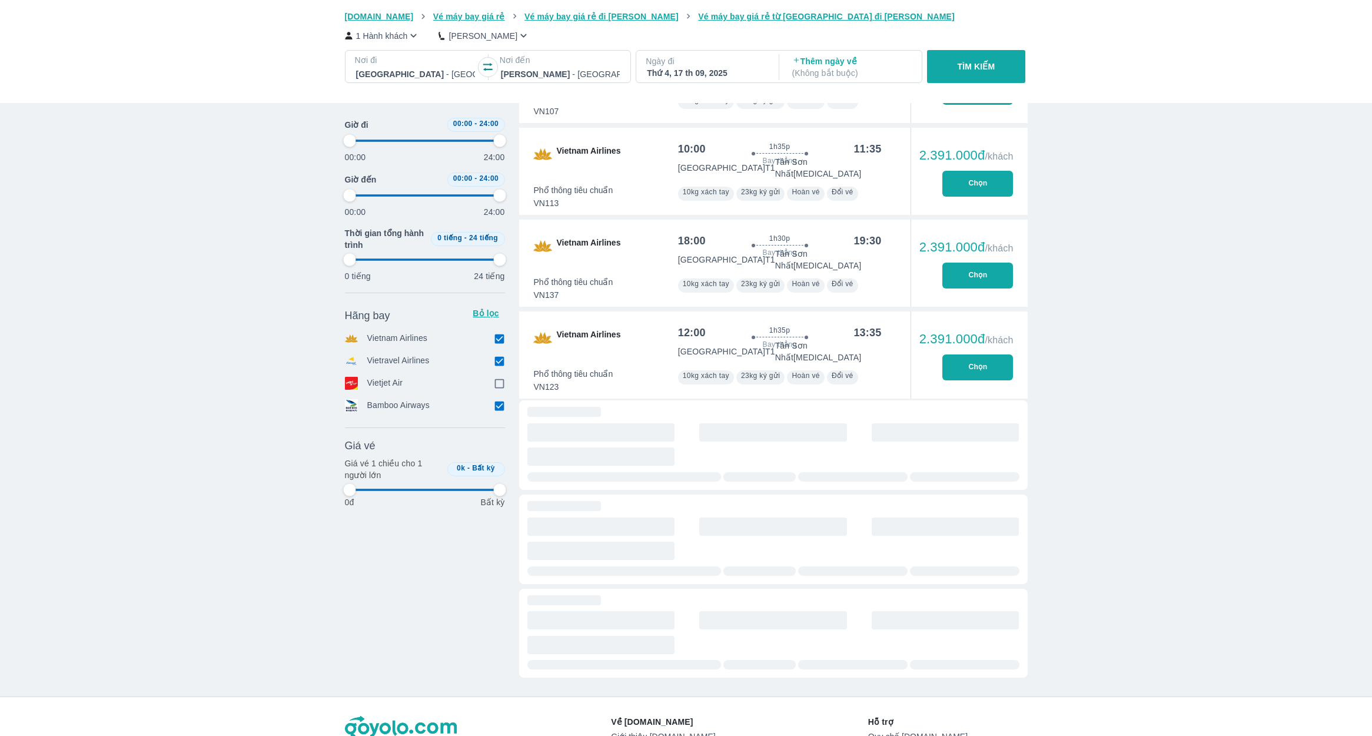
click at [500, 335] on input "checkbox" at bounding box center [499, 338] width 11 height 11
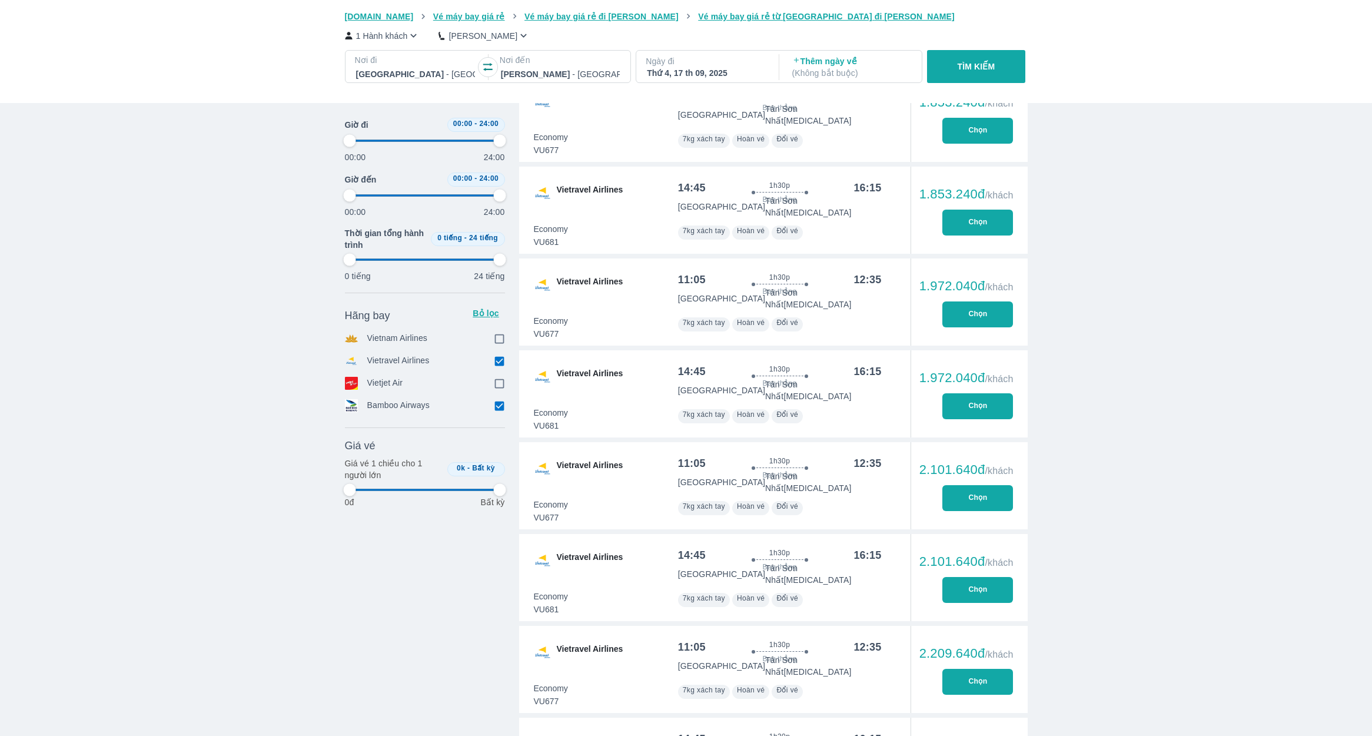
click at [497, 361] on input "checkbox" at bounding box center [499, 361] width 11 height 11
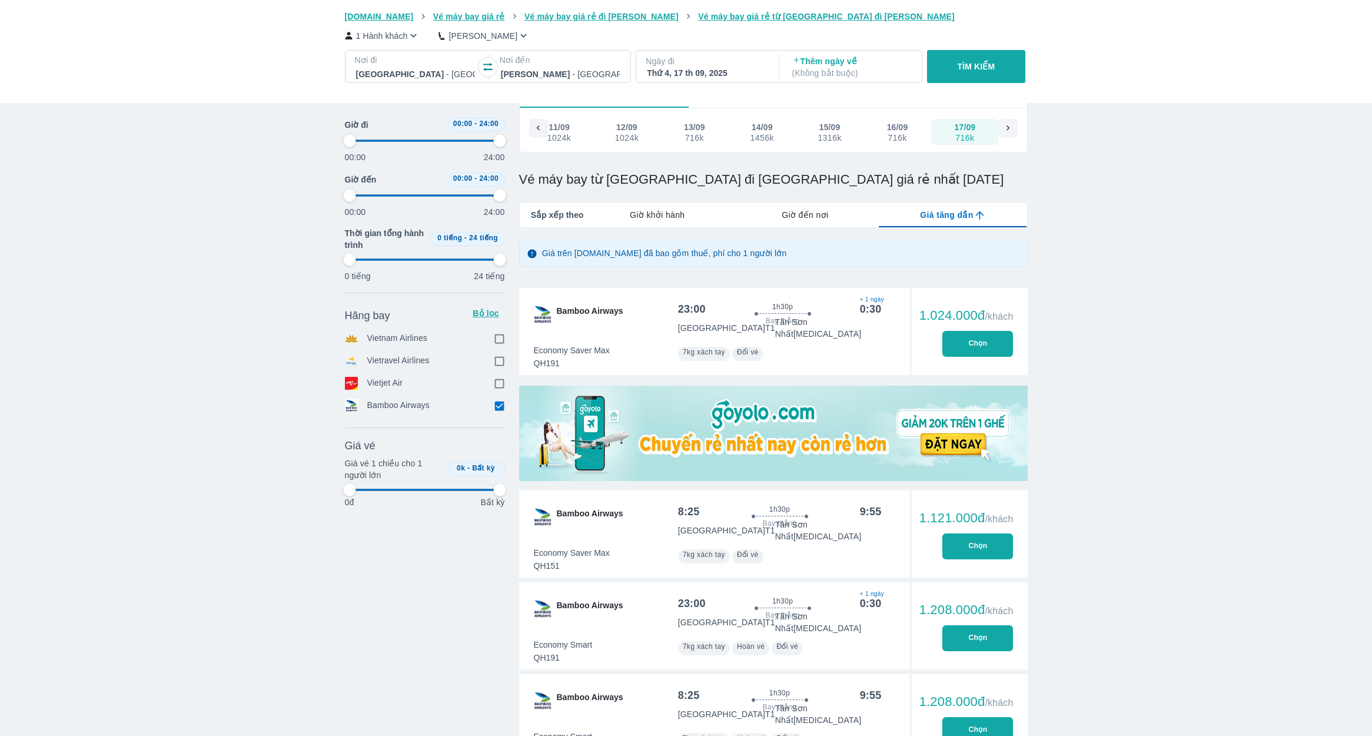
scroll to position [71, 0]
